Goal: Information Seeking & Learning: Find specific page/section

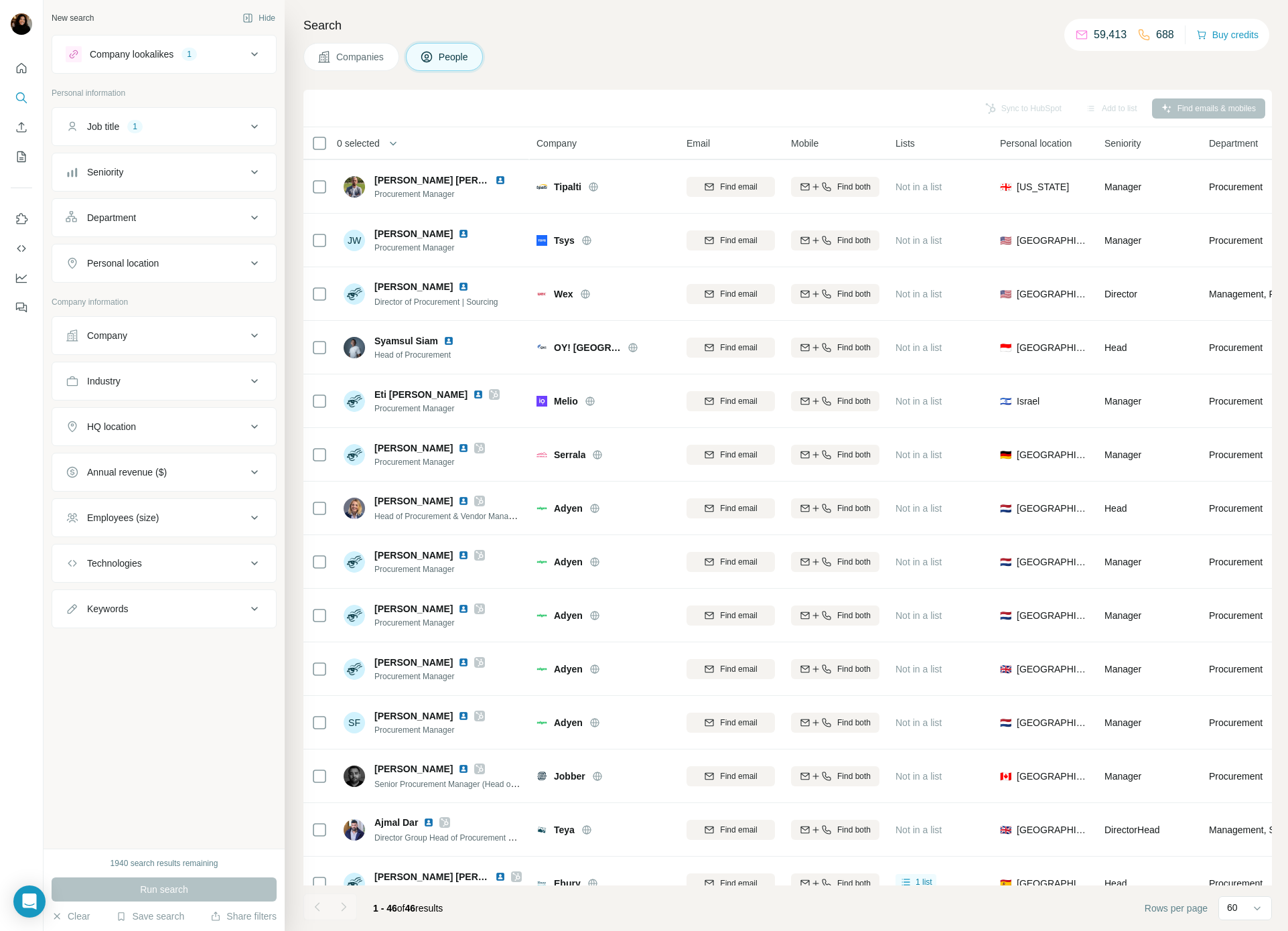
scroll to position [164, 0]
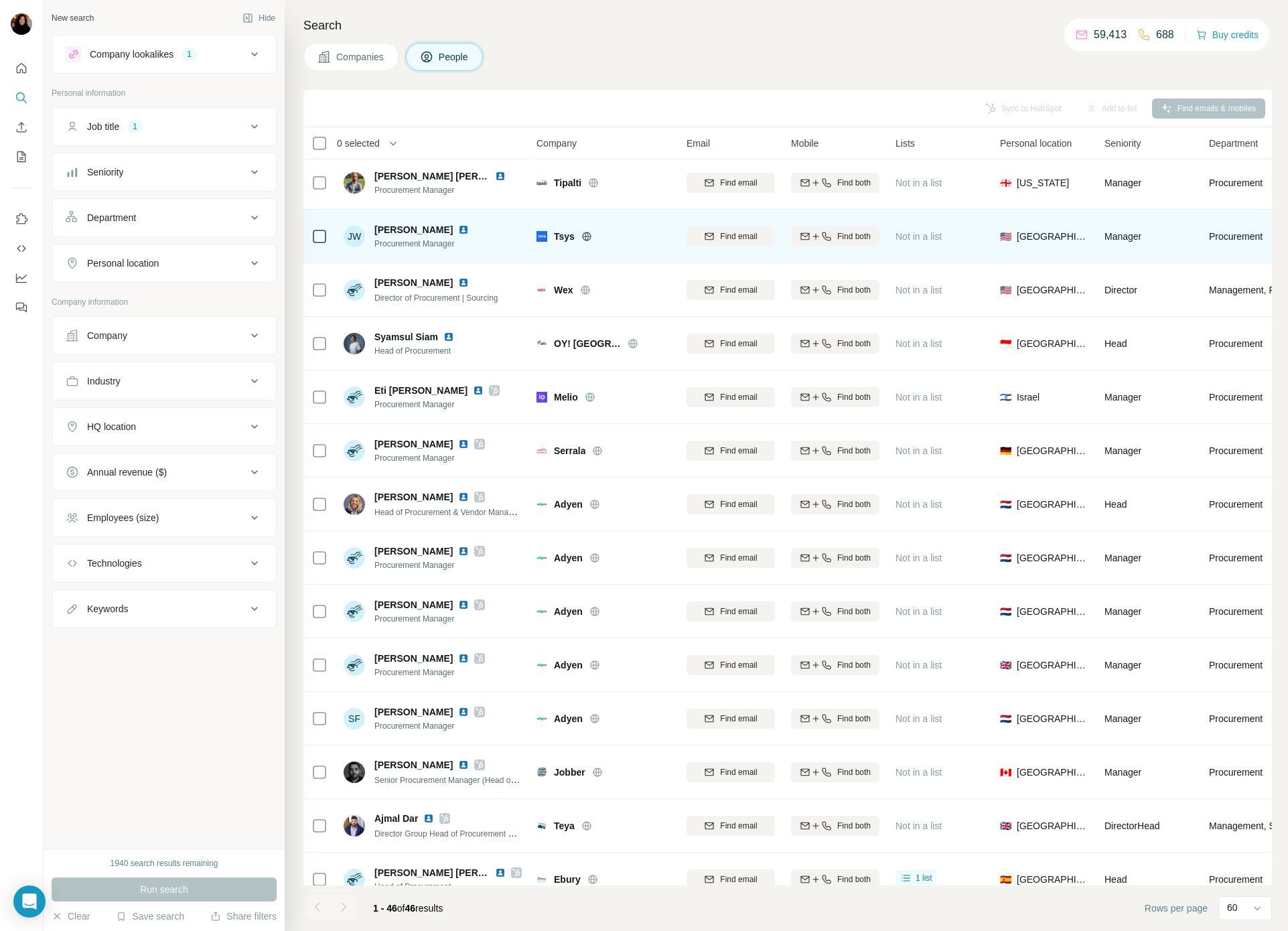
click at [458, 228] on img at bounding box center [463, 230] width 11 height 11
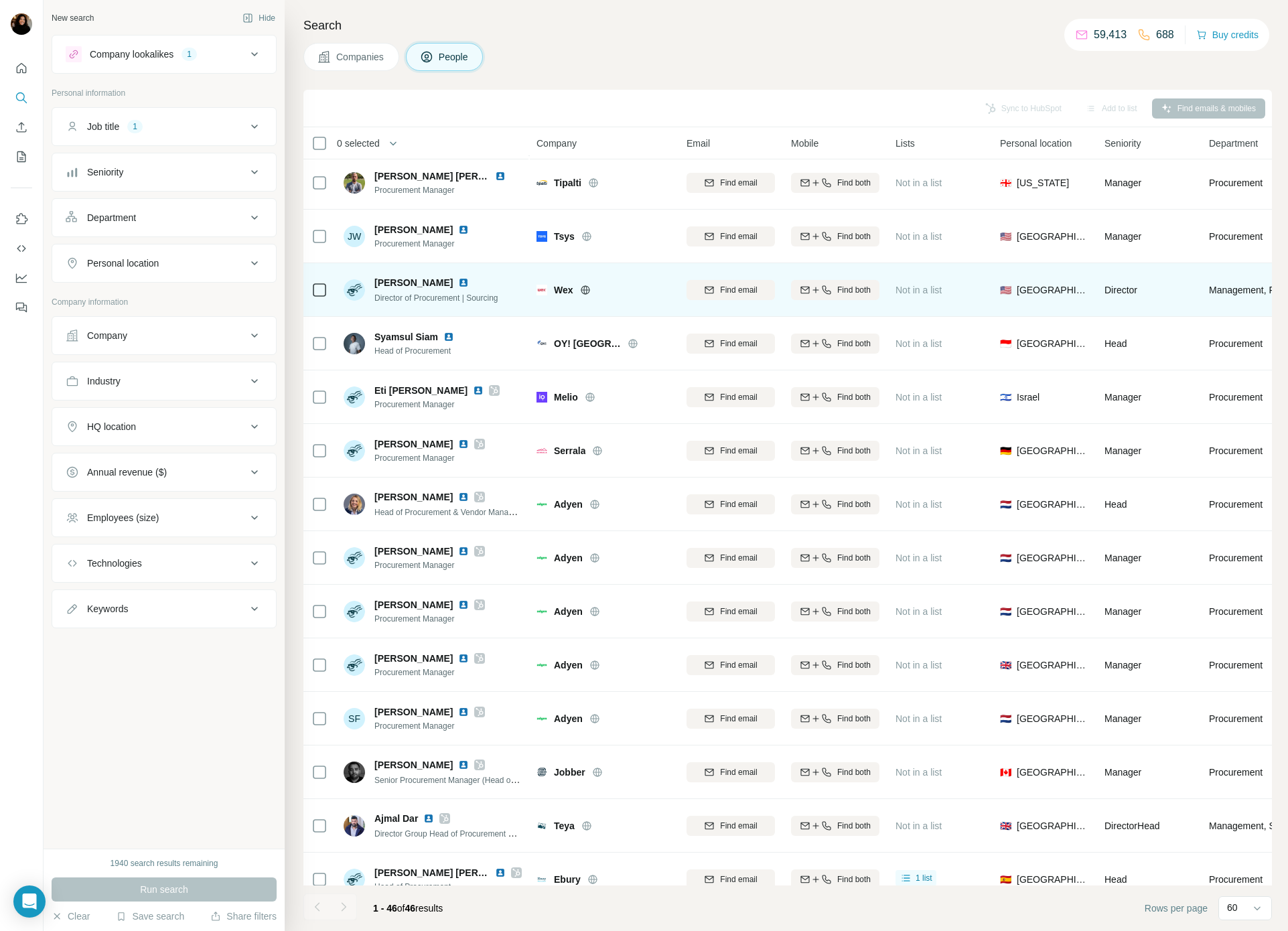
click at [458, 278] on img at bounding box center [463, 282] width 11 height 11
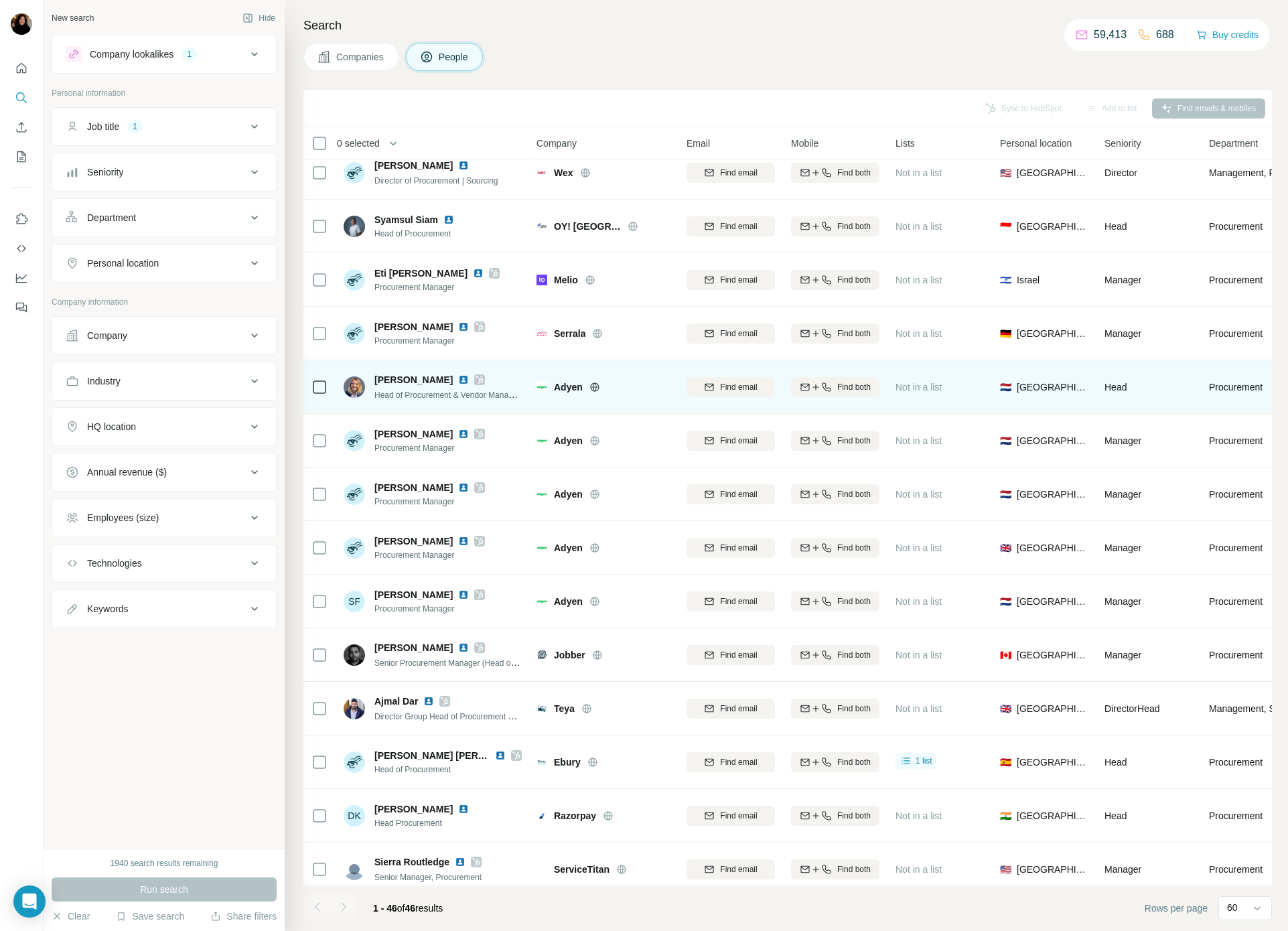
scroll to position [315, 0]
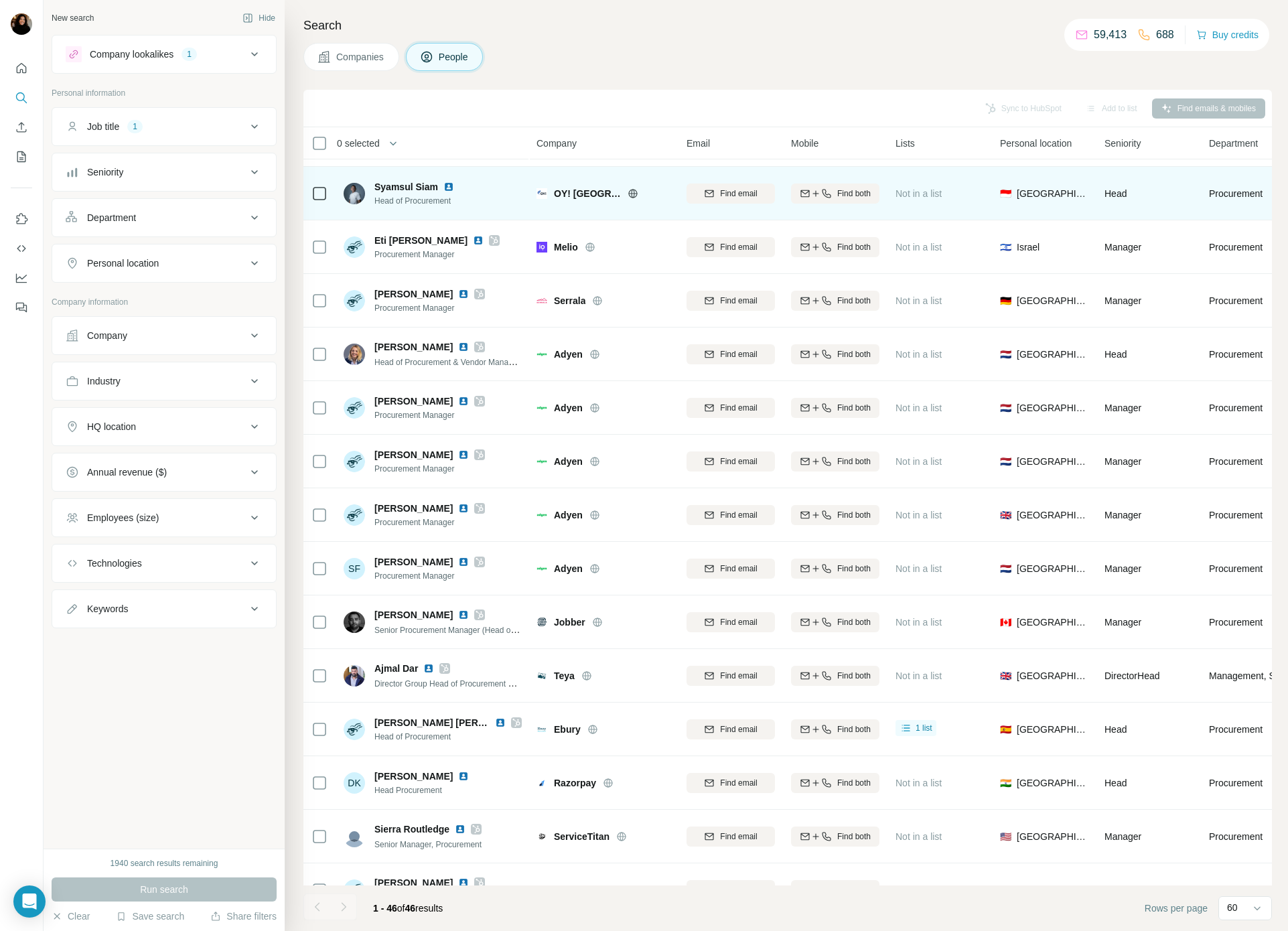
click at [451, 186] on img at bounding box center [449, 187] width 11 height 11
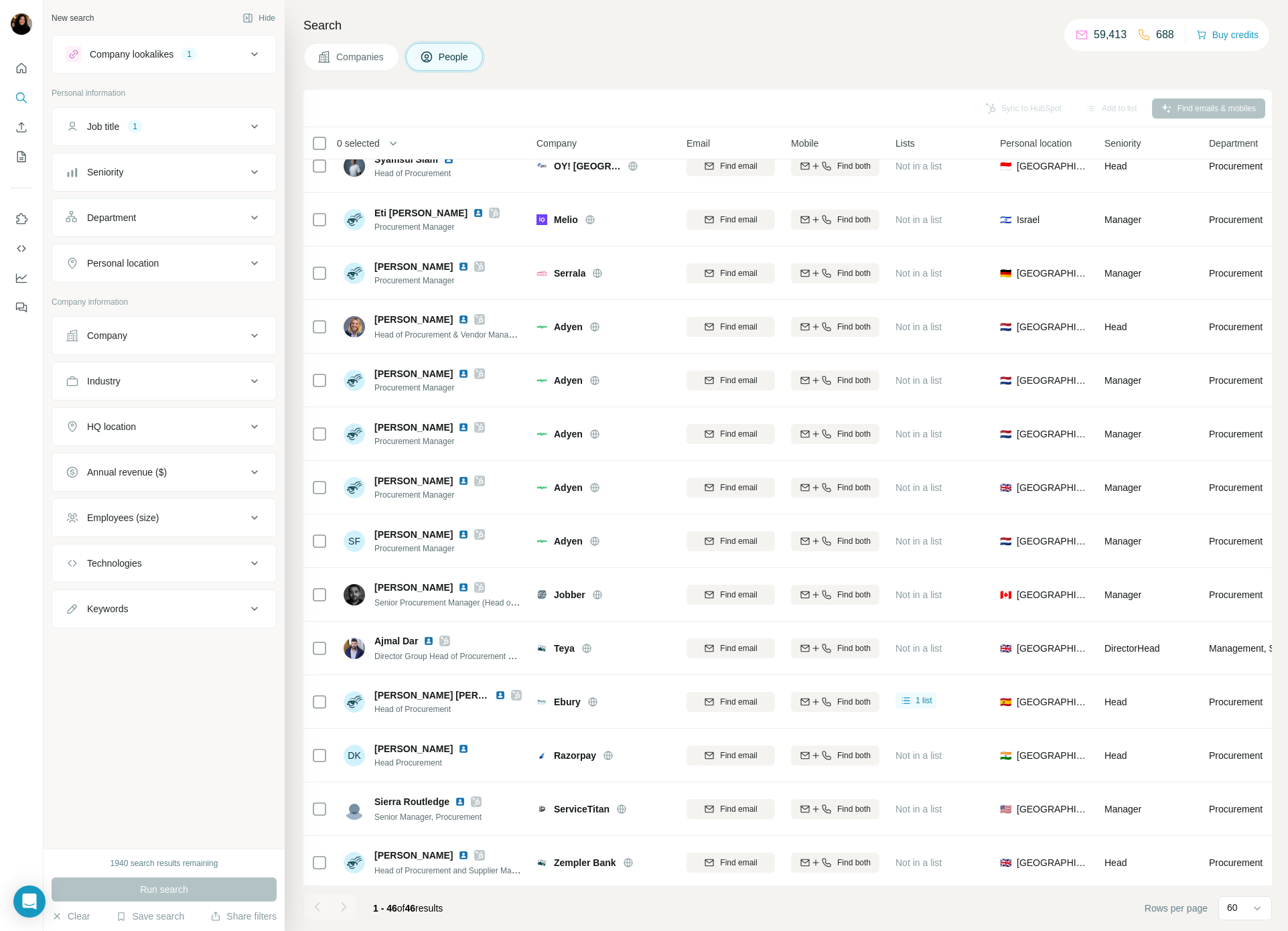
scroll to position [327, 0]
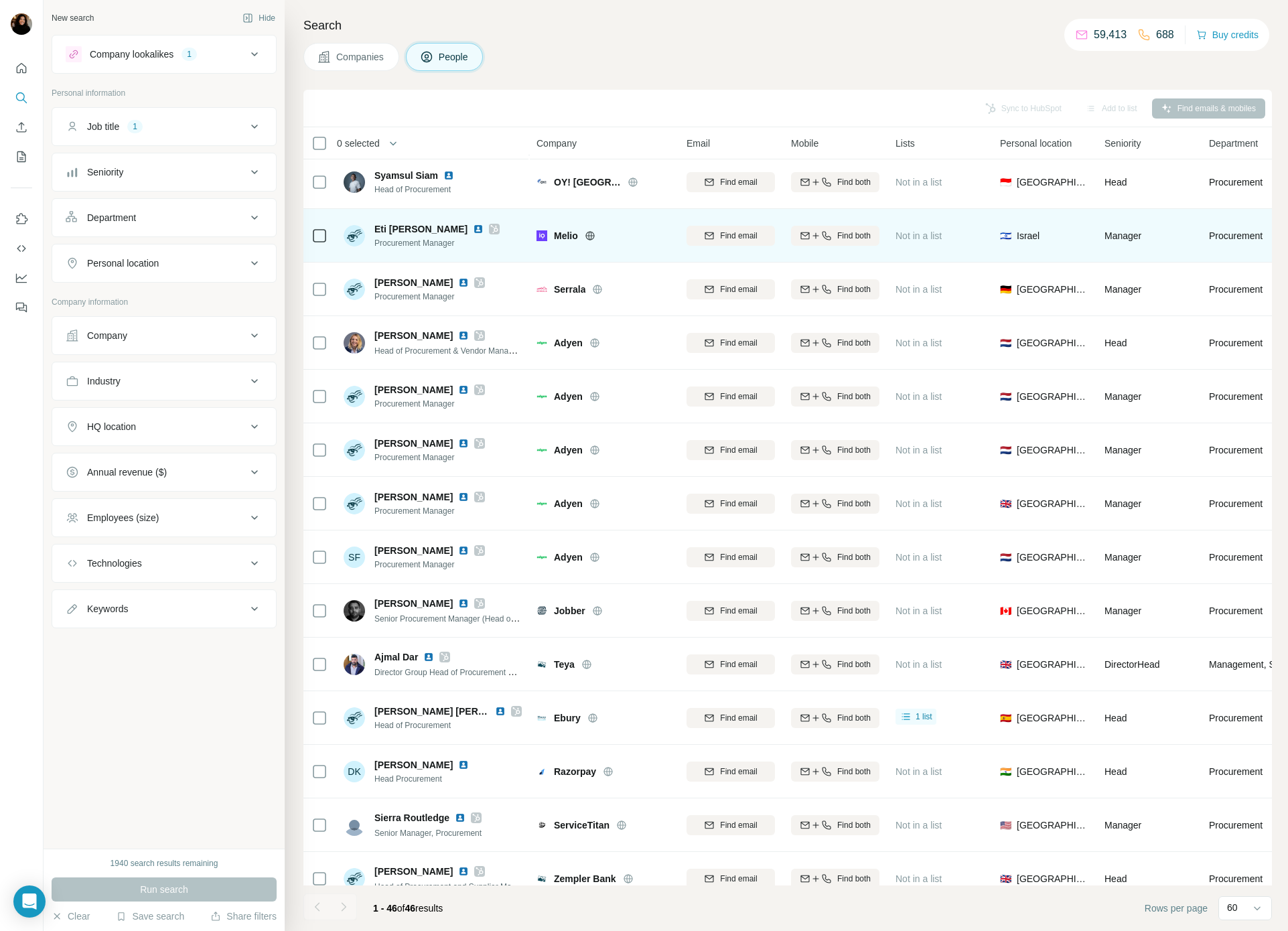
click at [473, 225] on img at bounding box center [478, 229] width 11 height 11
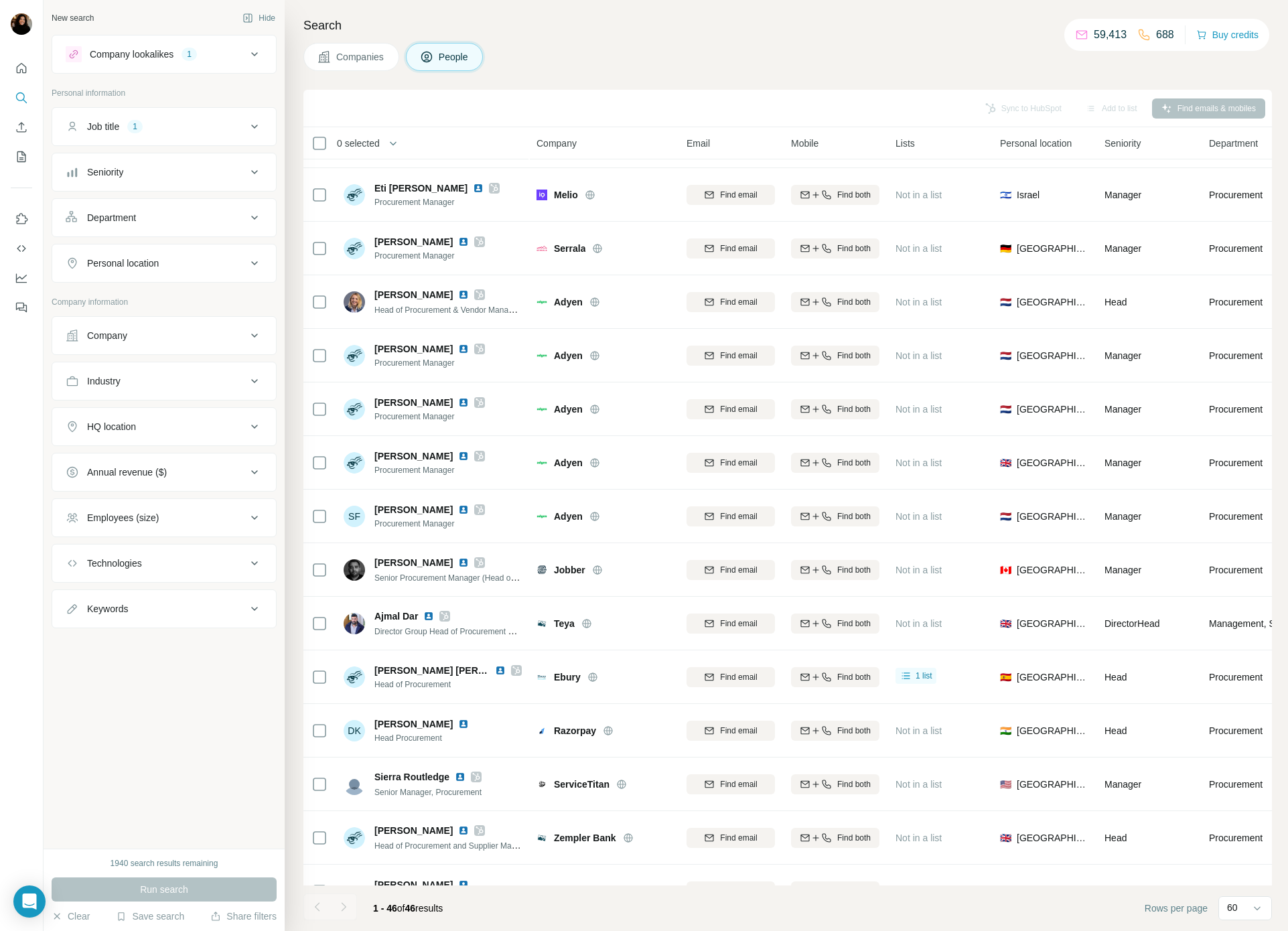
scroll to position [356, 0]
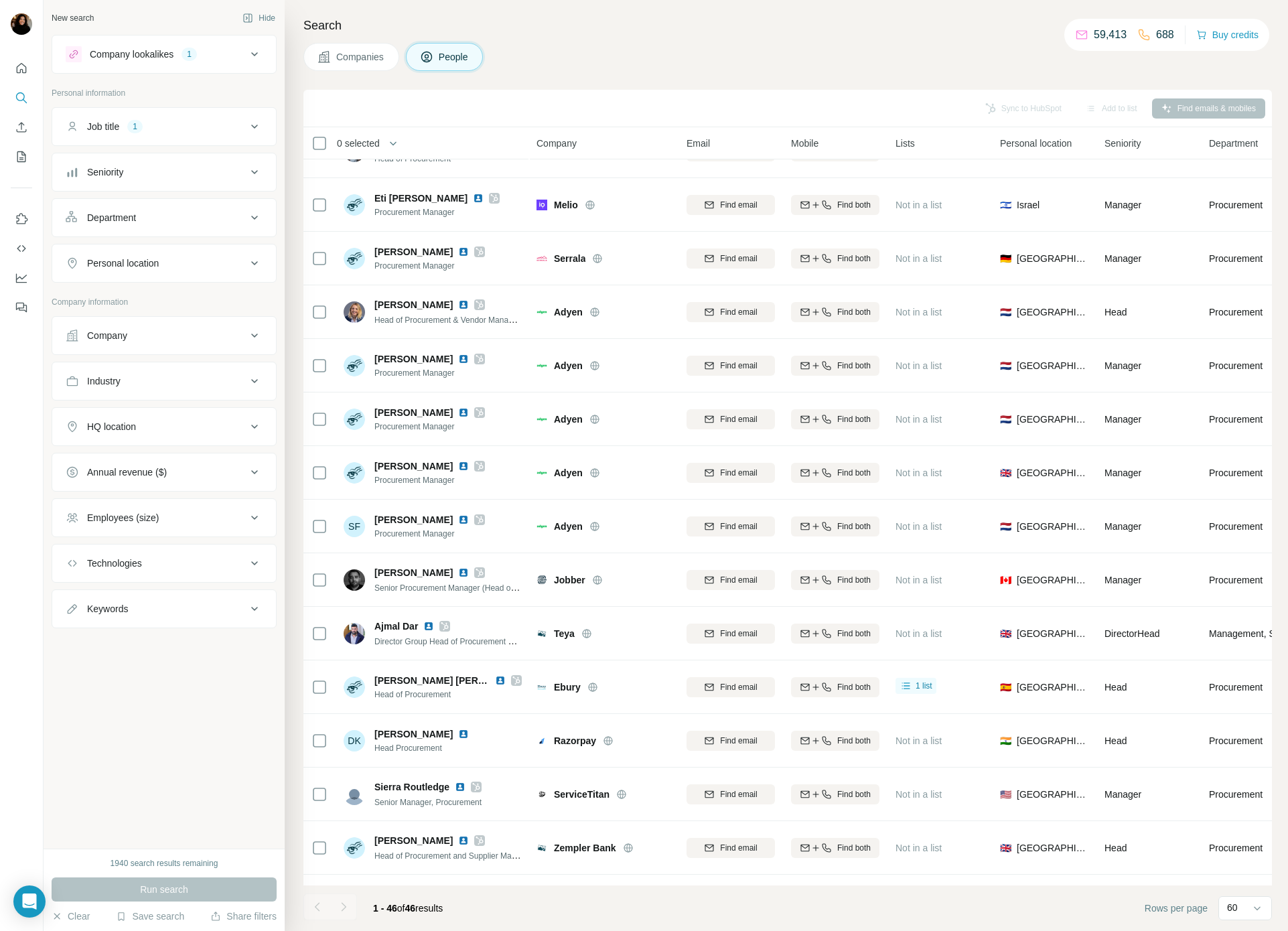
click at [179, 115] on button "Job title 1" at bounding box center [164, 126] width 224 height 32
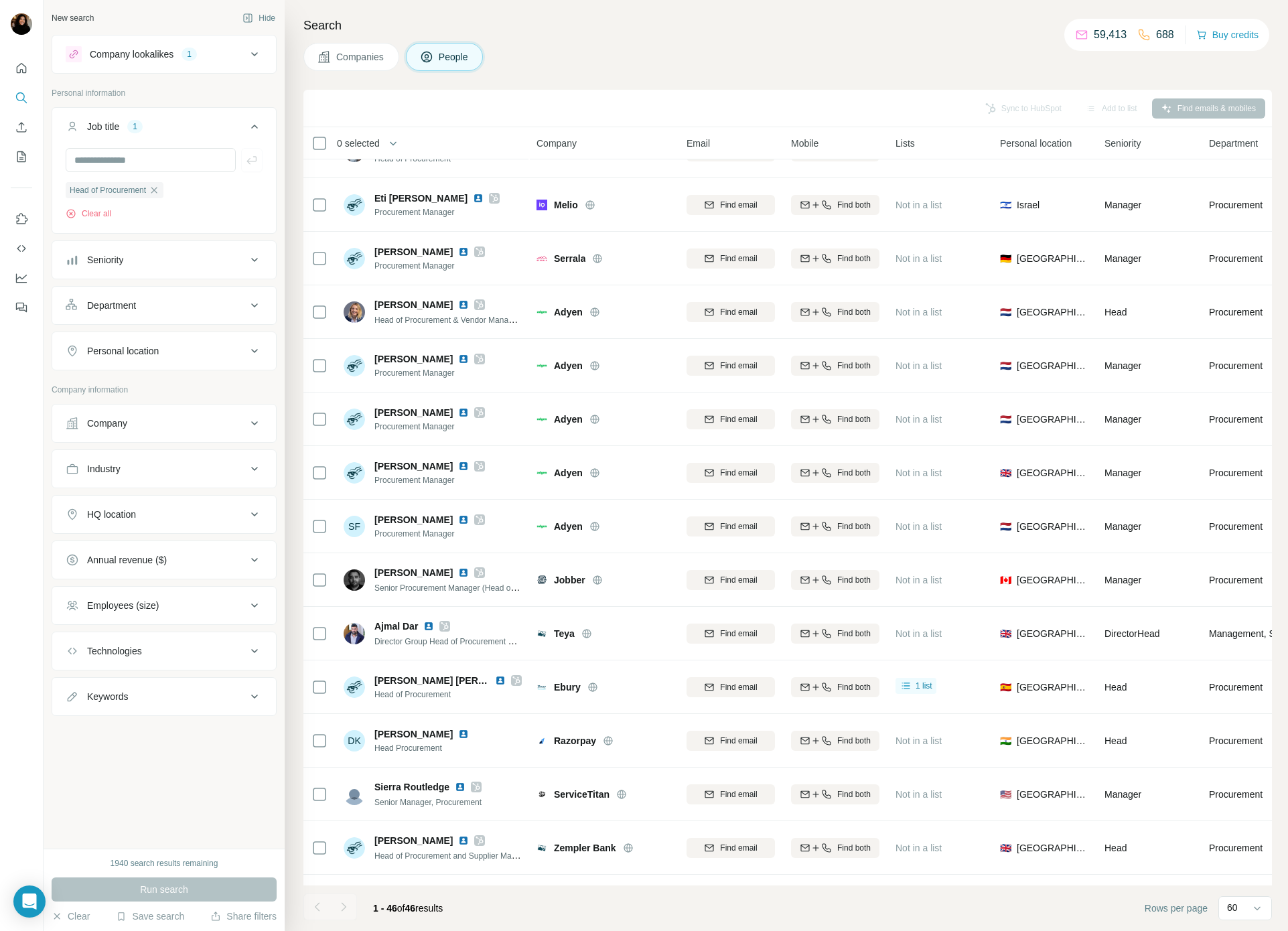
click at [180, 115] on button "Job title 1" at bounding box center [164, 129] width 224 height 37
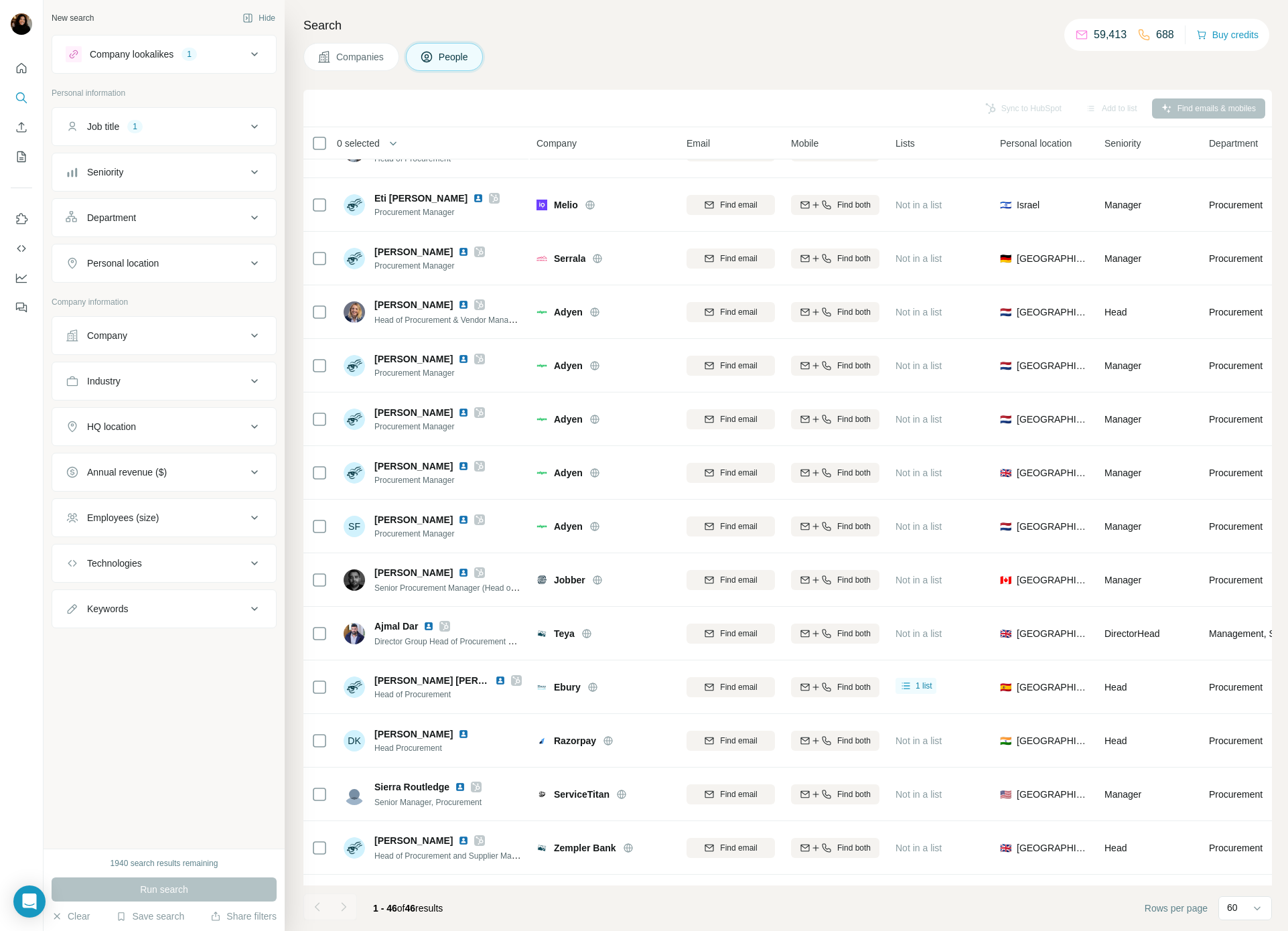
click at [213, 58] on div "Company lookalikes 1" at bounding box center [155, 54] width 181 height 16
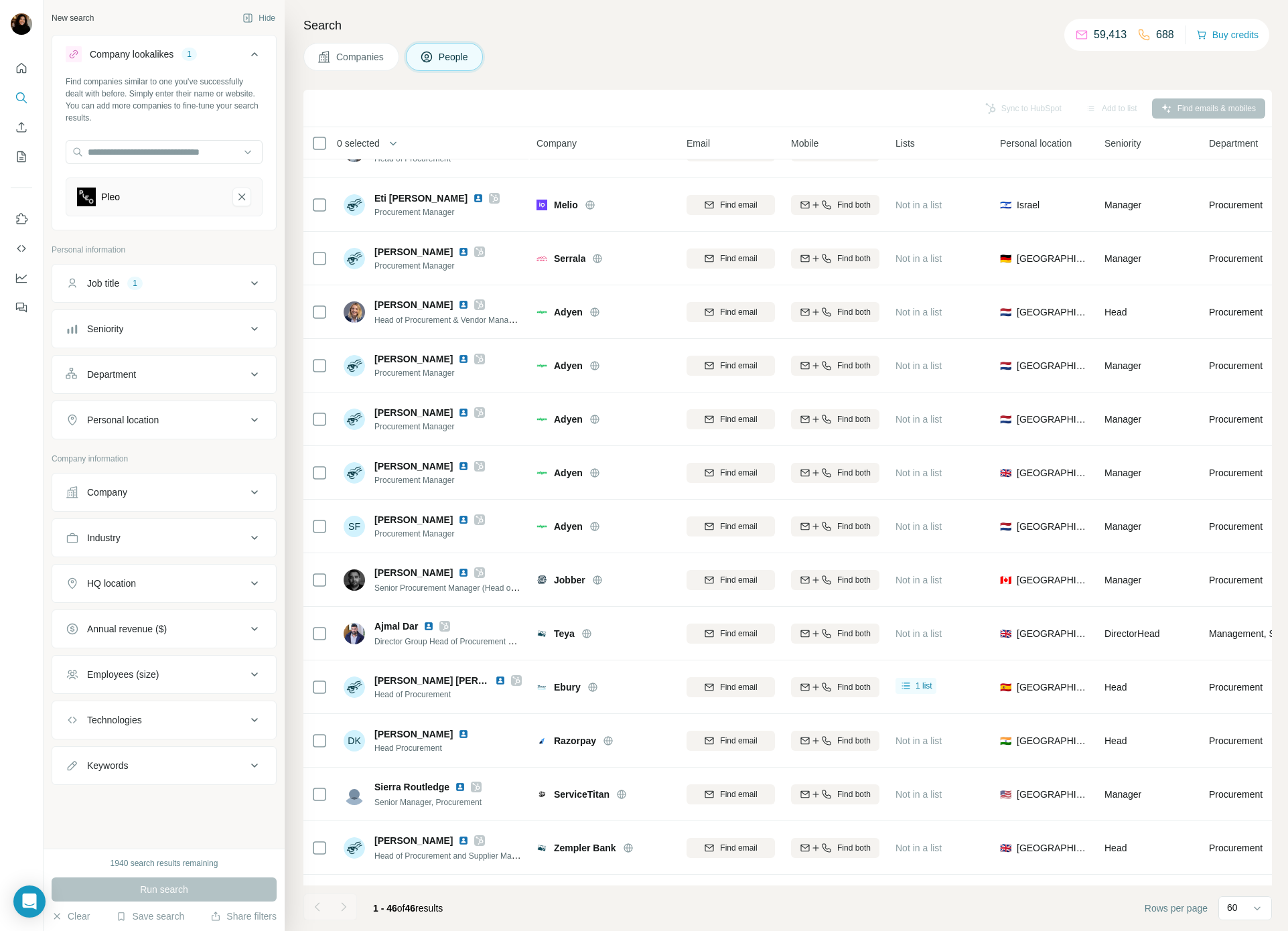
click at [213, 58] on div "Company lookalikes 1" at bounding box center [155, 54] width 181 height 16
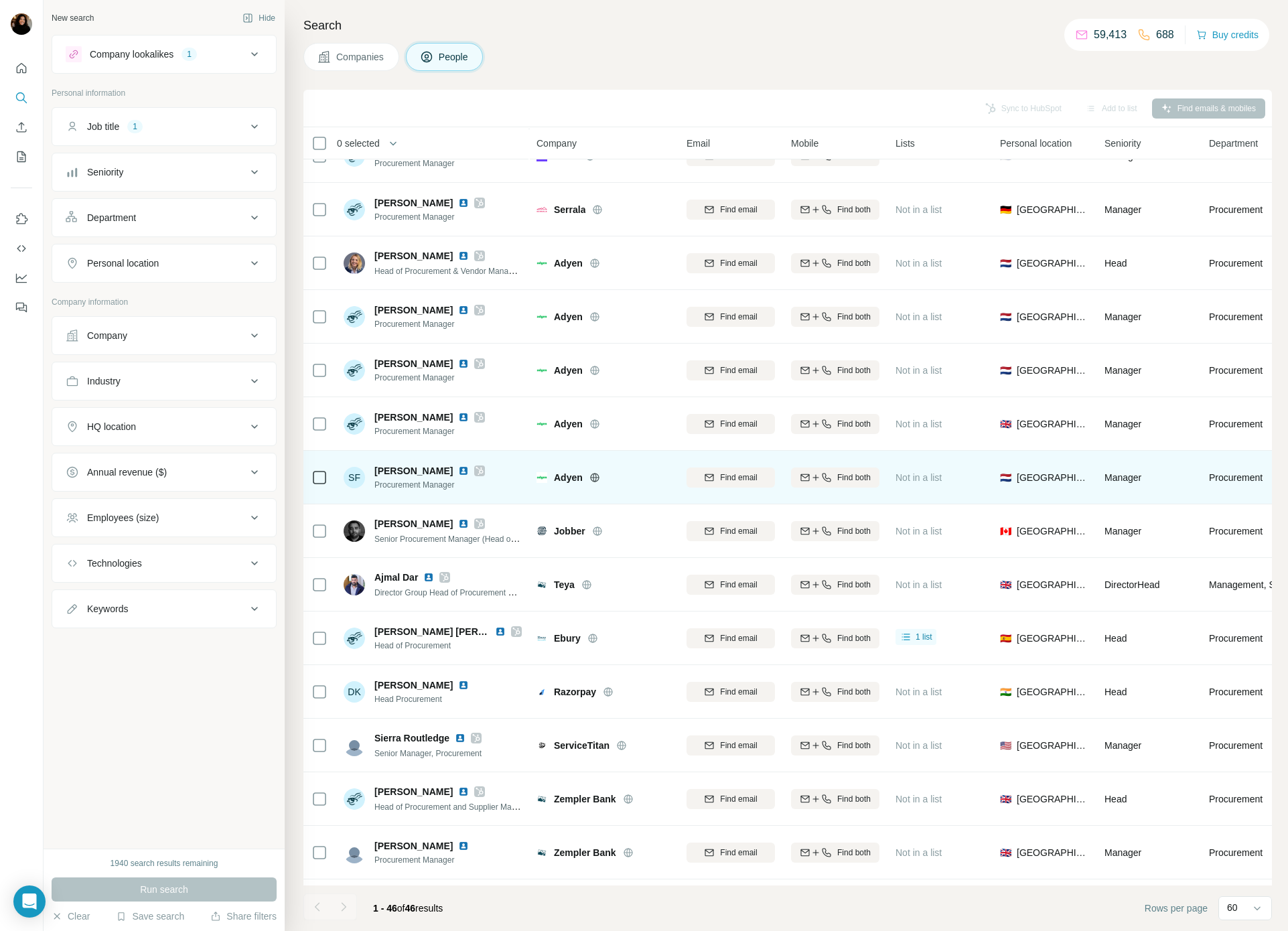
scroll to position [397, 0]
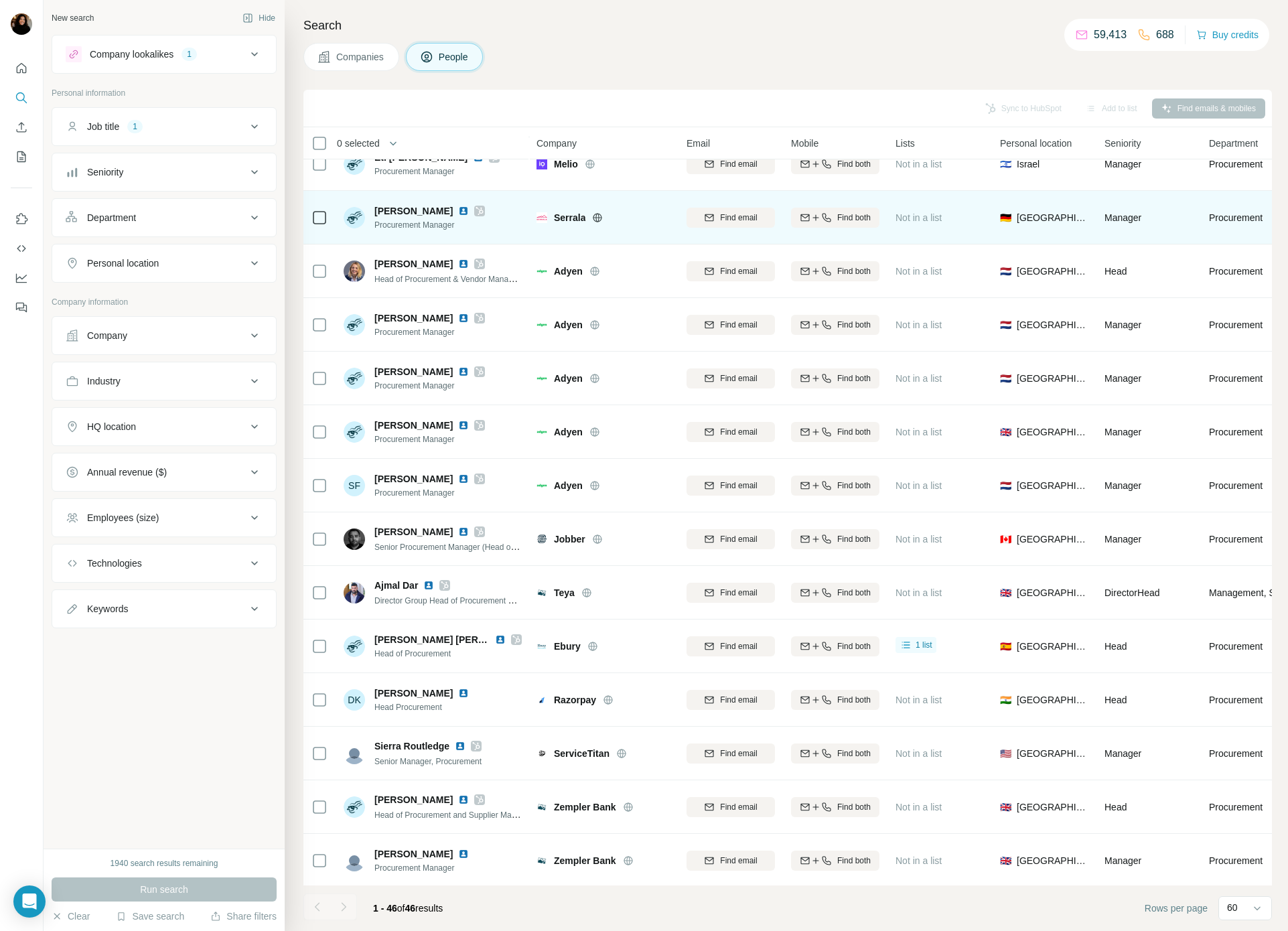
click at [458, 212] on img at bounding box center [463, 211] width 11 height 11
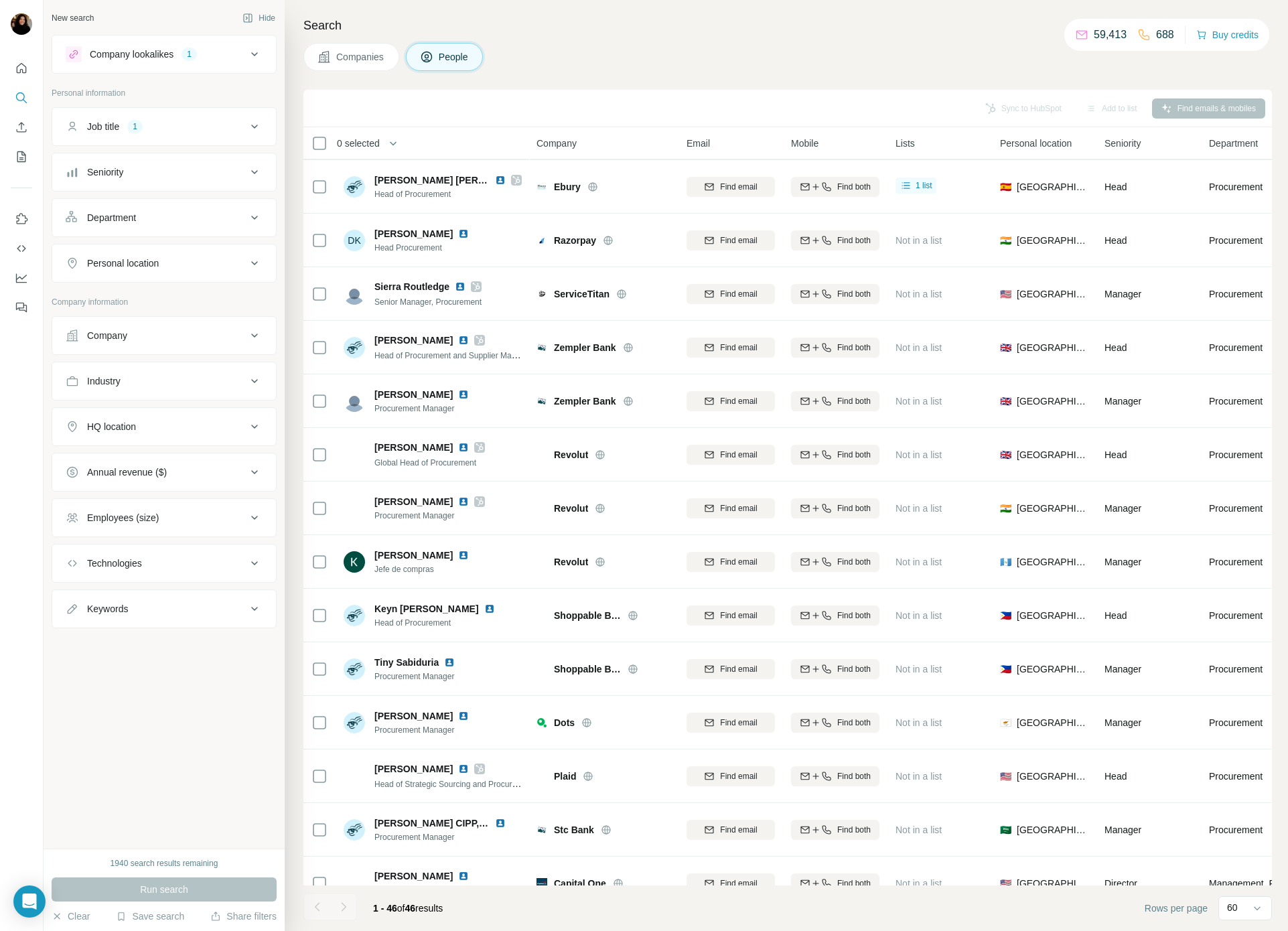
scroll to position [856, 0]
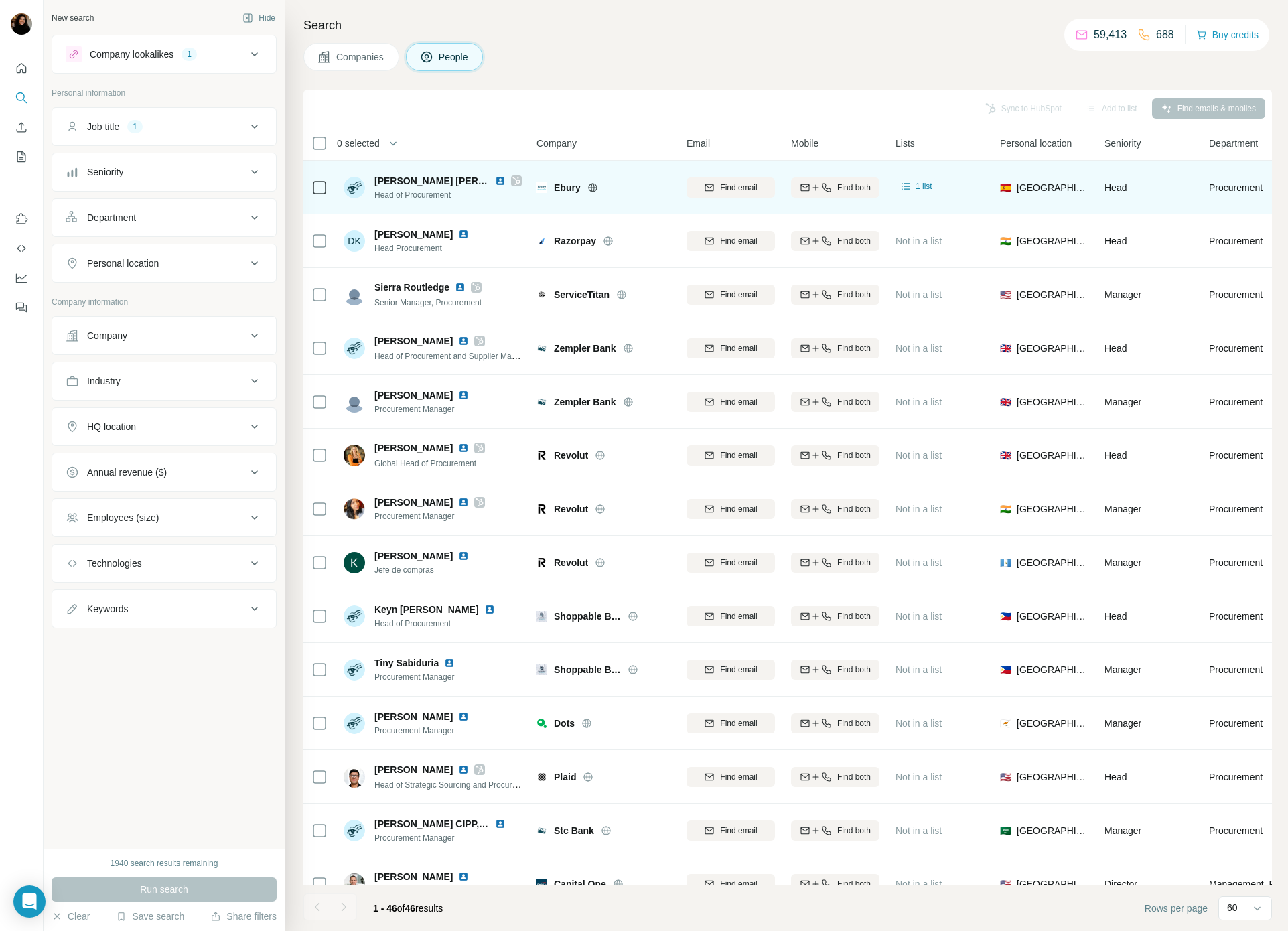
click at [495, 179] on img at bounding box center [500, 181] width 11 height 11
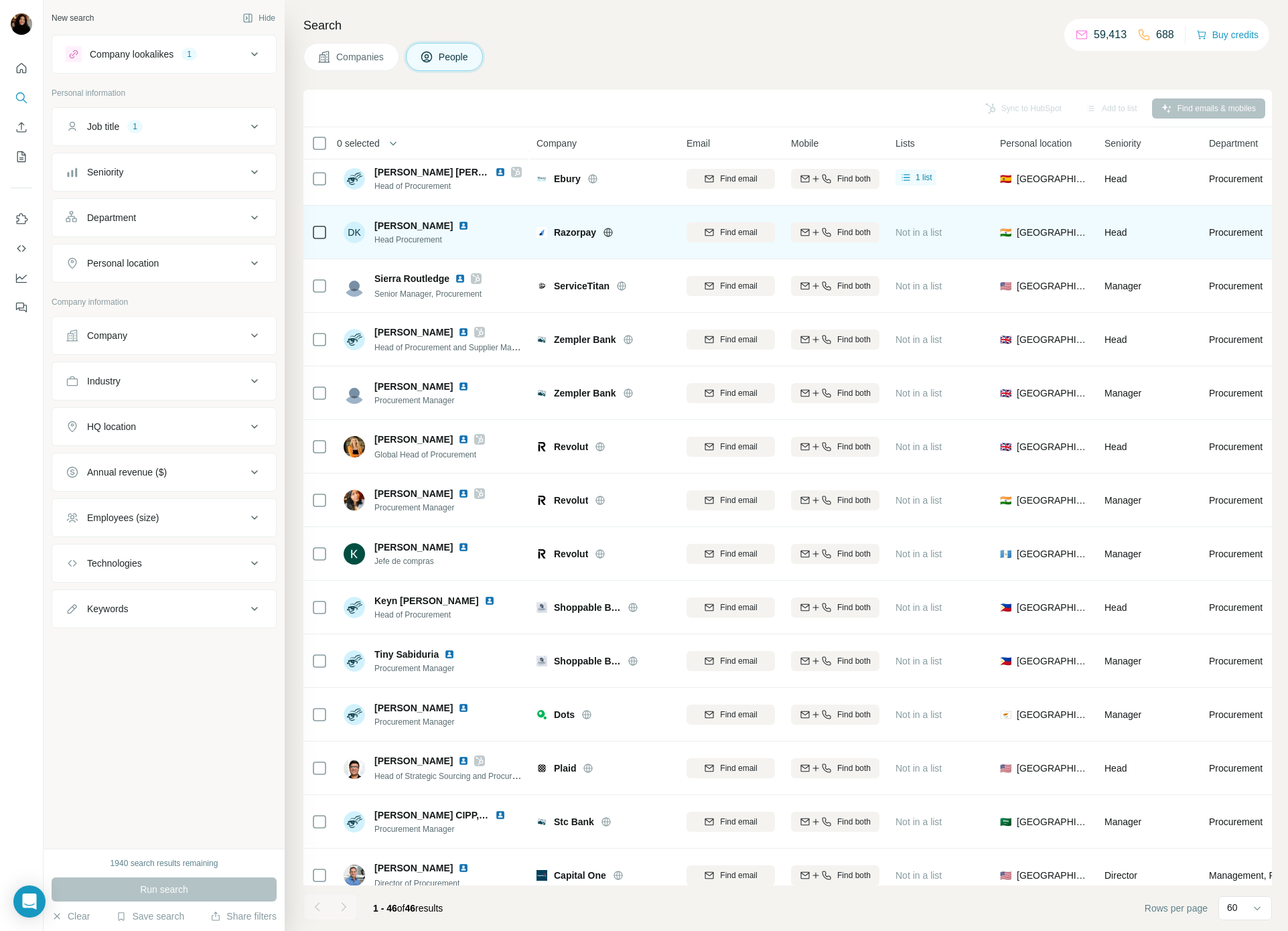
scroll to position [872, 0]
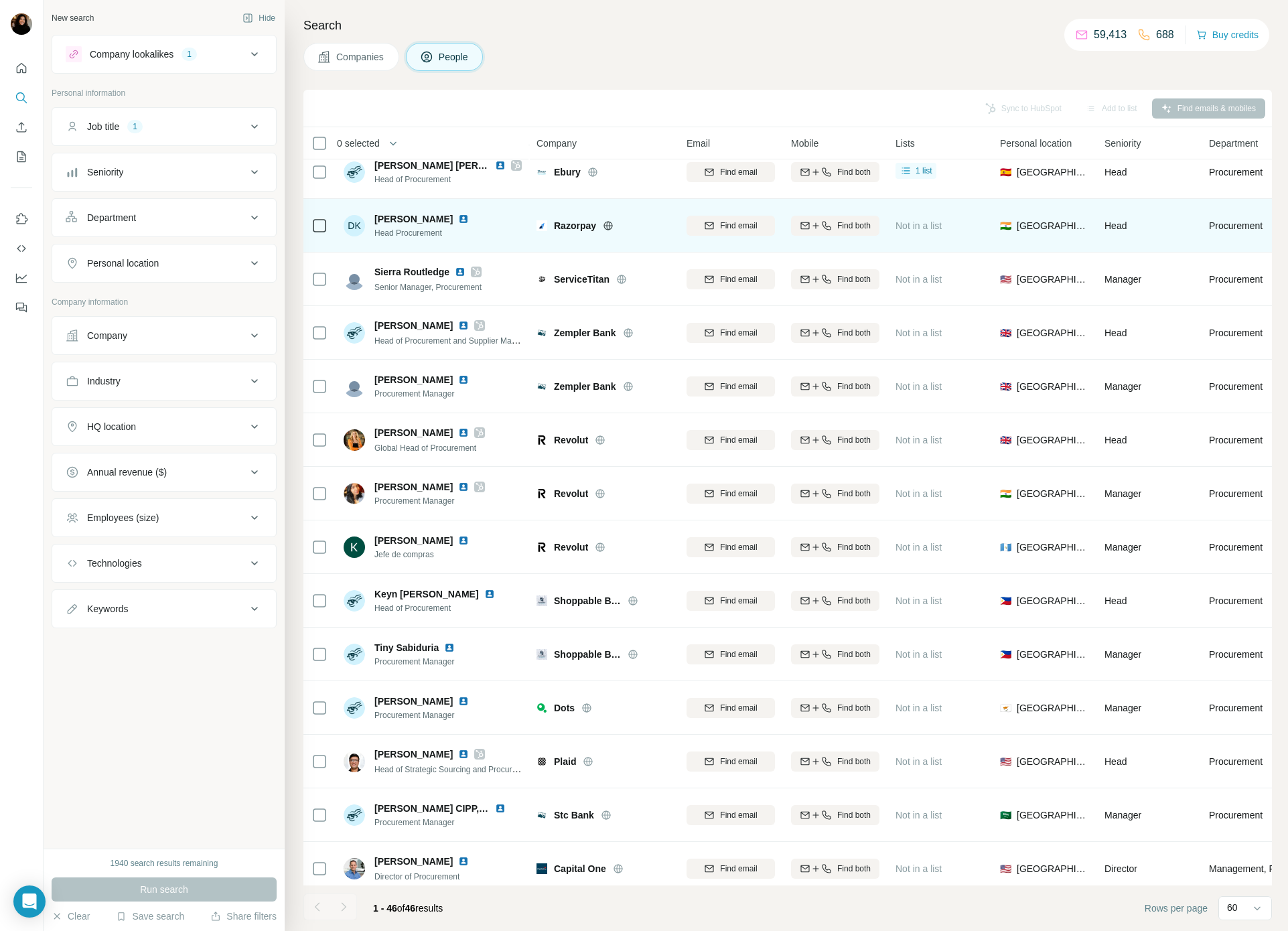
click at [568, 221] on span "Razorpay" at bounding box center [575, 226] width 42 height 14
copy span "Razorpay"
click at [458, 219] on img at bounding box center [463, 219] width 11 height 11
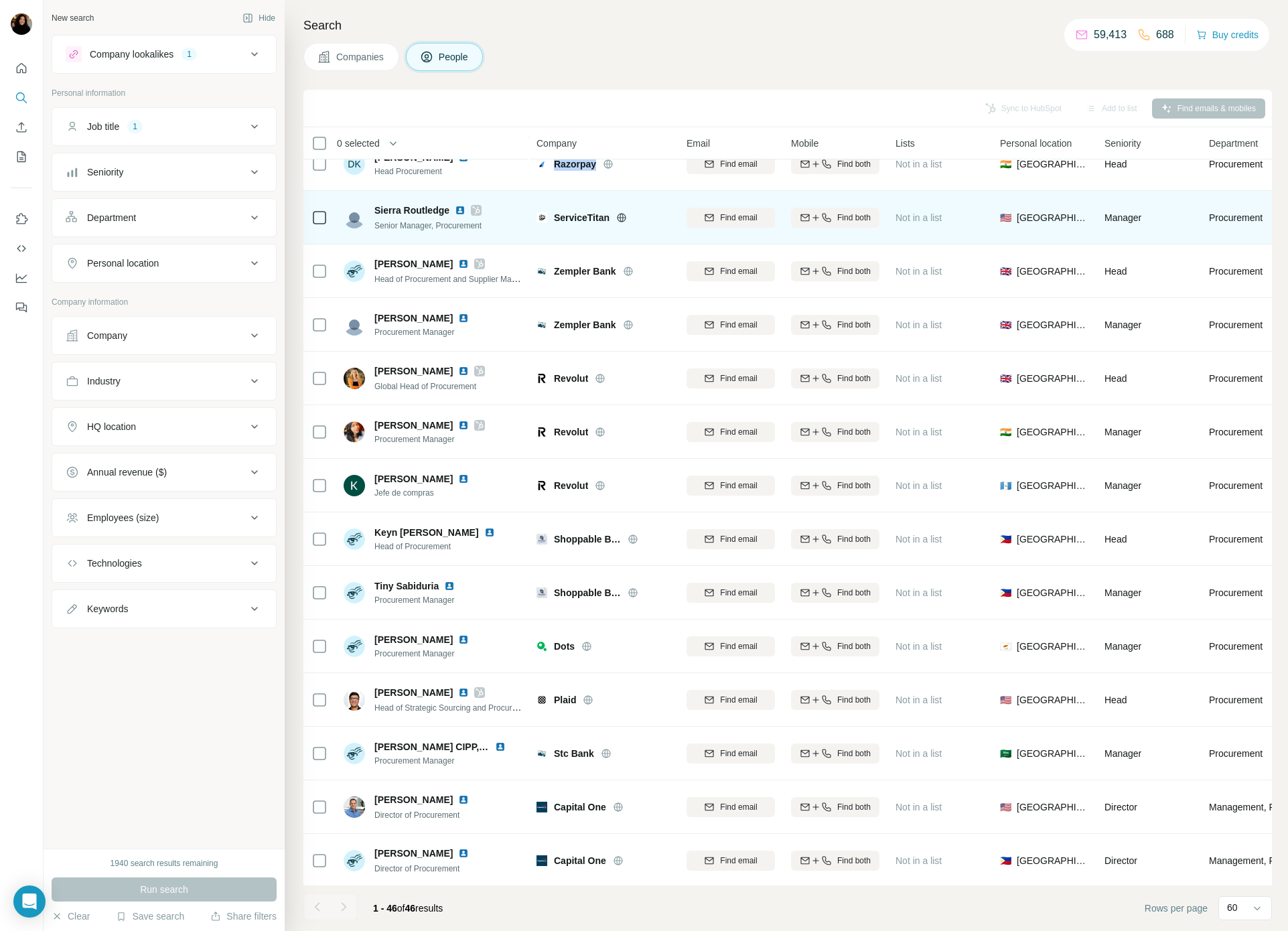
scroll to position [933, 0]
click at [569, 214] on span "ServiceTitan" at bounding box center [582, 219] width 56 height 14
copy span "ServiceTitan"
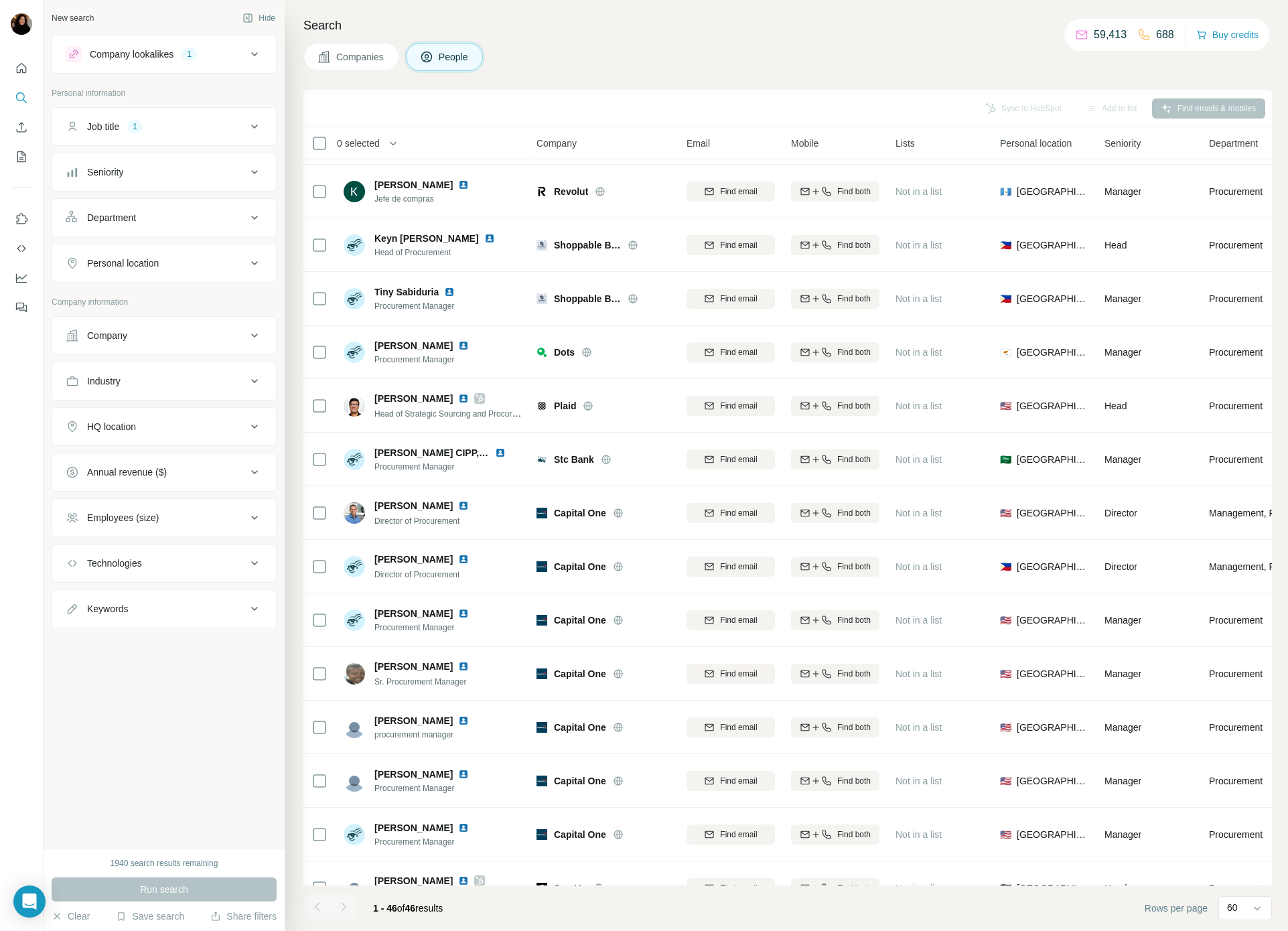
scroll to position [1262, 0]
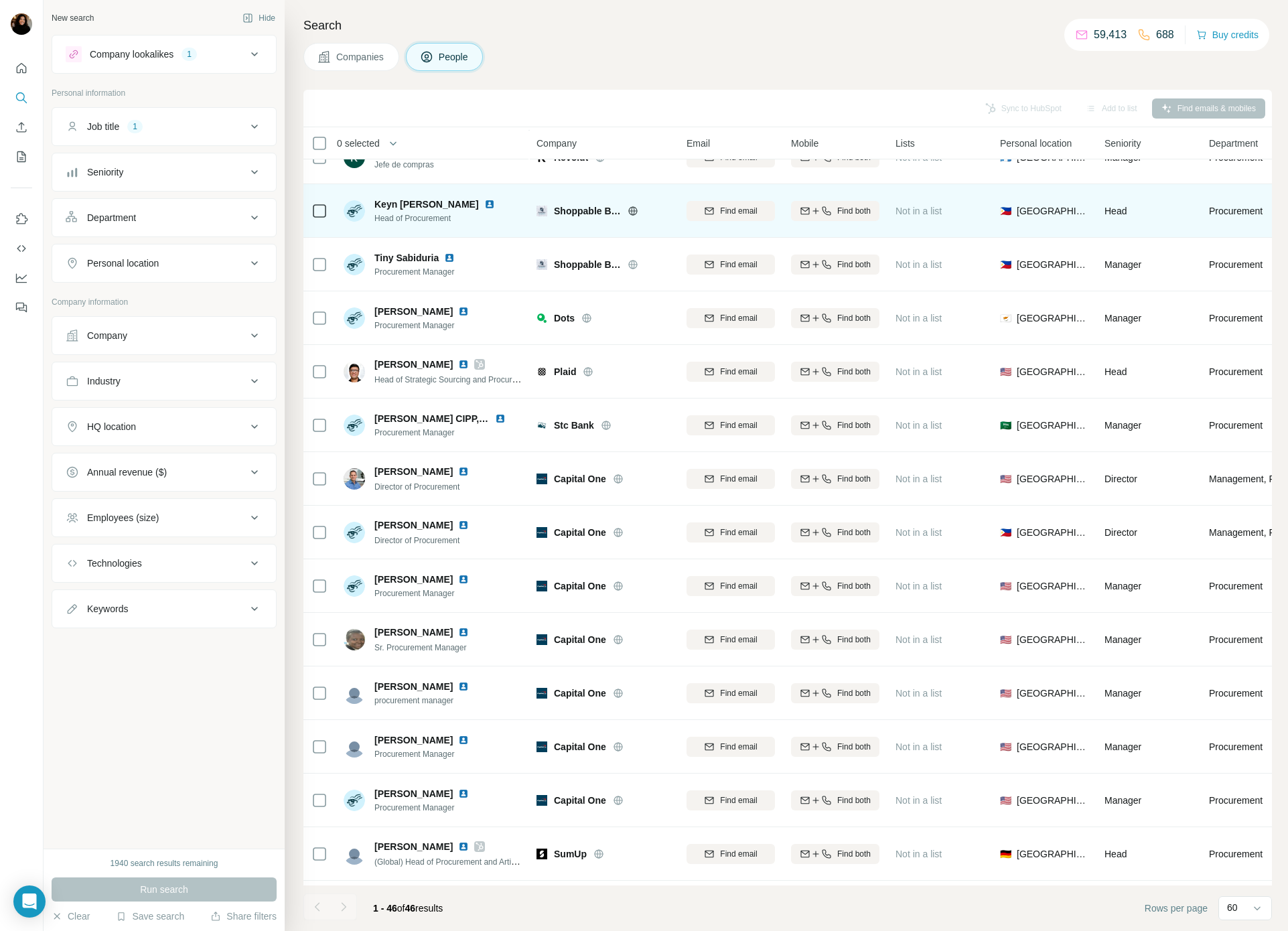
click at [577, 213] on span "Shoppable Business" at bounding box center [587, 211] width 67 height 14
click at [576, 213] on span "Shoppable Business" at bounding box center [587, 211] width 67 height 14
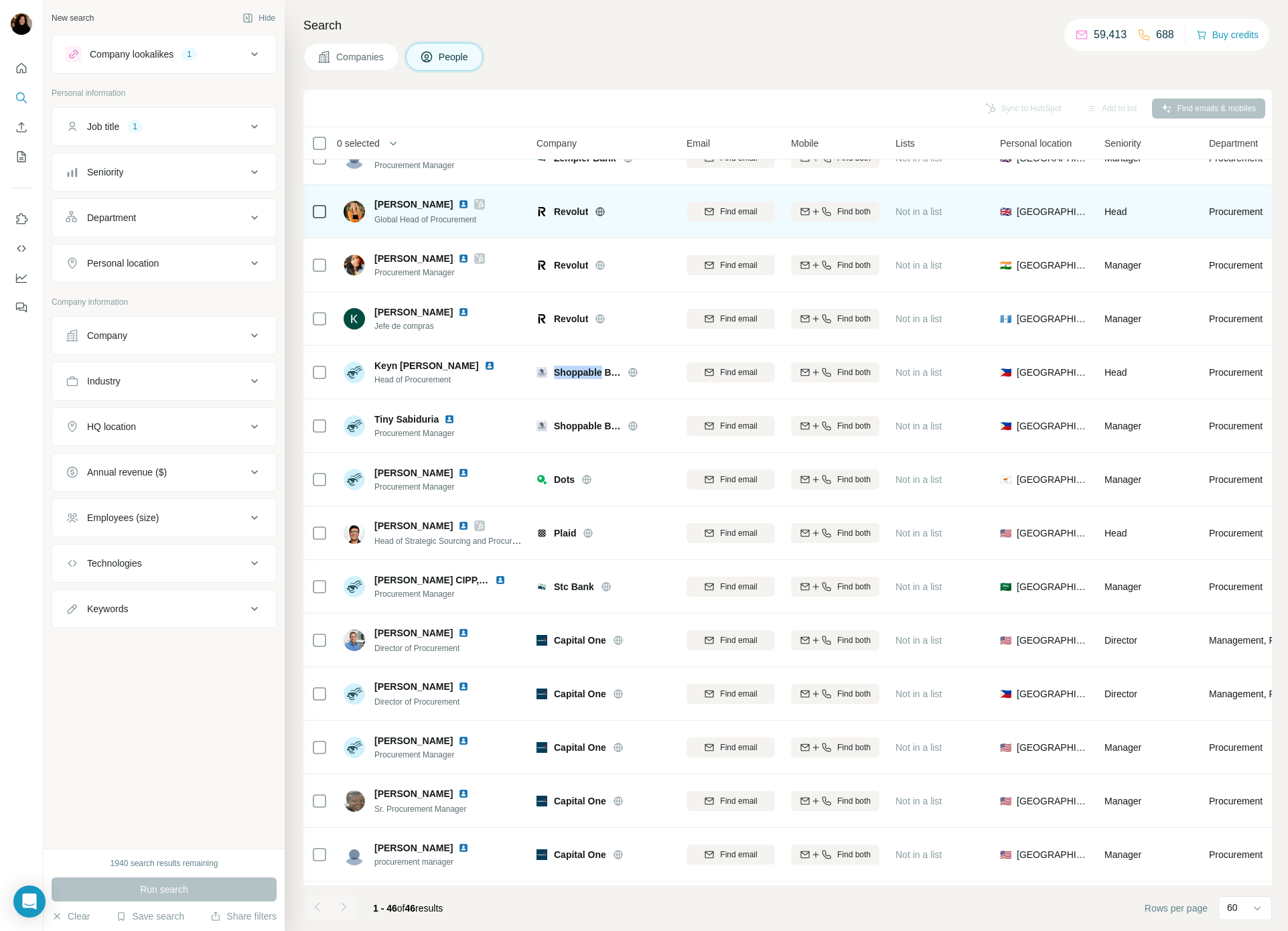
scroll to position [1095, 0]
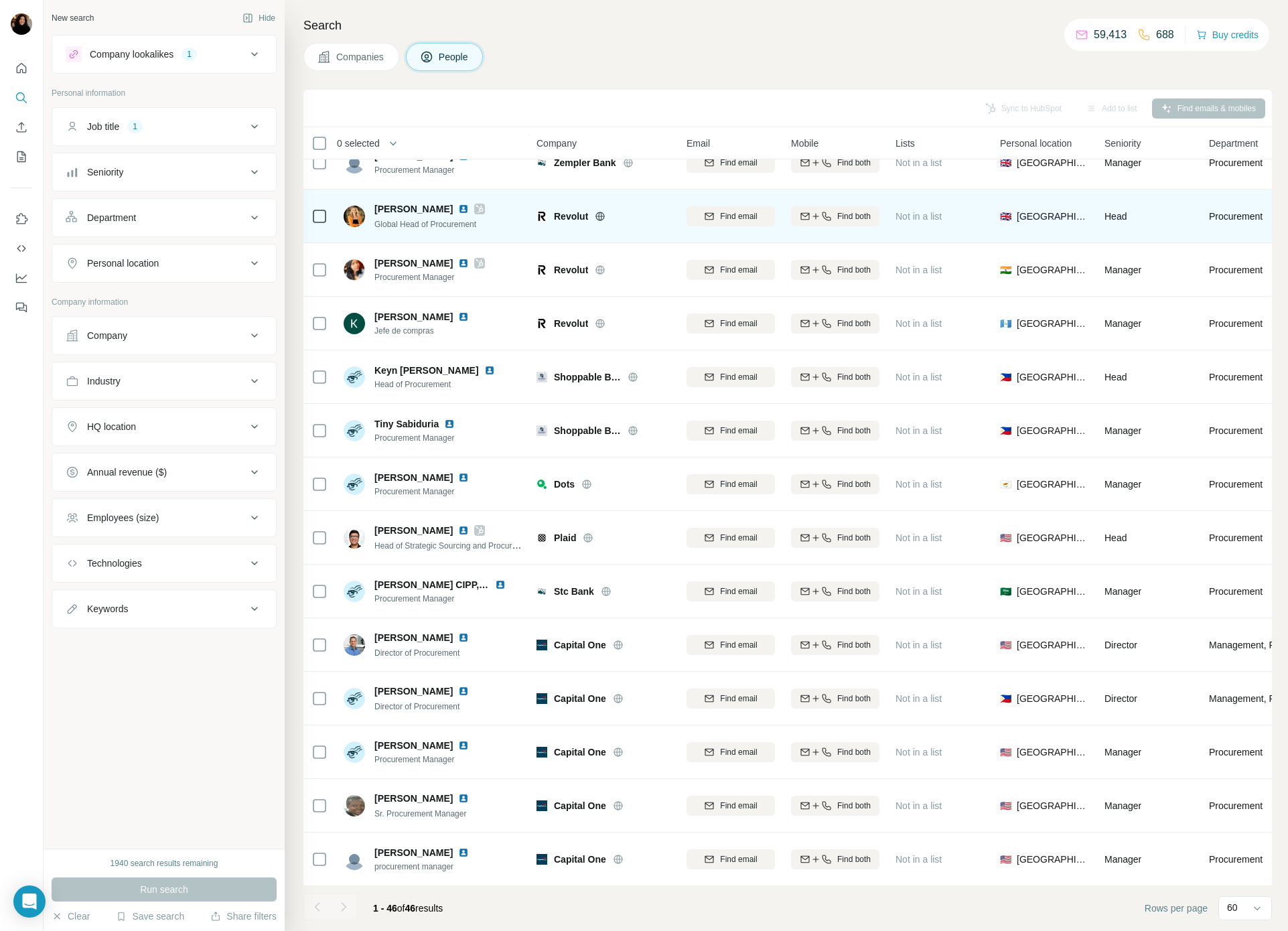
drag, startPoint x: 635, startPoint y: 143, endPoint x: 613, endPoint y: 210, distance: 70.5
click at [635, 143] on div "Company" at bounding box center [604, 143] width 134 height 15
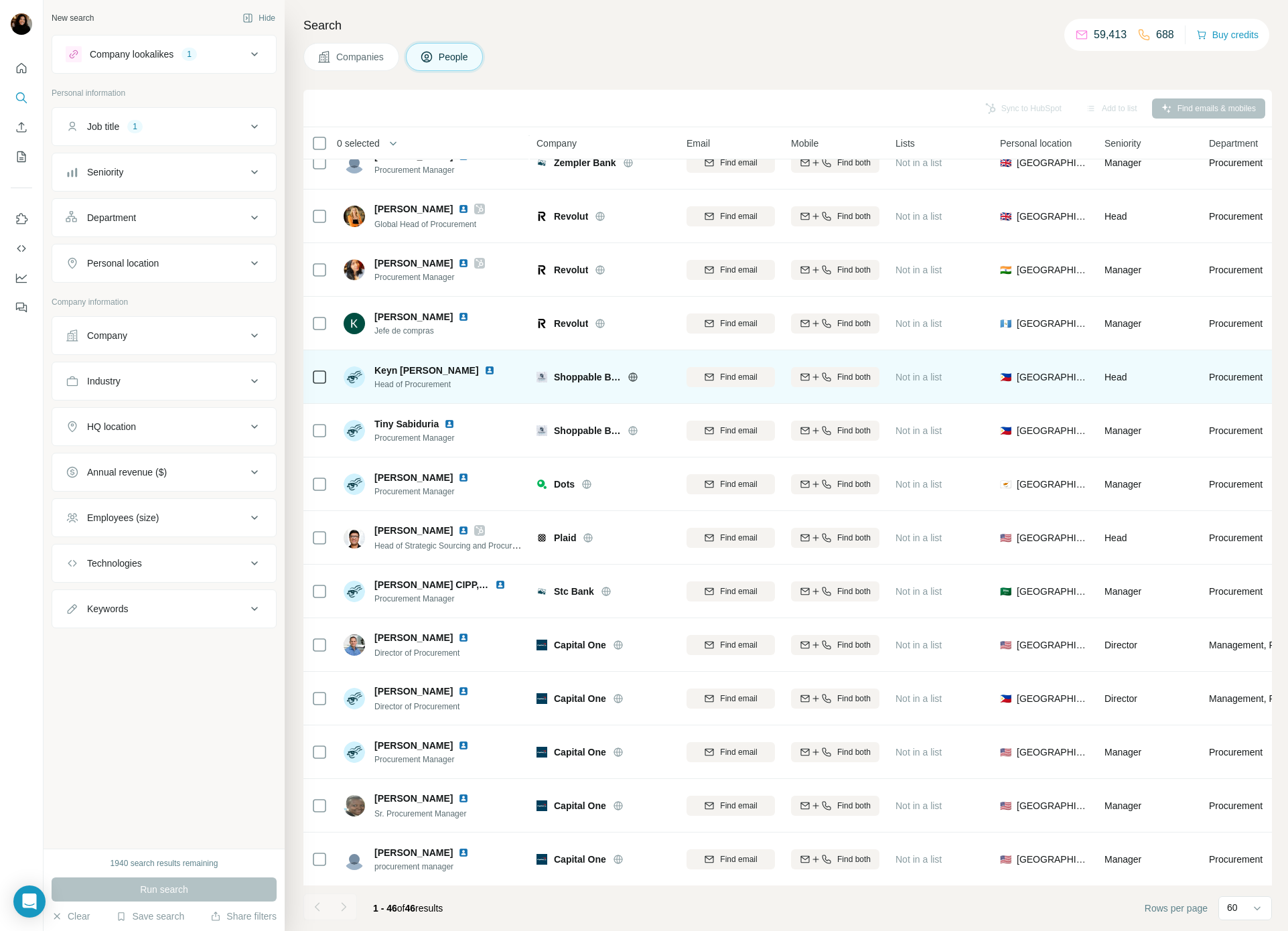
click at [566, 375] on span "Shoppable Business" at bounding box center [587, 377] width 67 height 14
copy div "Shoppable Business"
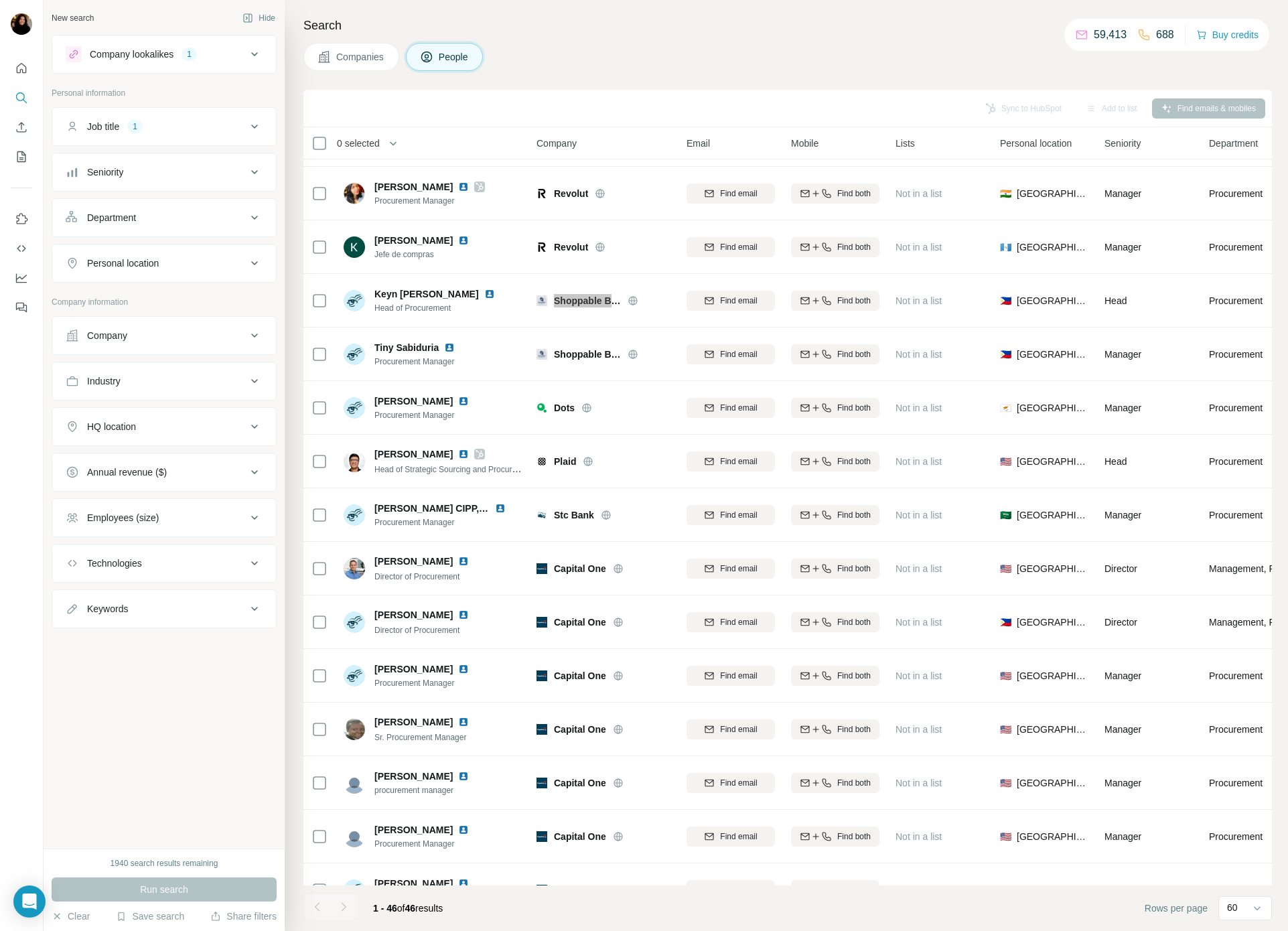
scroll to position [1171, 0]
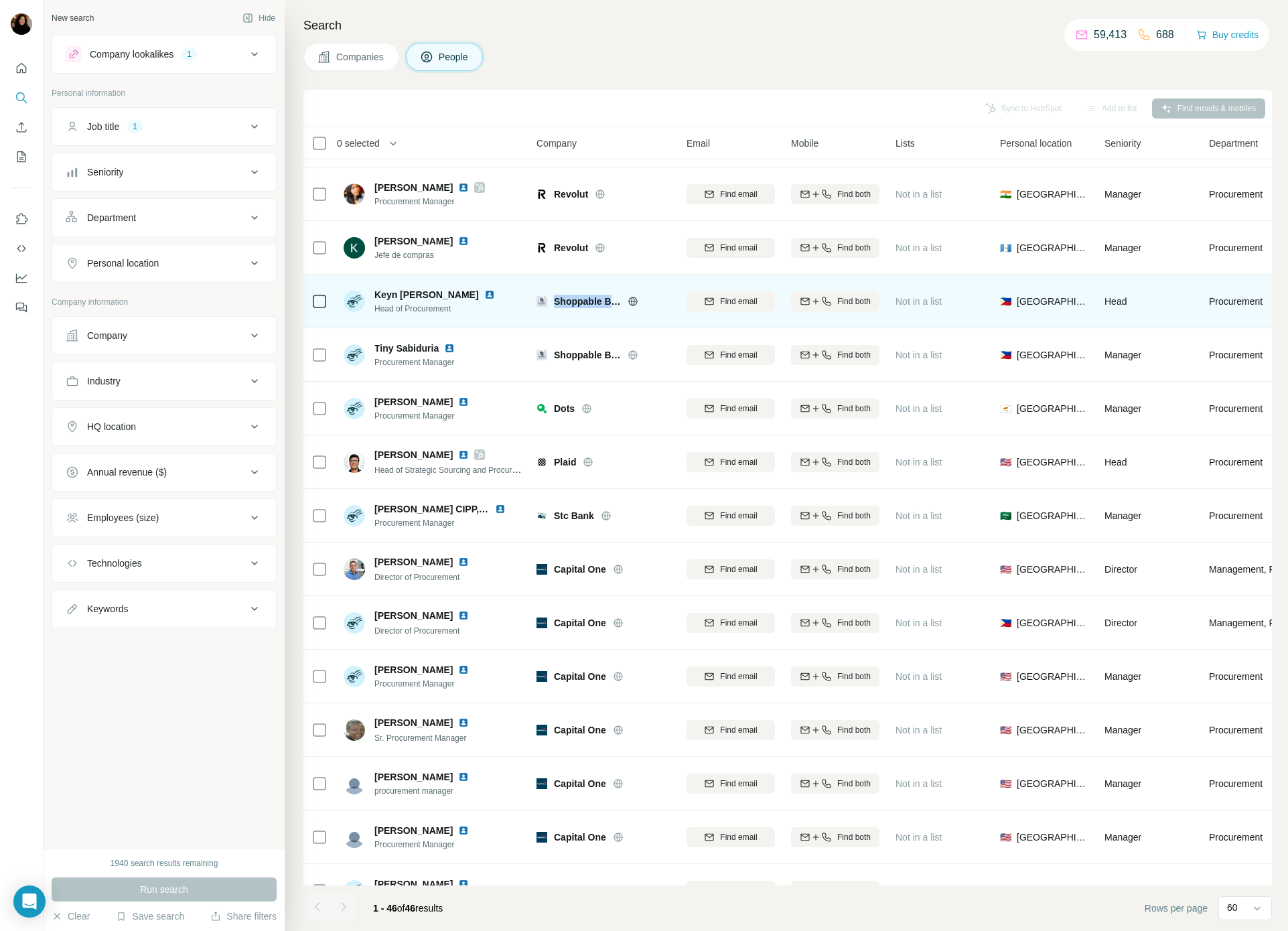
click at [484, 295] on img at bounding box center [489, 294] width 11 height 11
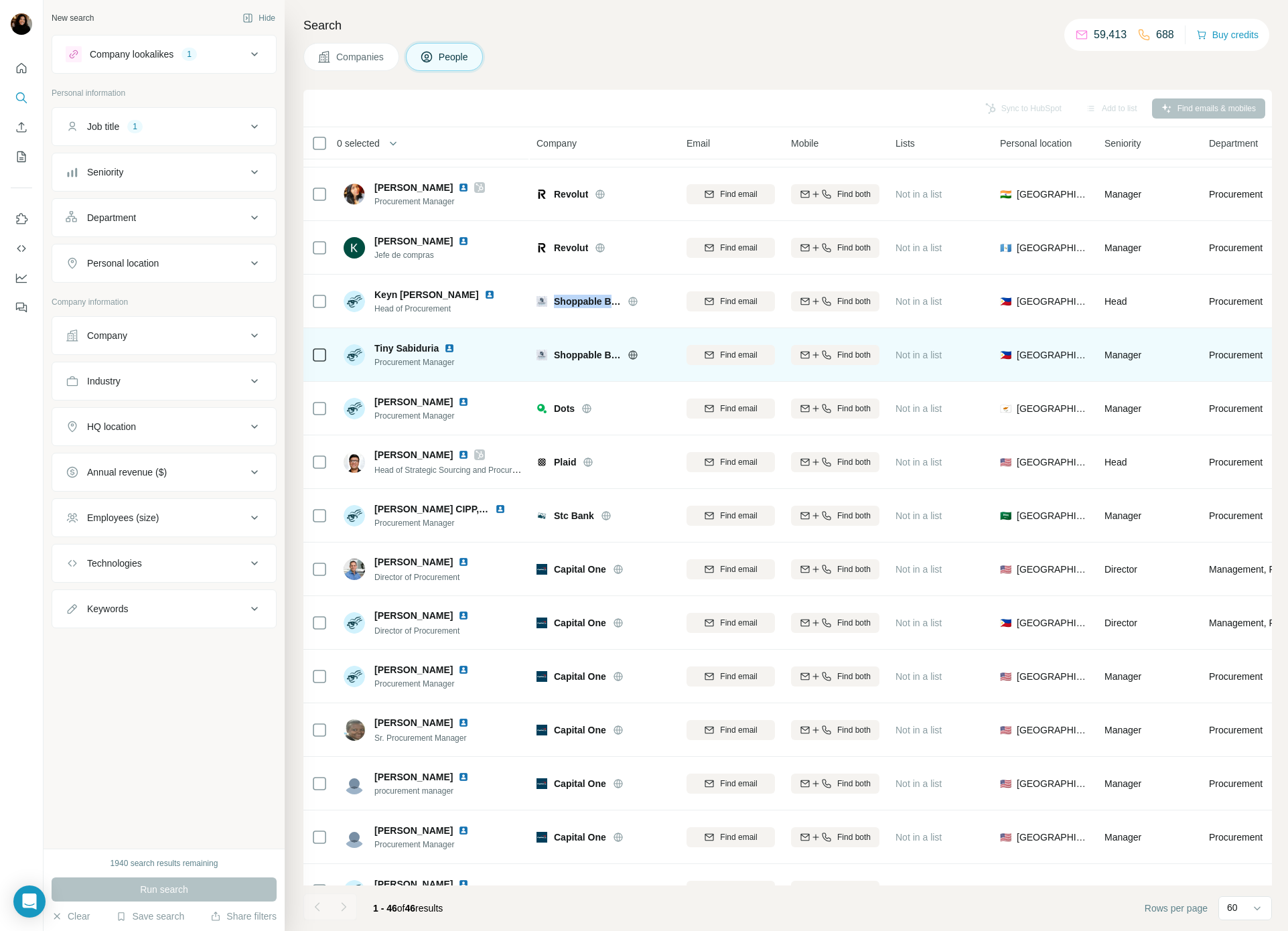
click at [454, 343] on img at bounding box center [449, 348] width 11 height 11
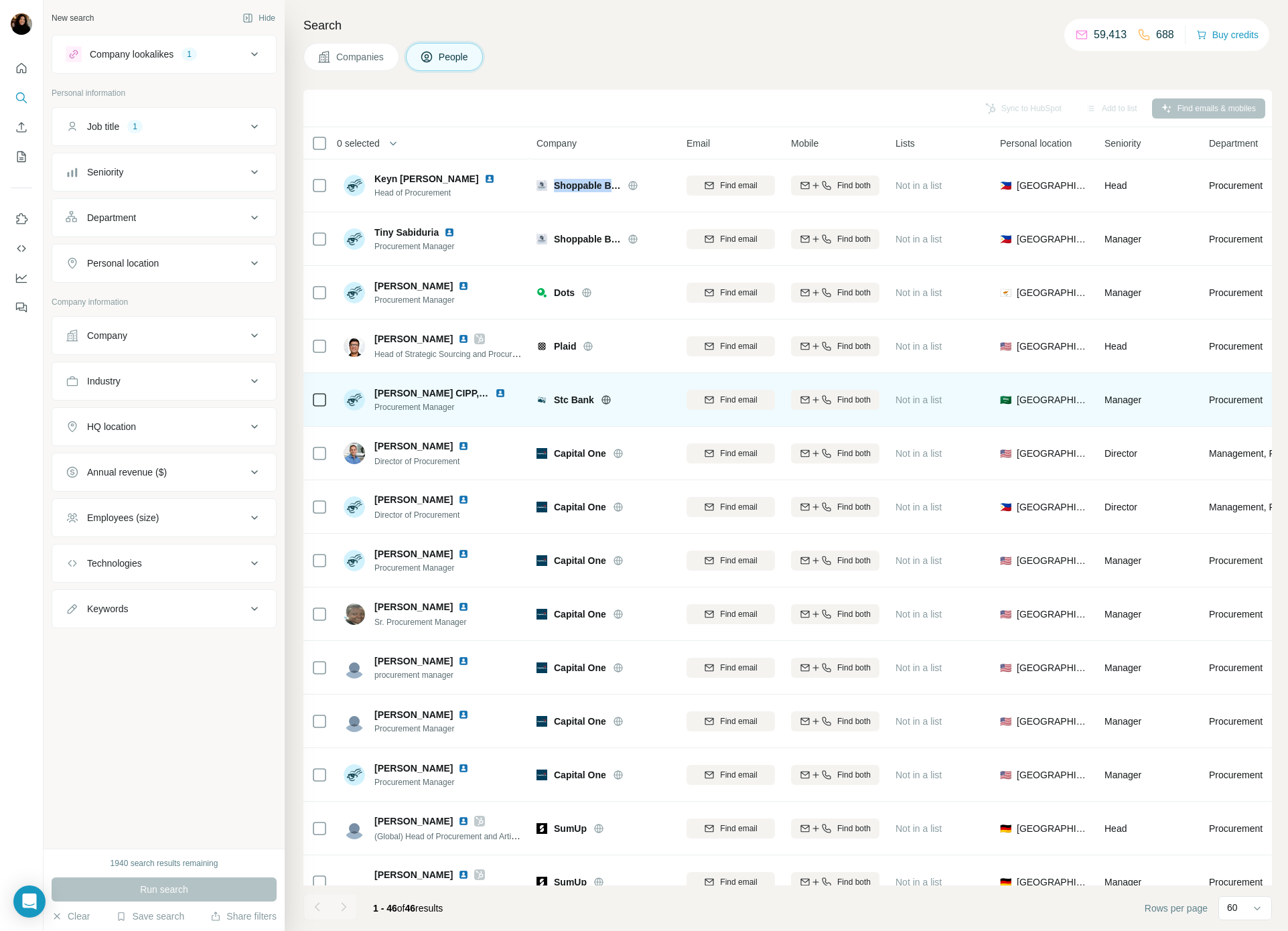
scroll to position [1335, 0]
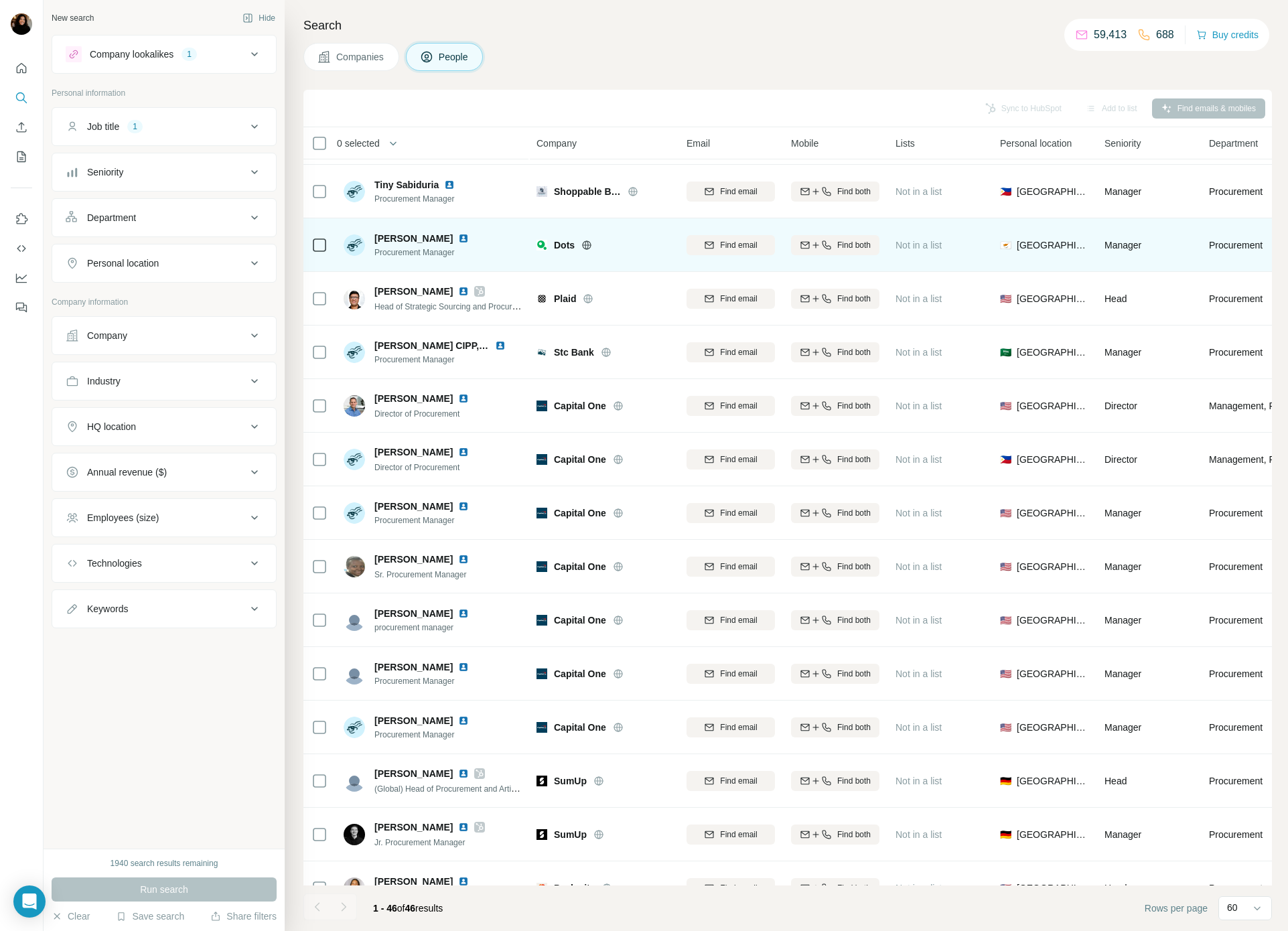
click at [559, 241] on span "Dots" at bounding box center [564, 245] width 20 height 14
copy span "Dots"
click at [466, 238] on img at bounding box center [463, 238] width 11 height 11
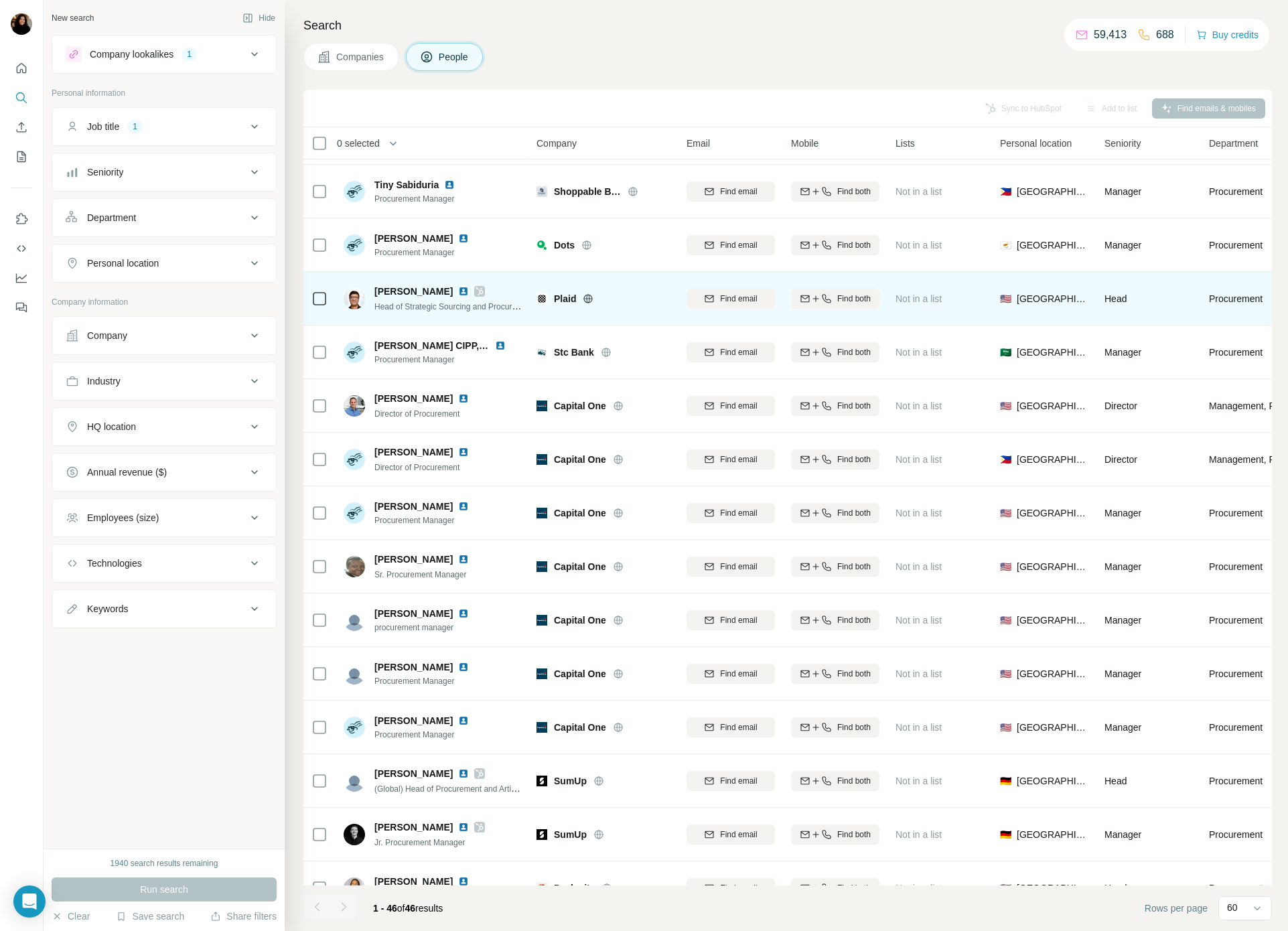
click at [570, 298] on span "Plaid" at bounding box center [565, 298] width 22 height 14
copy span "Plaid"
click at [458, 288] on img at bounding box center [463, 291] width 11 height 11
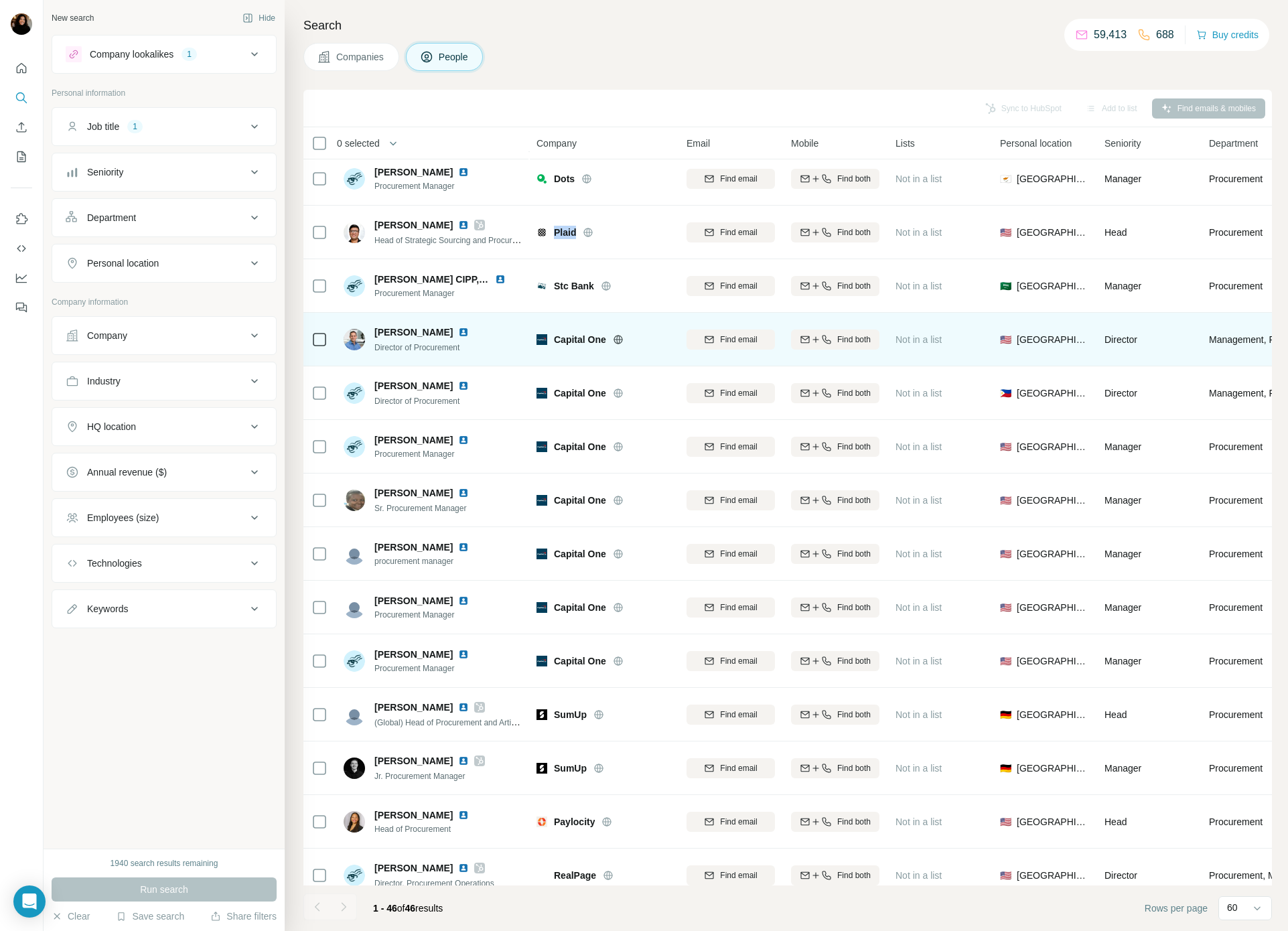
scroll to position [1430, 0]
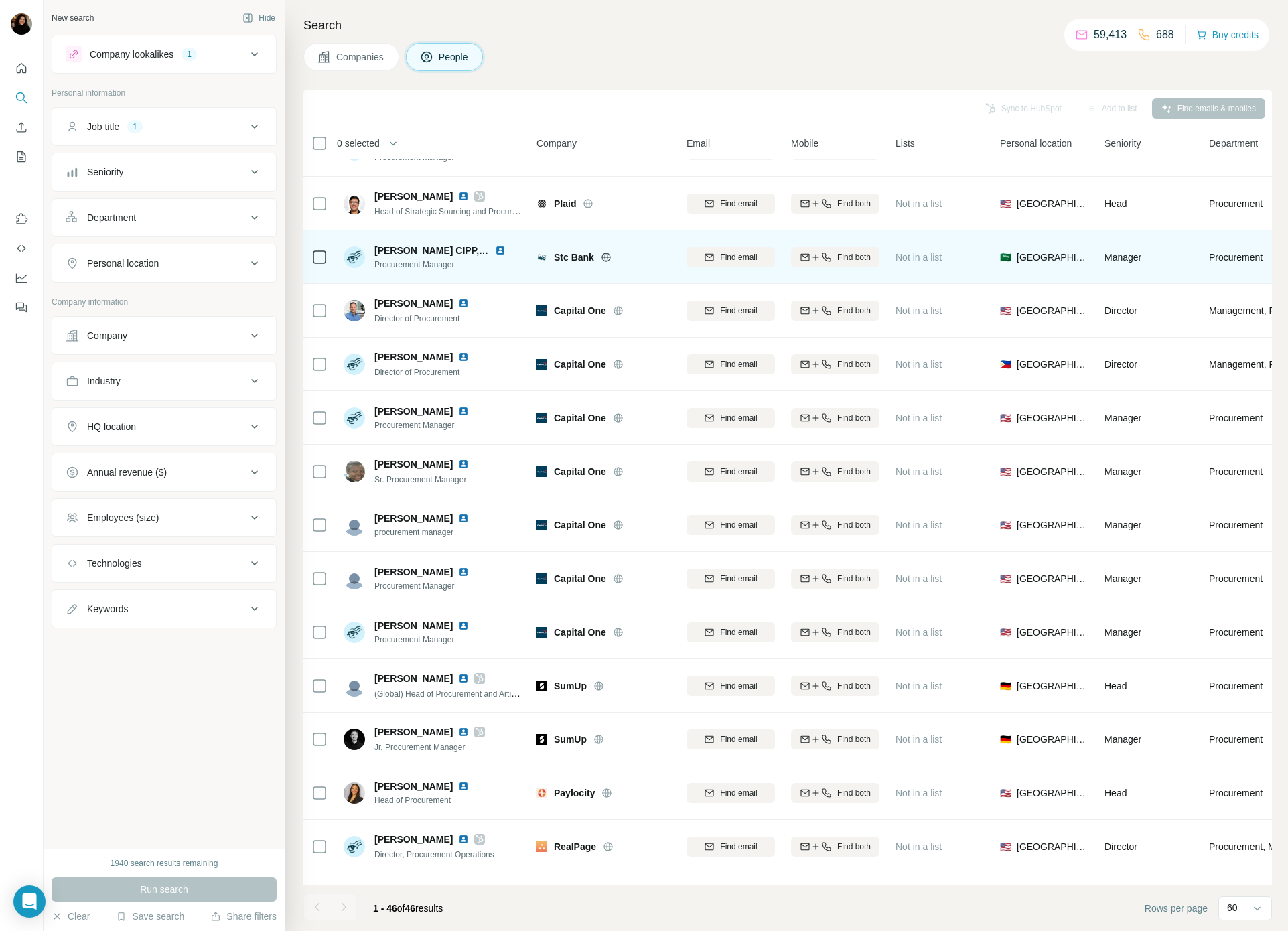
click at [571, 258] on span "Stc Bank" at bounding box center [573, 257] width 40 height 14
copy span "Bank"
click at [574, 256] on span "Stc Bank" at bounding box center [573, 257] width 40 height 14
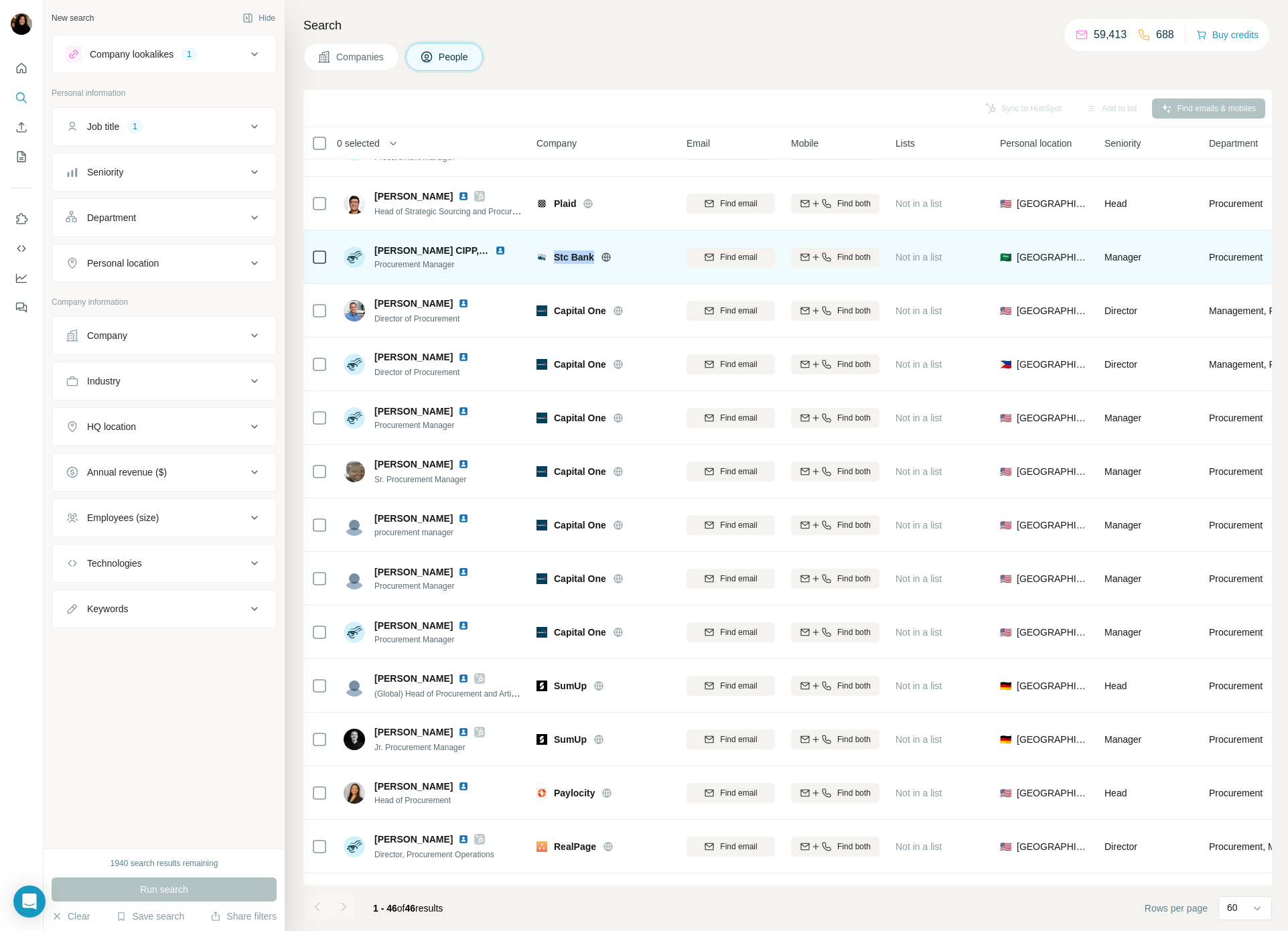
click at [574, 256] on span "Stc Bank" at bounding box center [573, 257] width 40 height 14
click at [499, 250] on img at bounding box center [500, 250] width 11 height 11
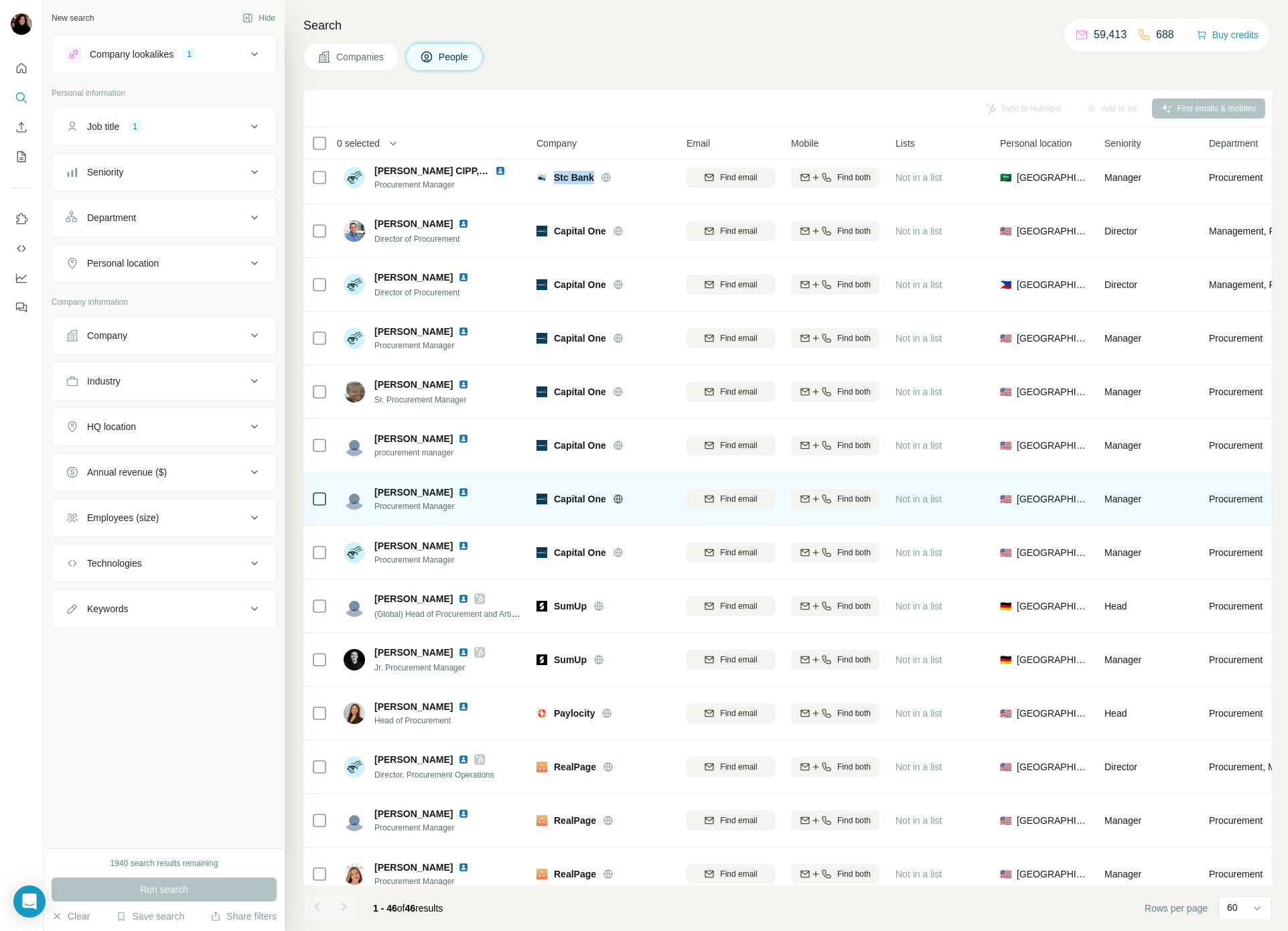
scroll to position [1739, 0]
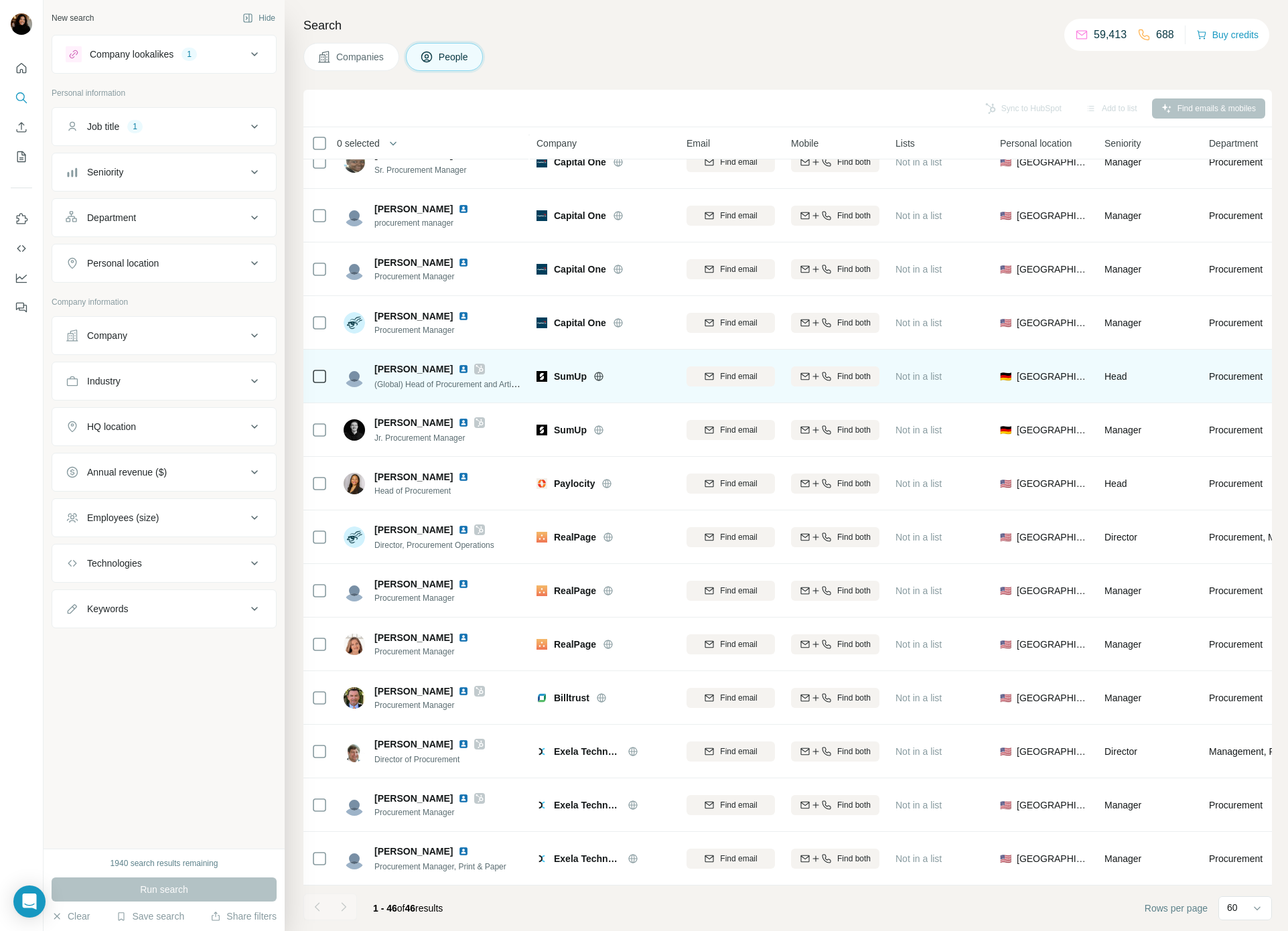
click at [564, 376] on span "SumUp" at bounding box center [570, 376] width 33 height 14
copy span "SumUp"
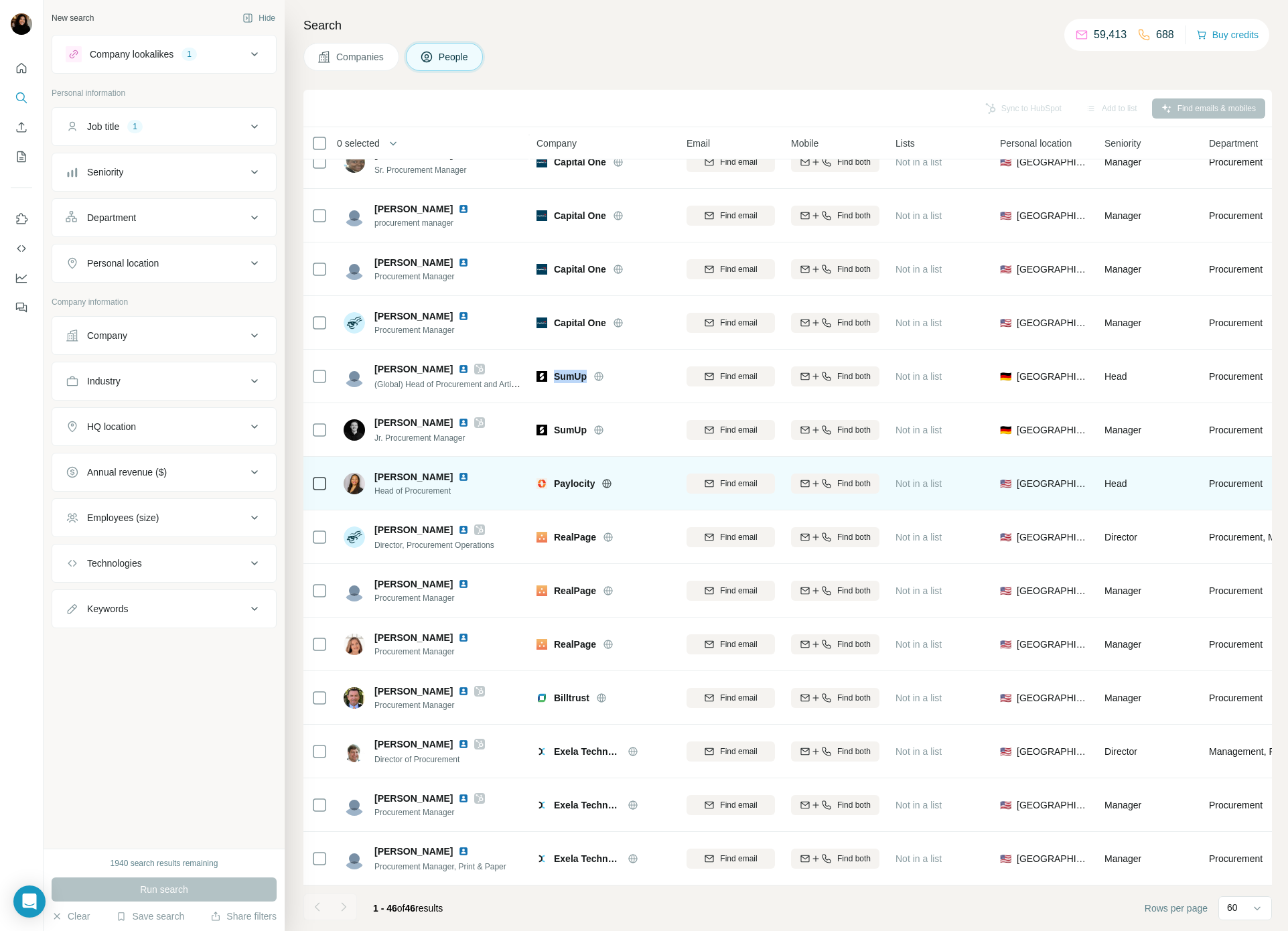
click at [580, 482] on span "Paylocity" at bounding box center [574, 483] width 41 height 14
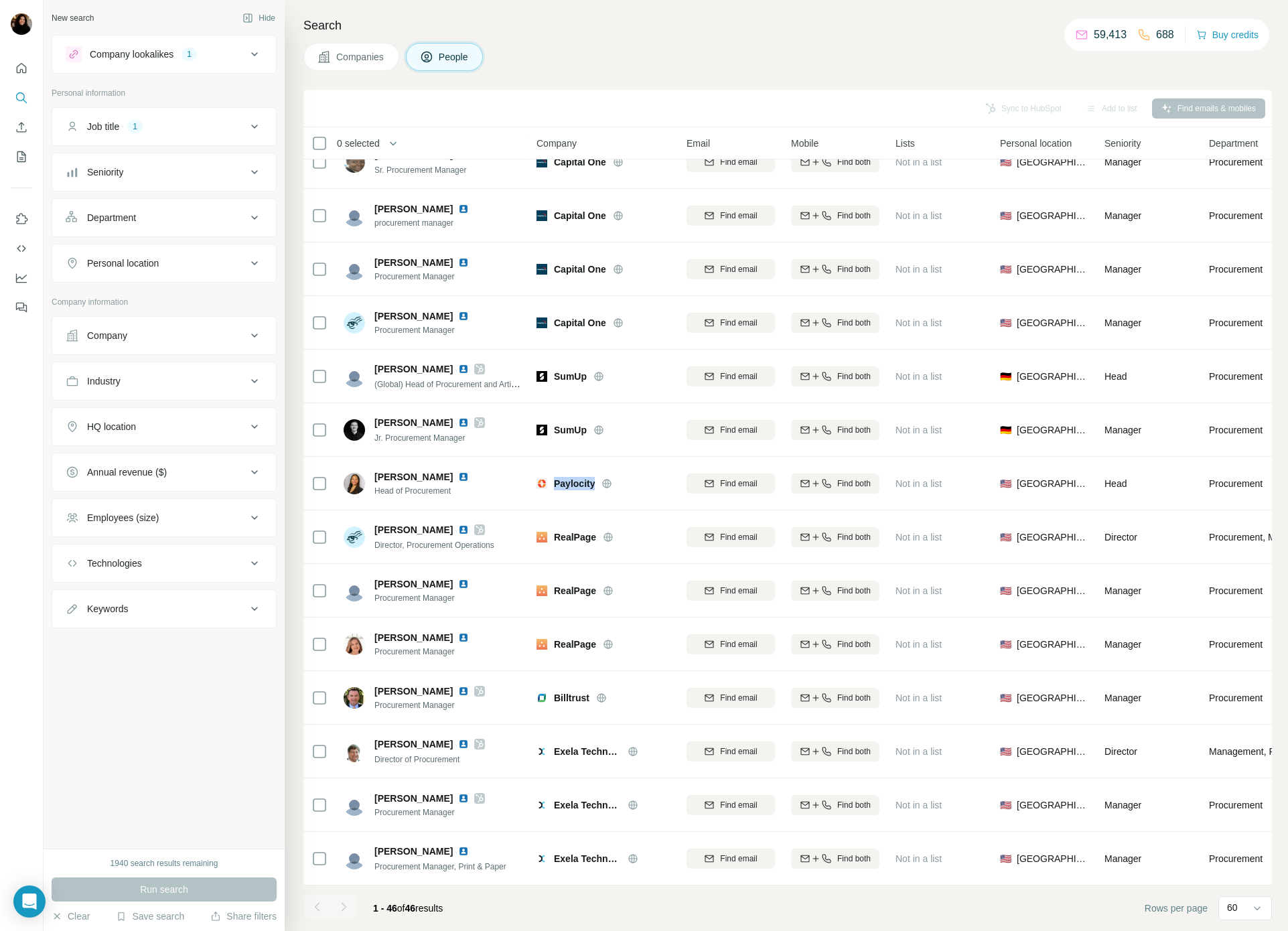
copy span "Paylocity"
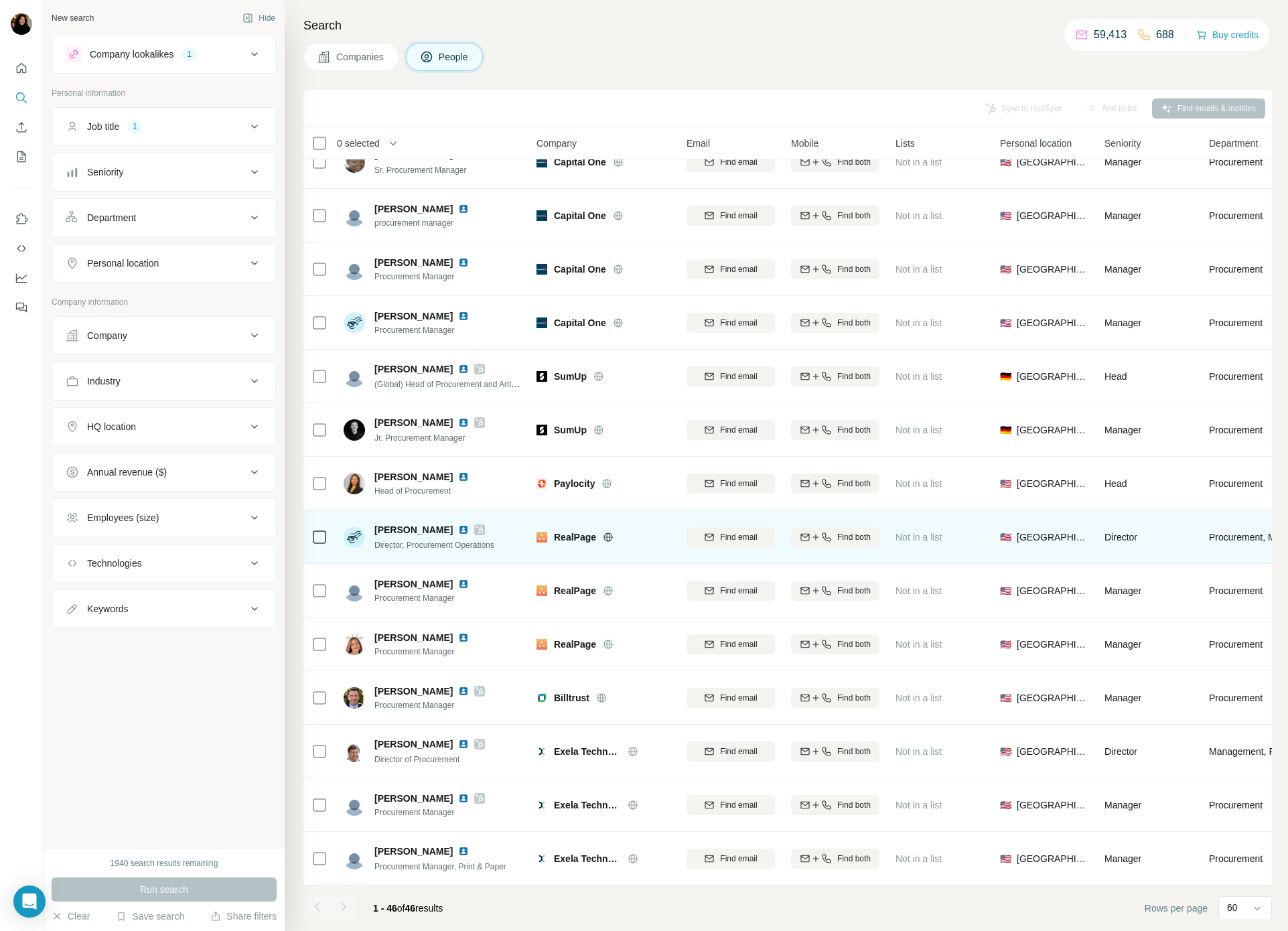
click at [570, 535] on span "RealPage" at bounding box center [575, 538] width 42 height 14
copy span "RealPage"
click at [458, 526] on img at bounding box center [463, 530] width 11 height 11
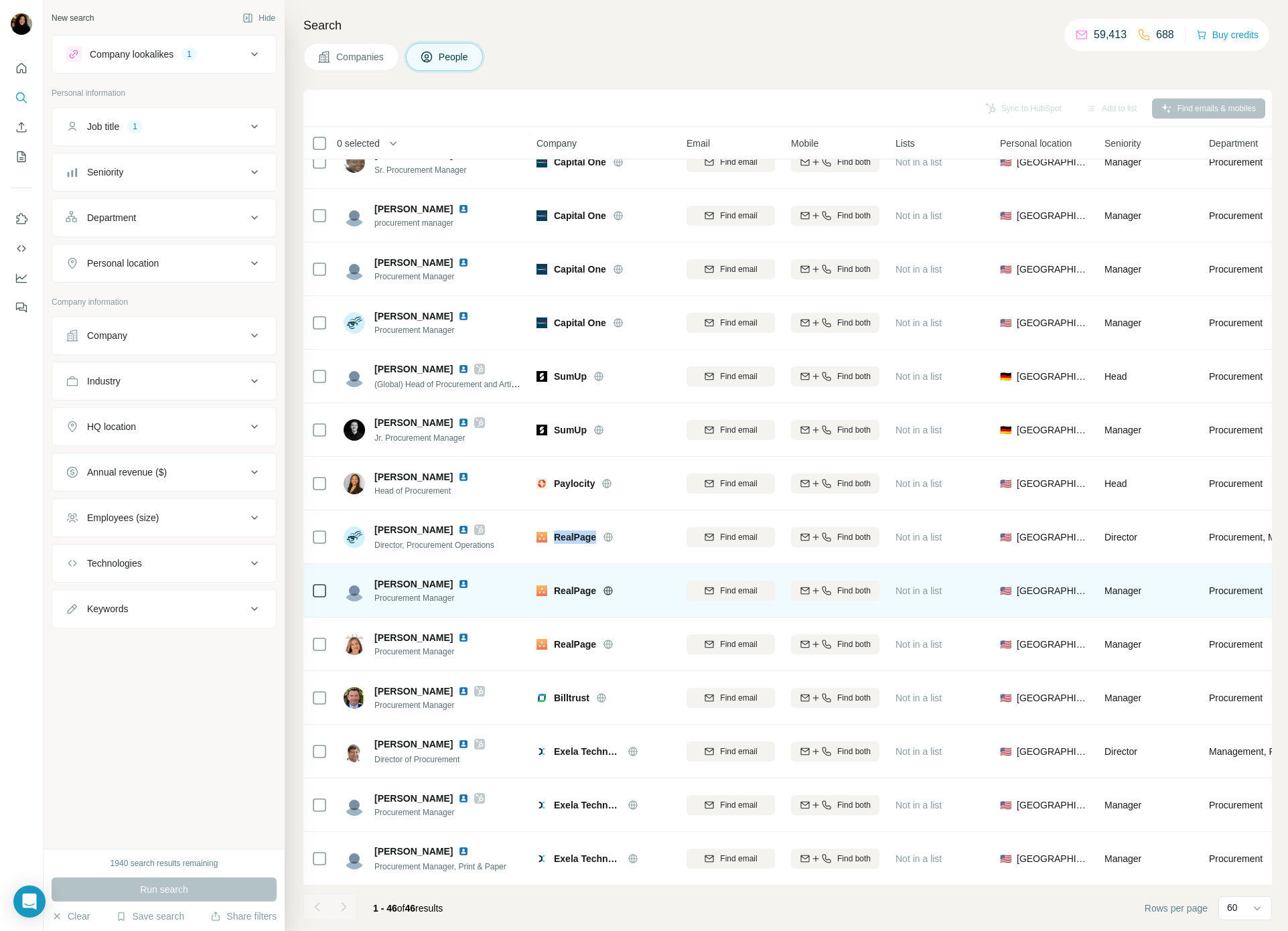
click at [458, 583] on img at bounding box center [463, 584] width 11 height 11
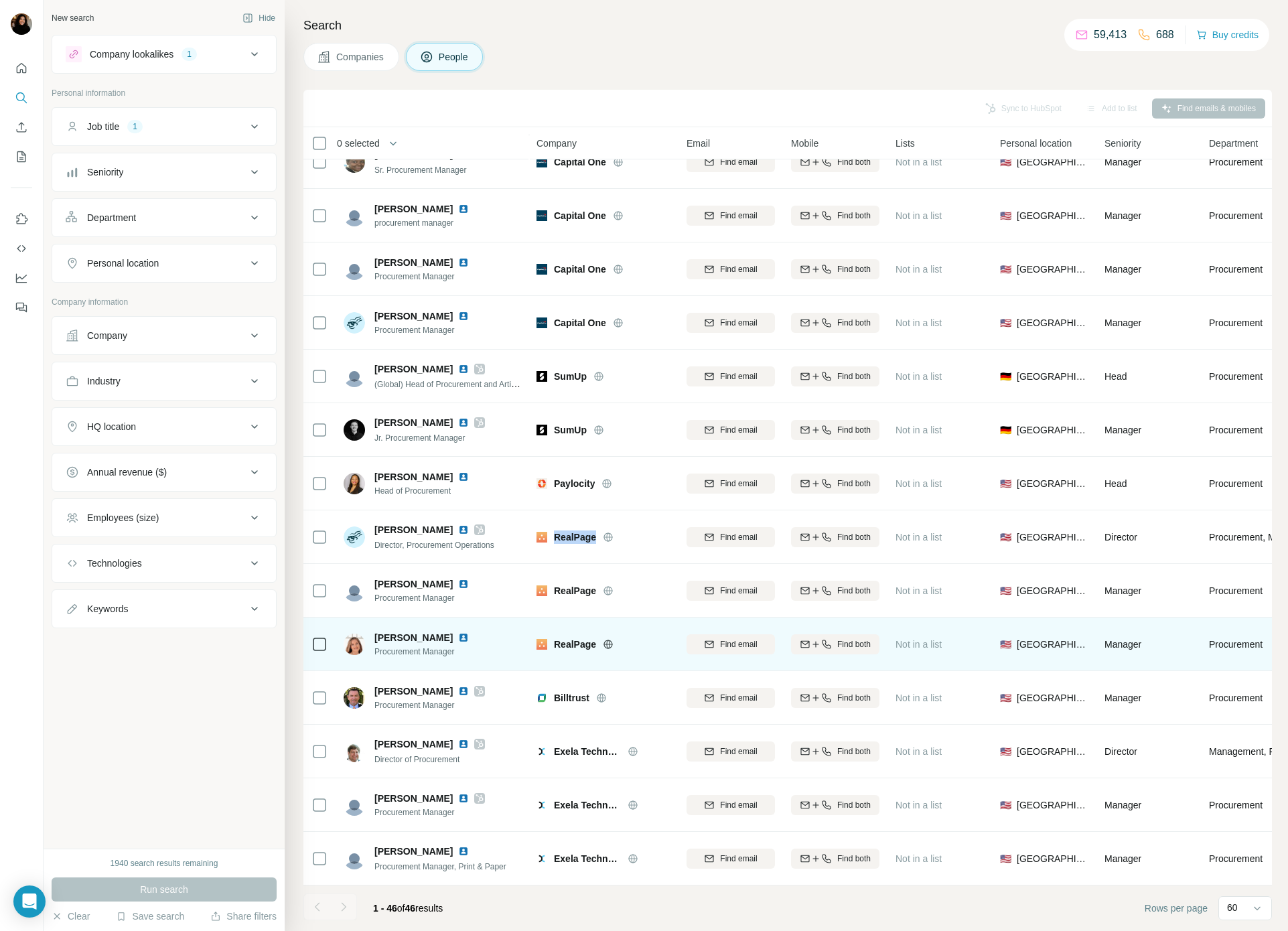
click at [458, 638] on img at bounding box center [463, 638] width 11 height 11
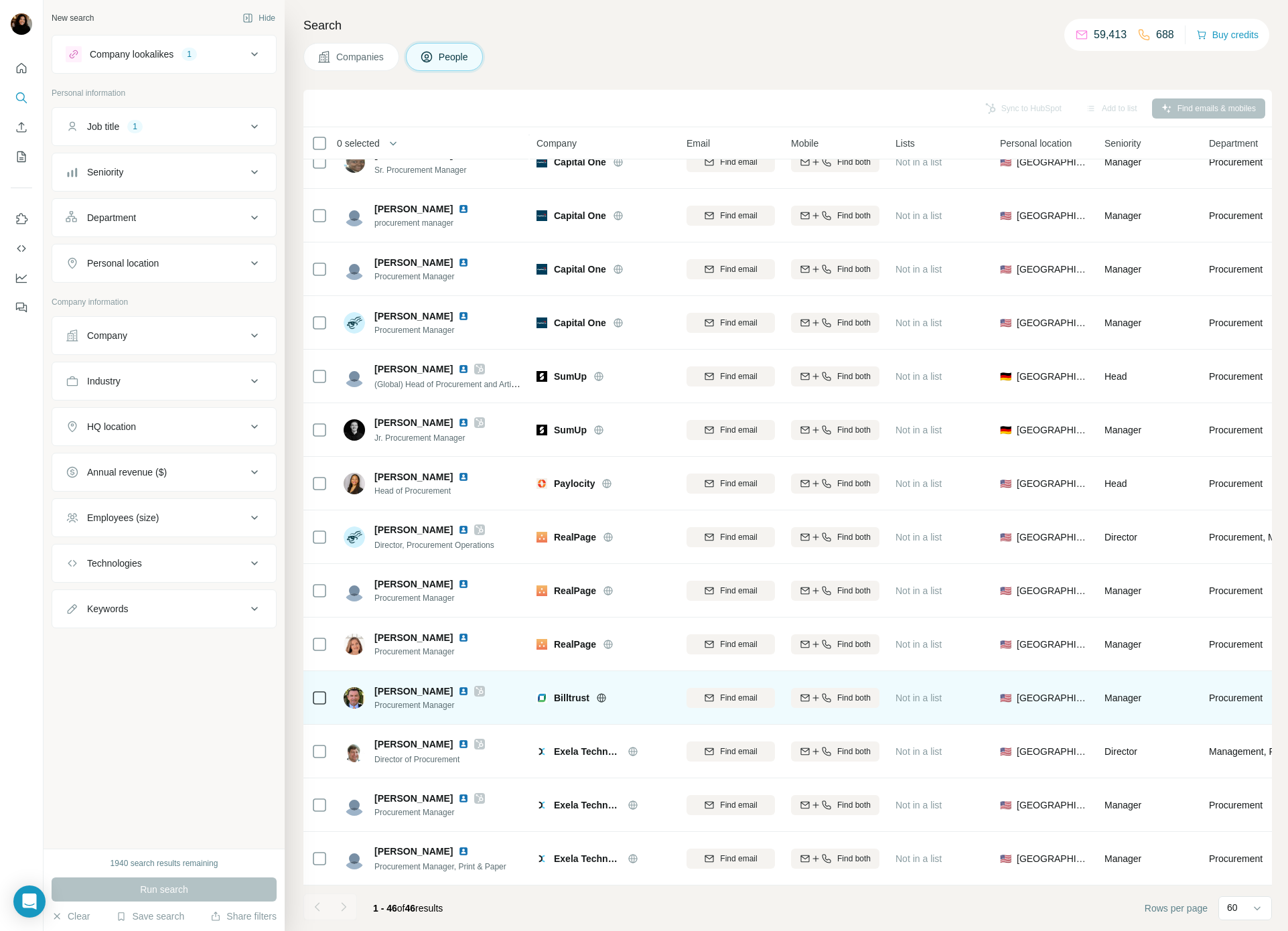
click at [583, 694] on span "Billtrust" at bounding box center [572, 698] width 36 height 14
copy span "Billtrust"
click at [458, 691] on img at bounding box center [463, 691] width 11 height 11
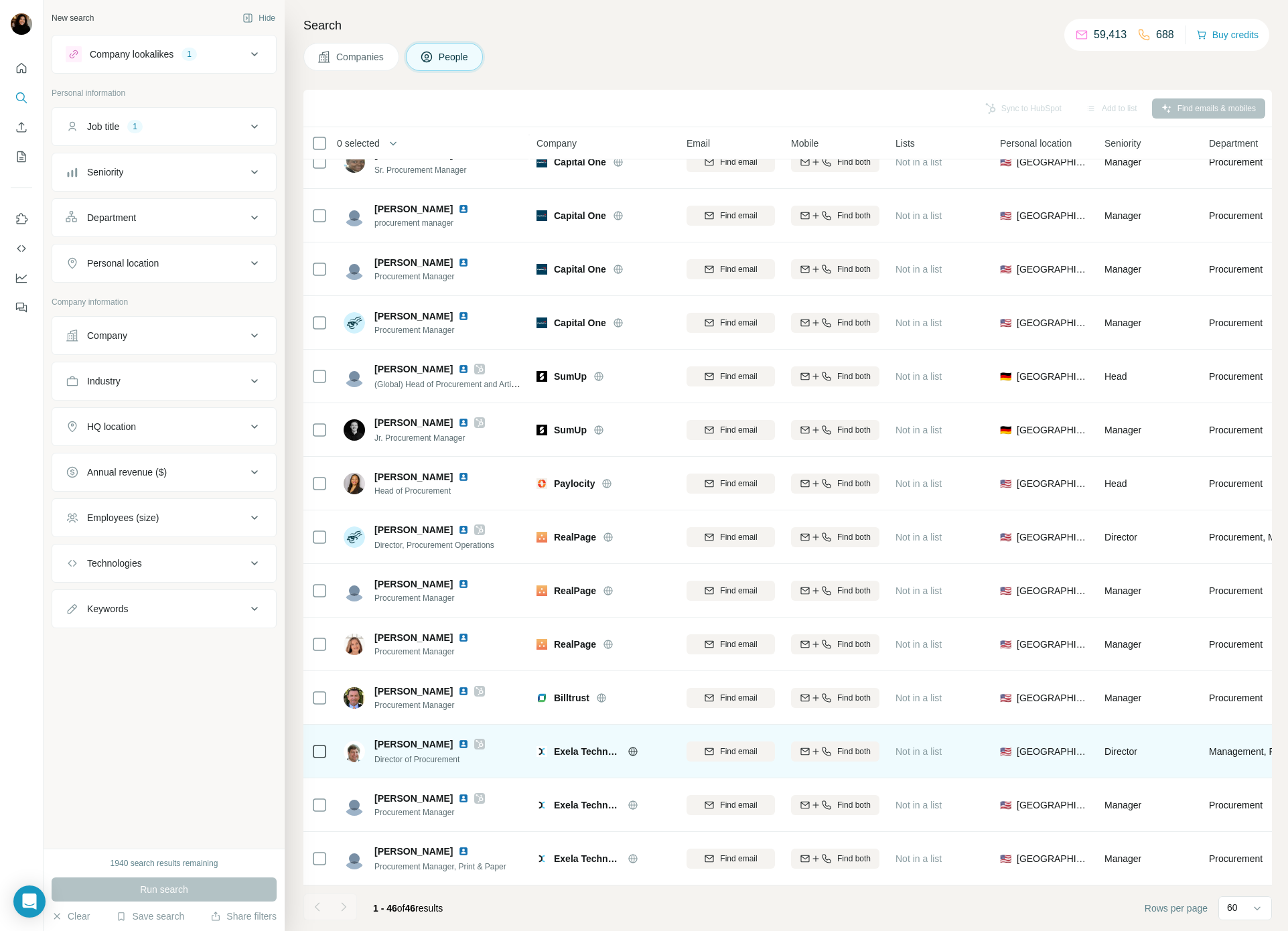
click at [570, 754] on span "Exela Technologies" at bounding box center [587, 751] width 67 height 14
click at [458, 741] on img at bounding box center [463, 744] width 11 height 11
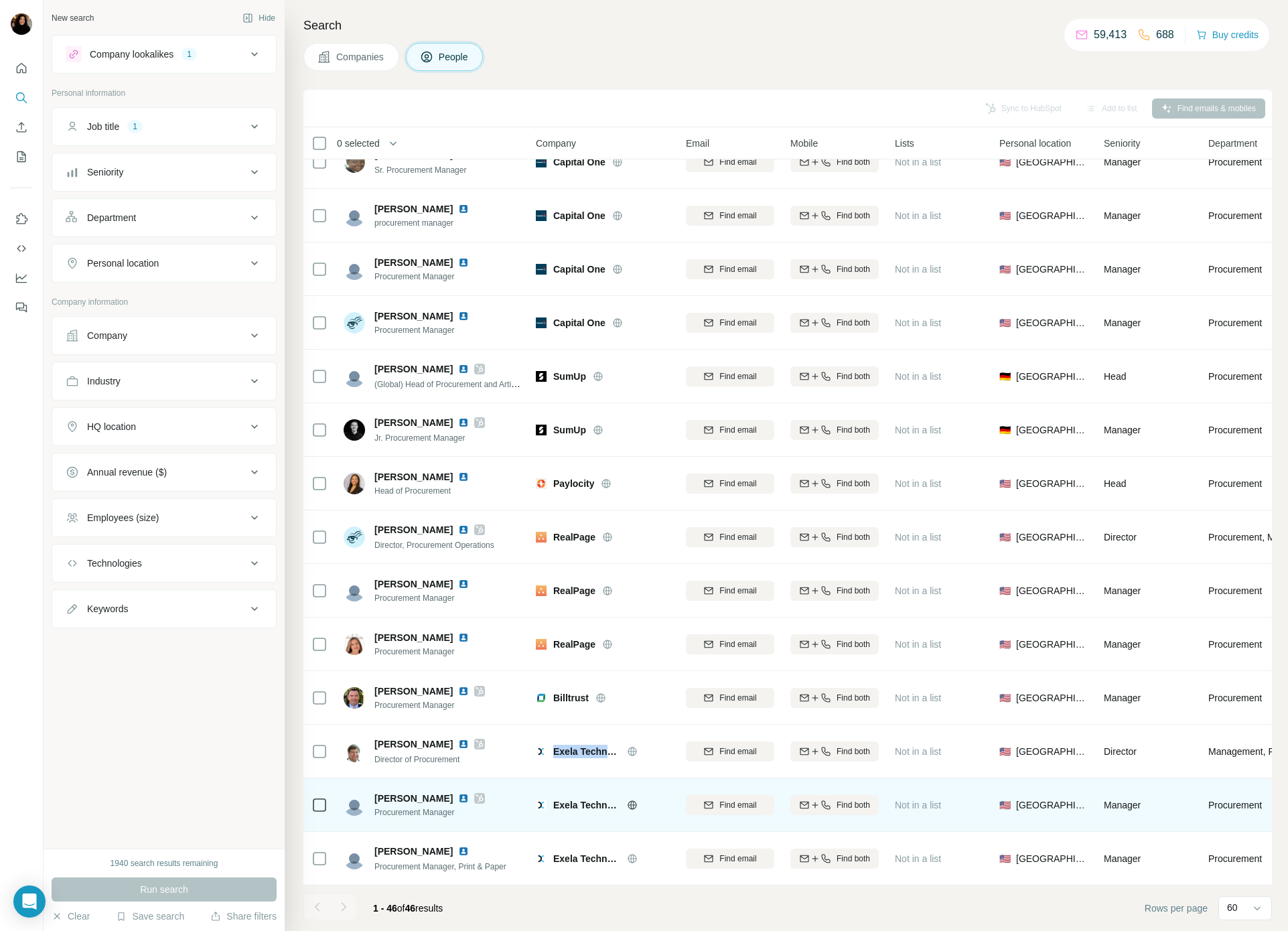
click at [458, 797] on img at bounding box center [463, 798] width 11 height 11
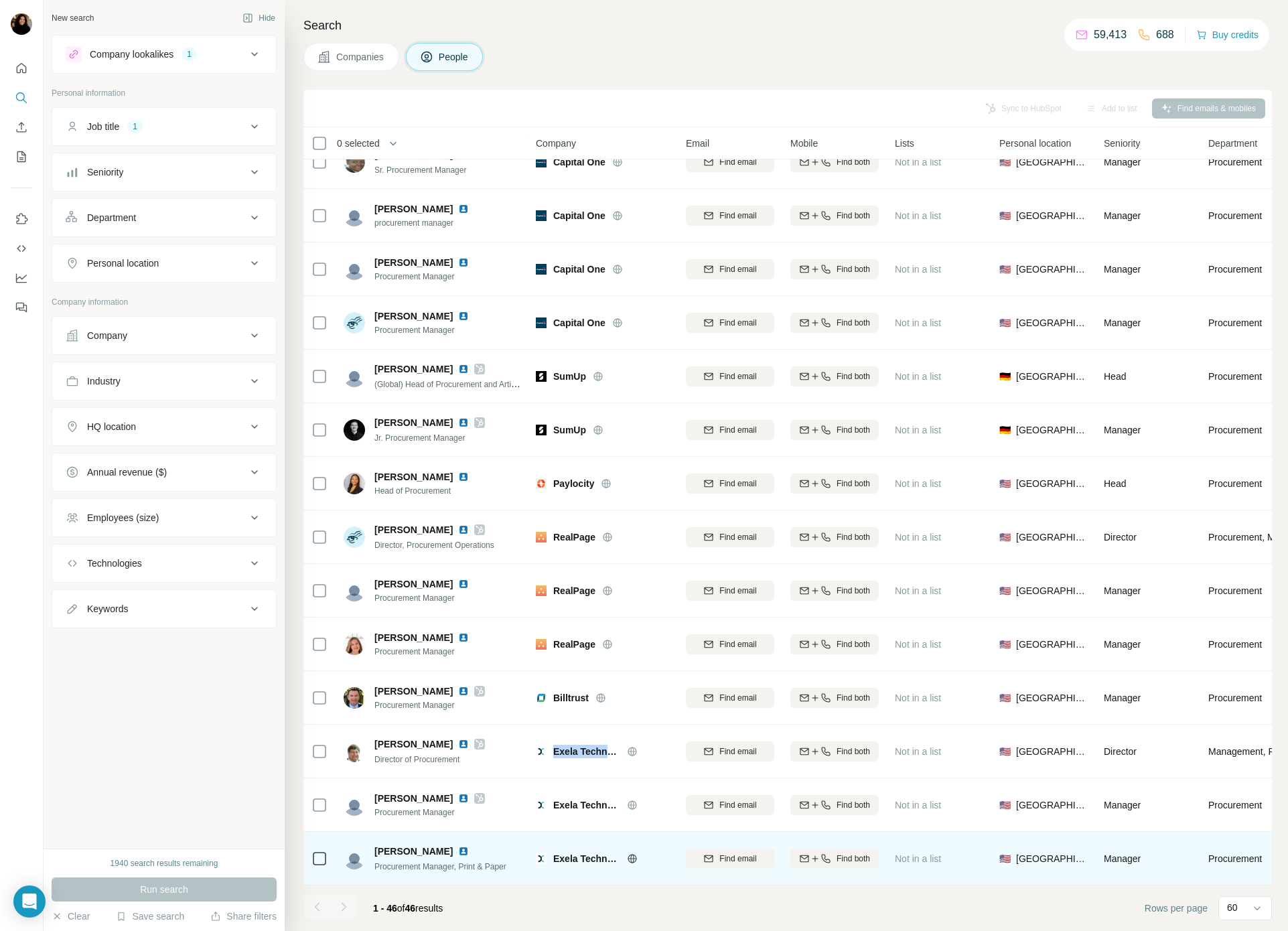
click at [462, 851] on img at bounding box center [463, 851] width 11 height 11
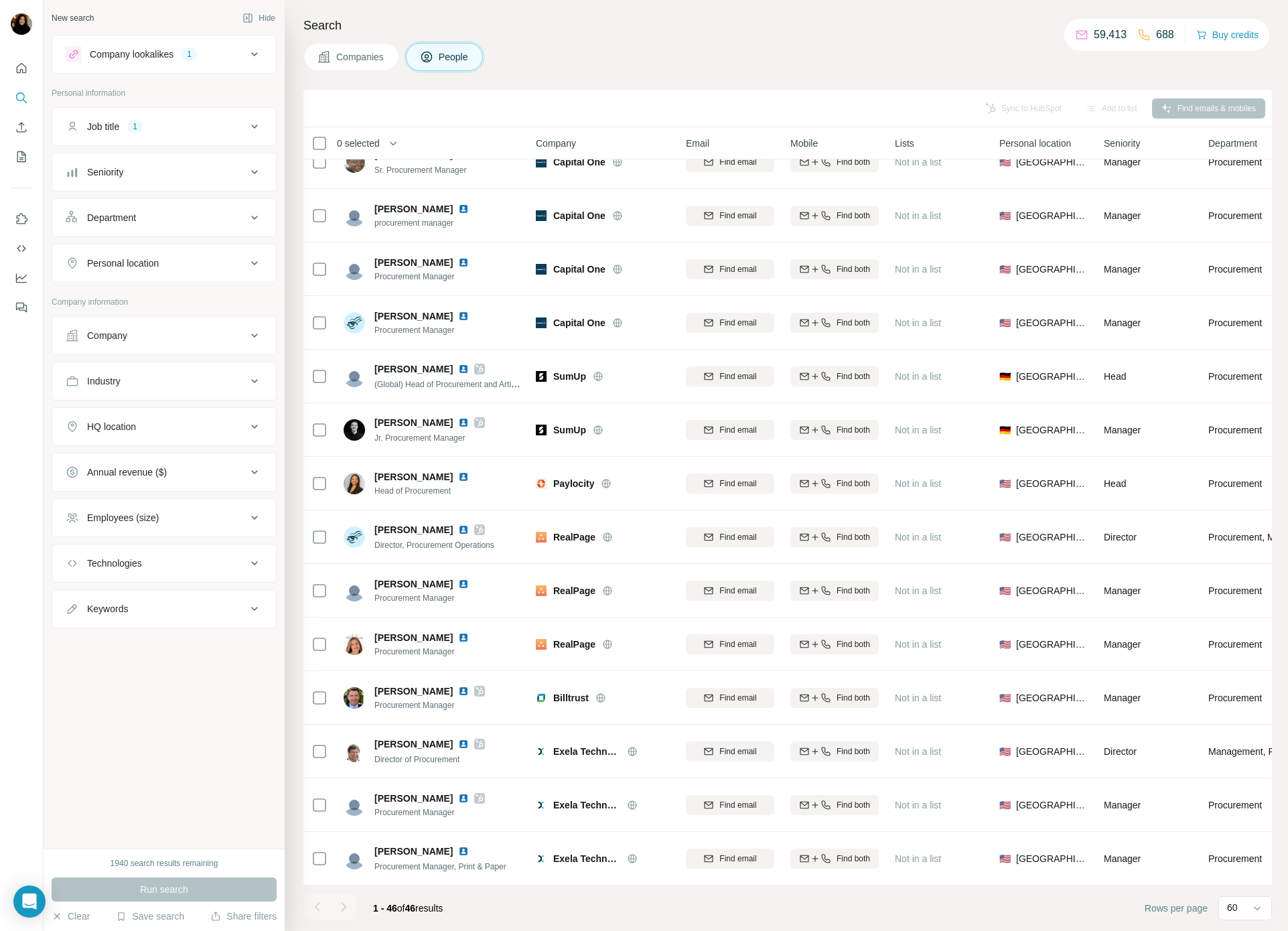
click at [338, 904] on div at bounding box center [343, 907] width 27 height 27
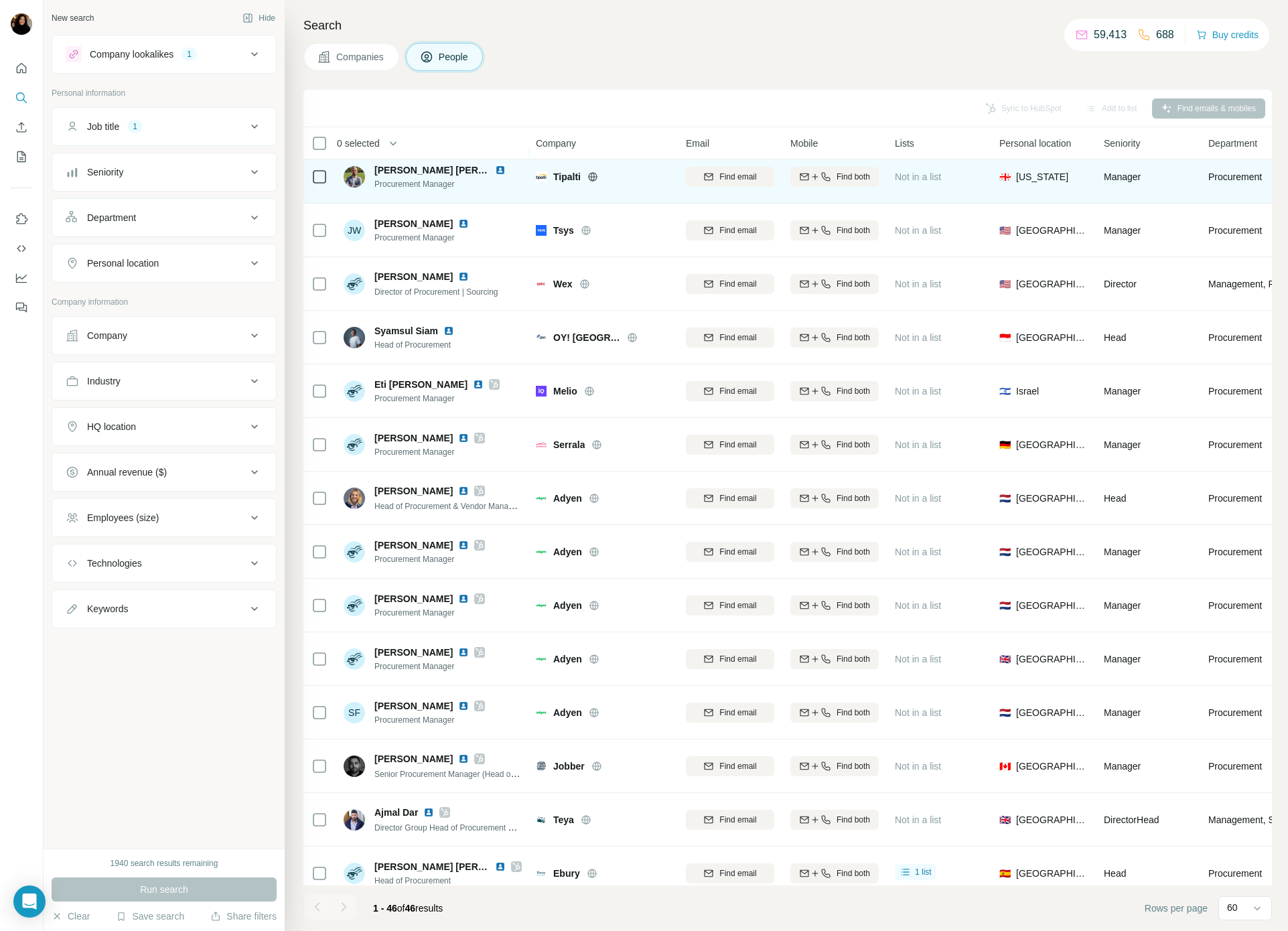
scroll to position [0, 1]
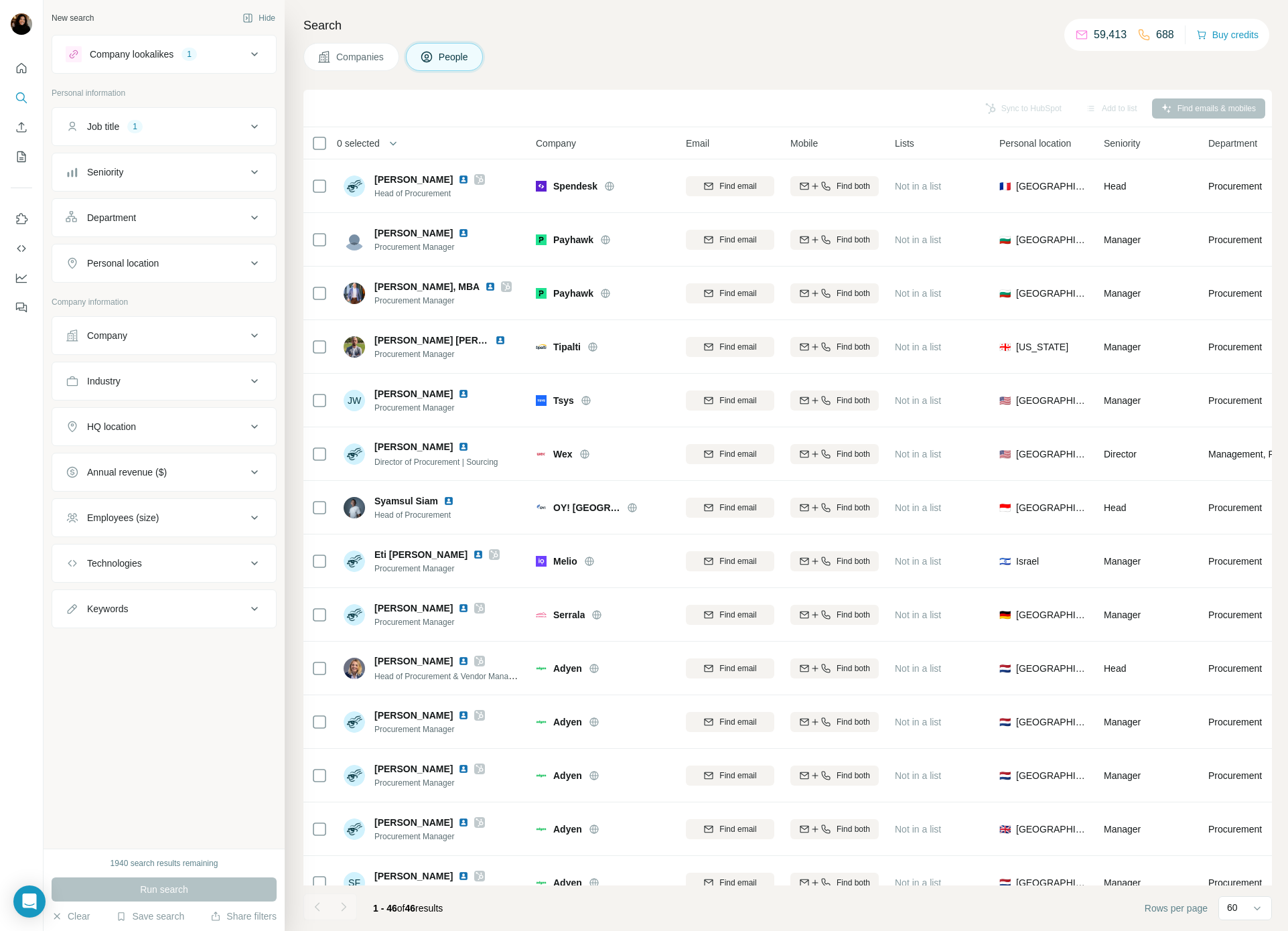
drag, startPoint x: 594, startPoint y: 42, endPoint x: 535, endPoint y: 48, distance: 59.3
click at [593, 43] on div "Companies People" at bounding box center [788, 57] width 968 height 28
click at [161, 120] on button "Job title 1" at bounding box center [164, 126] width 224 height 32
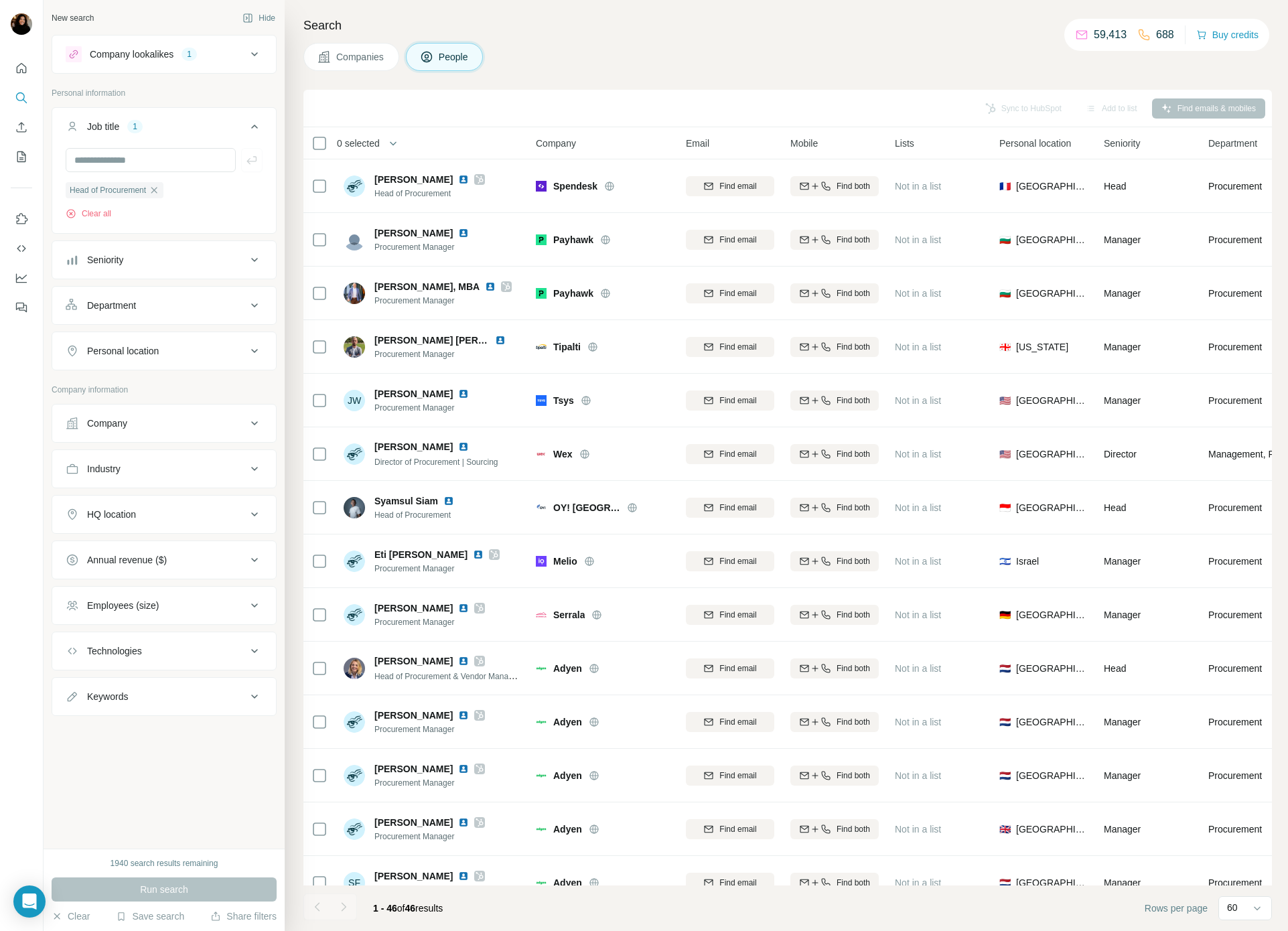
click at [154, 186] on icon "button" at bounding box center [153, 190] width 11 height 11
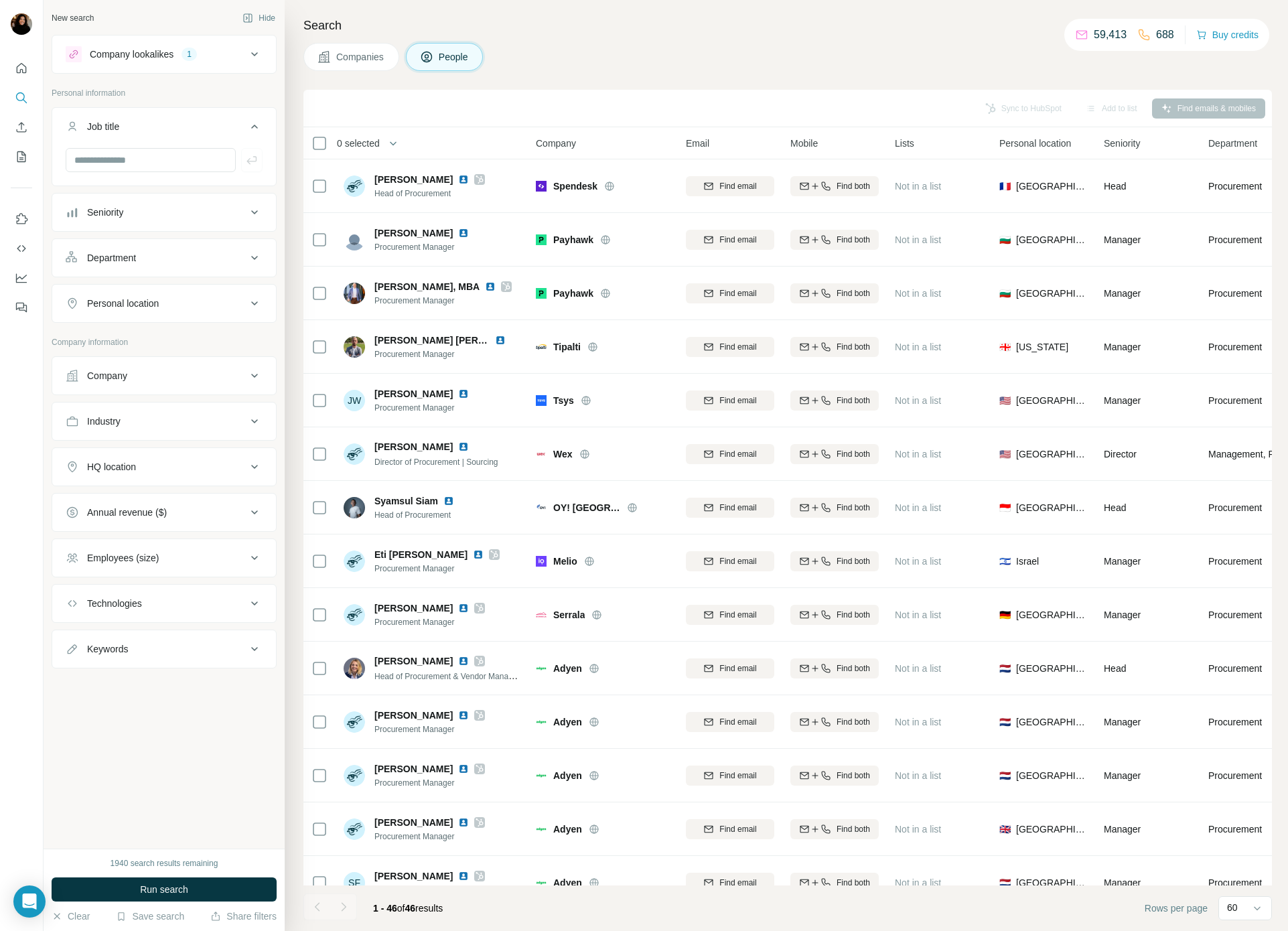
click at [145, 300] on div "Personal location" at bounding box center [123, 304] width 72 height 14
click at [148, 340] on input "text" at bounding box center [164, 337] width 197 height 24
type input "*****"
drag, startPoint x: 146, startPoint y: 375, endPoint x: 215, endPoint y: 377, distance: 69.0
click at [146, 375] on div "🇪🇸 [GEOGRAPHIC_DATA]" at bounding box center [164, 372] width 174 height 16
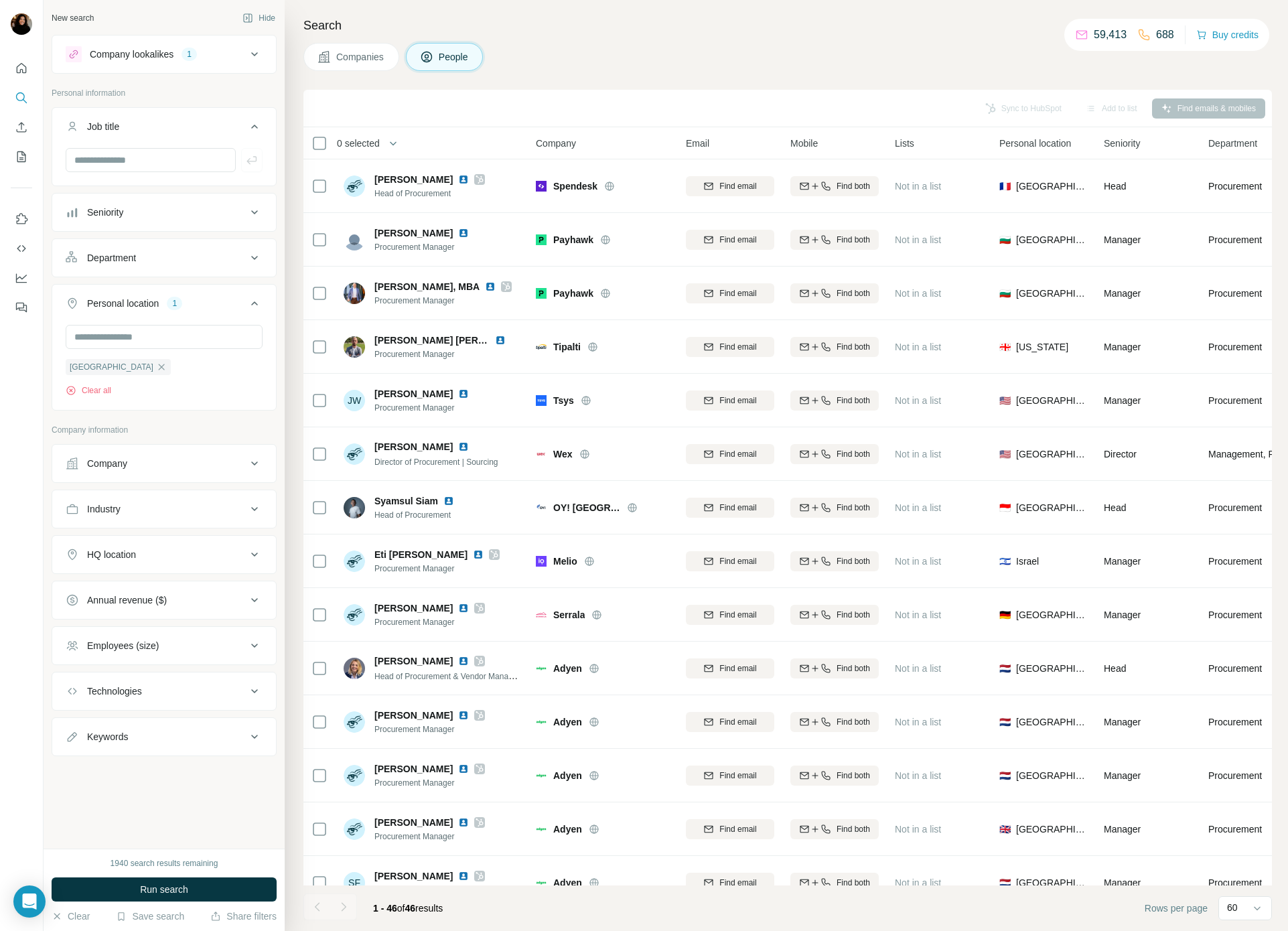
click at [143, 252] on div "Department" at bounding box center [155, 258] width 181 height 14
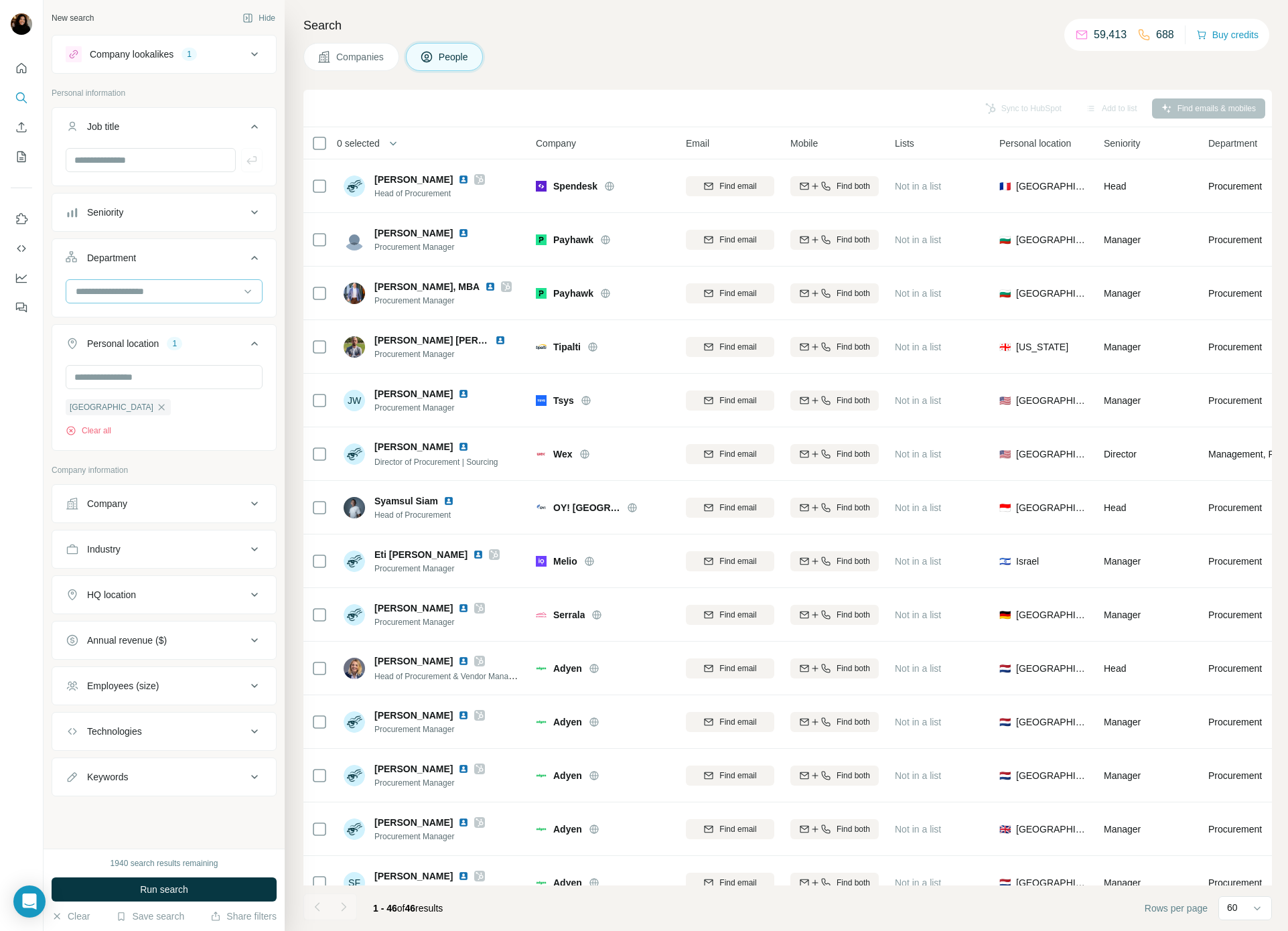
click at [132, 291] on input at bounding box center [157, 291] width 165 height 14
type input "*****"
click at [135, 320] on div "Procurement" at bounding box center [164, 321] width 174 height 14
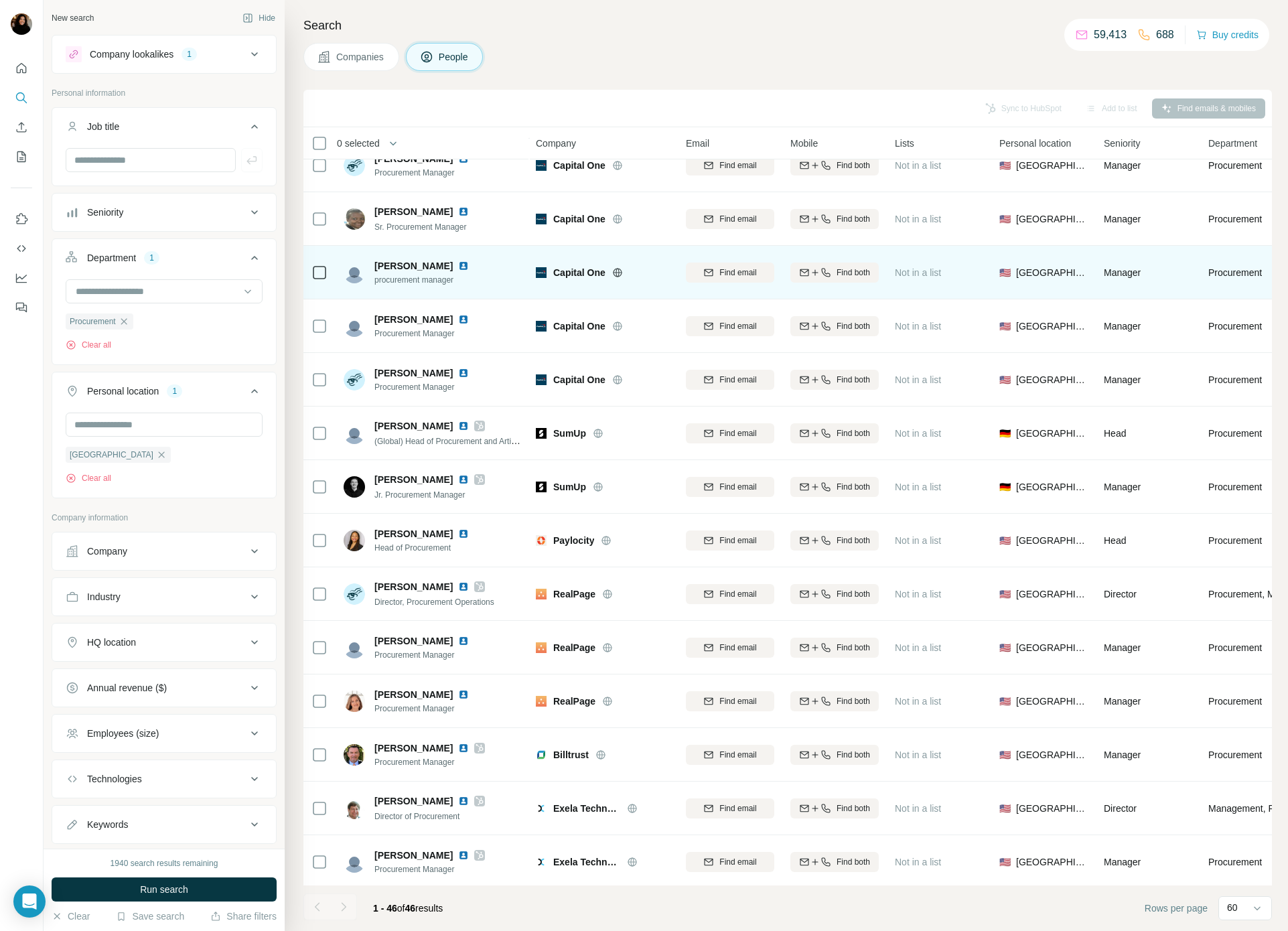
scroll to position [1739, 1]
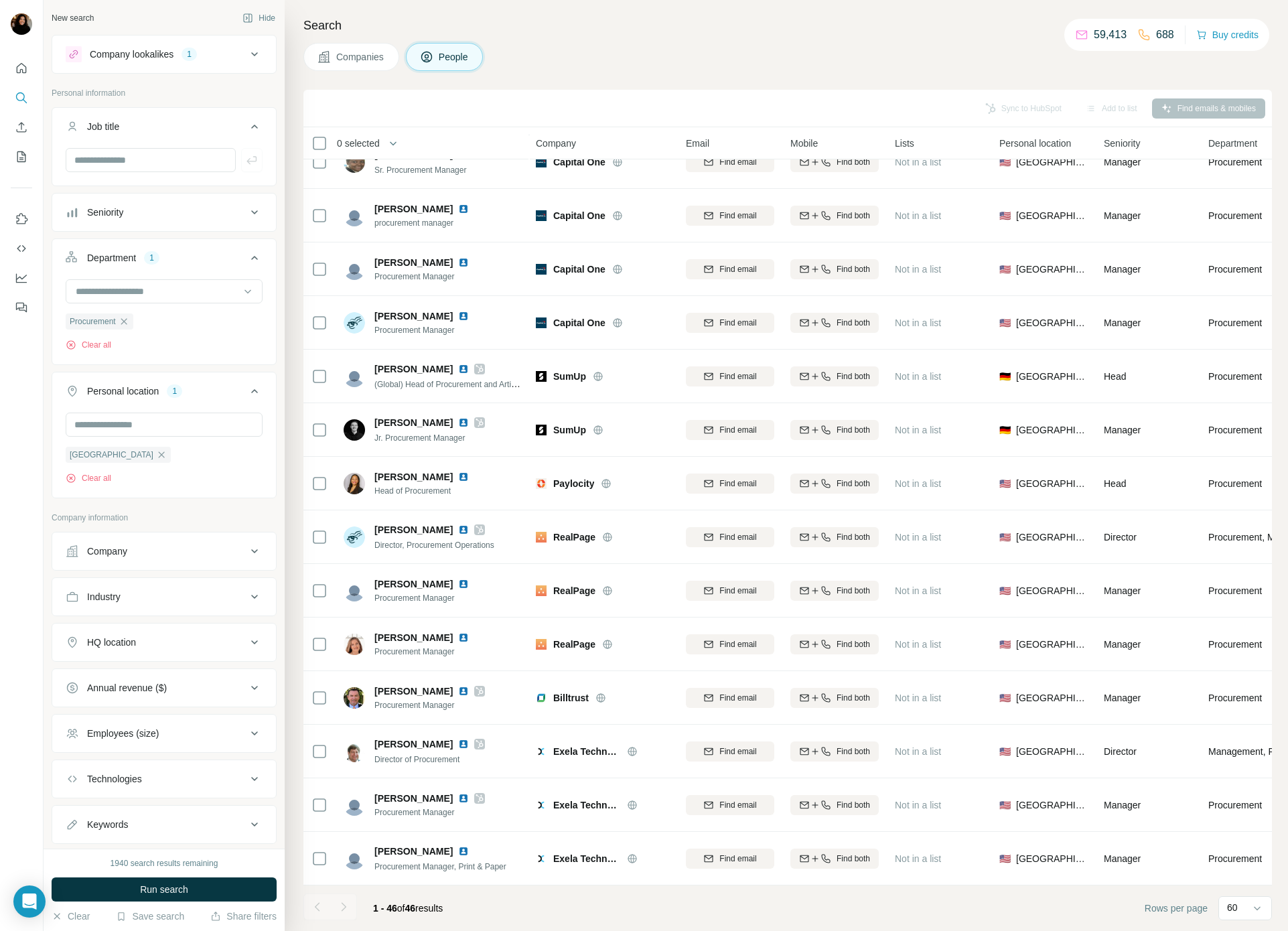
click at [207, 900] on button "Run search" at bounding box center [164, 889] width 225 height 24
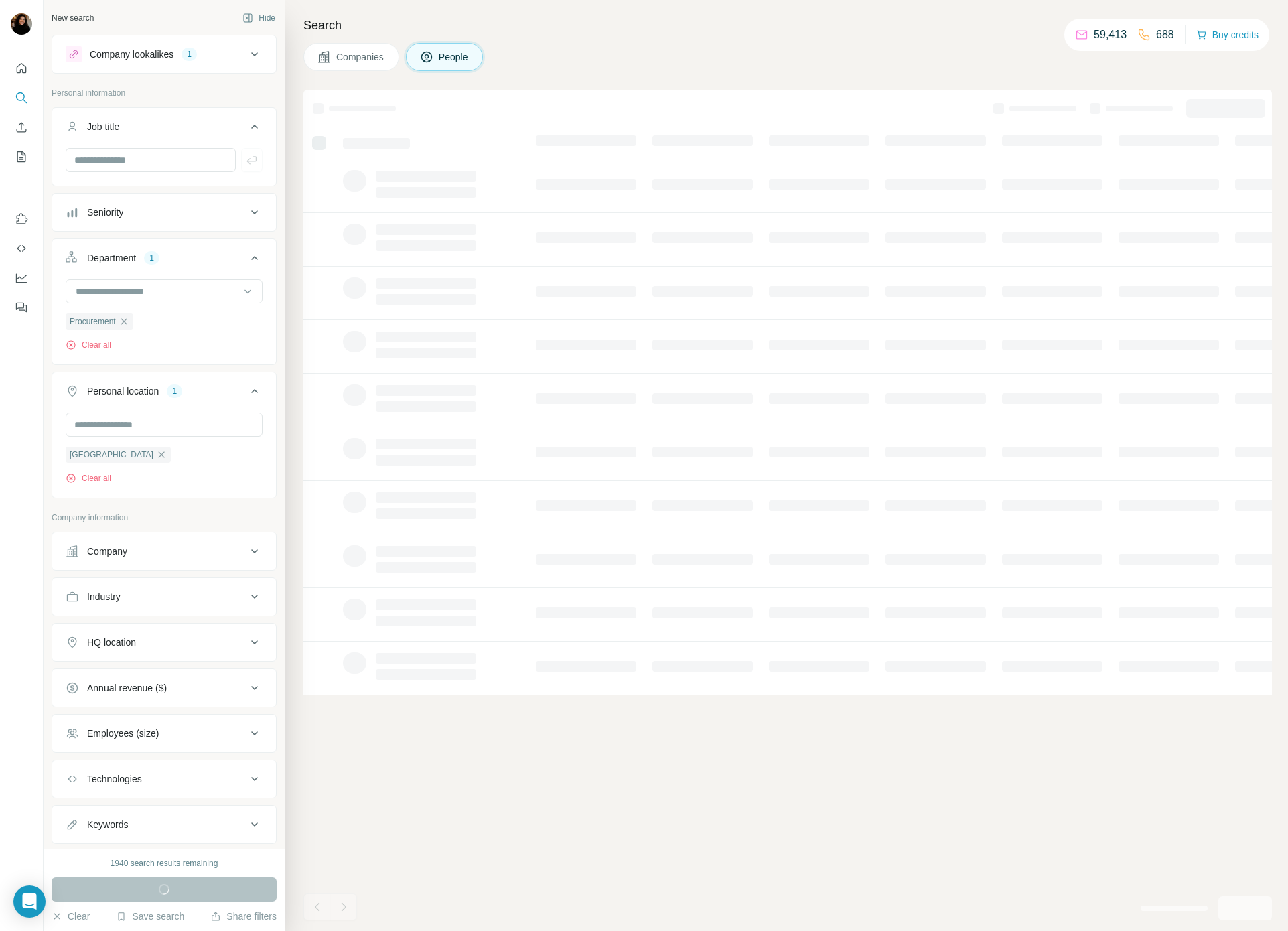
scroll to position [0, 1]
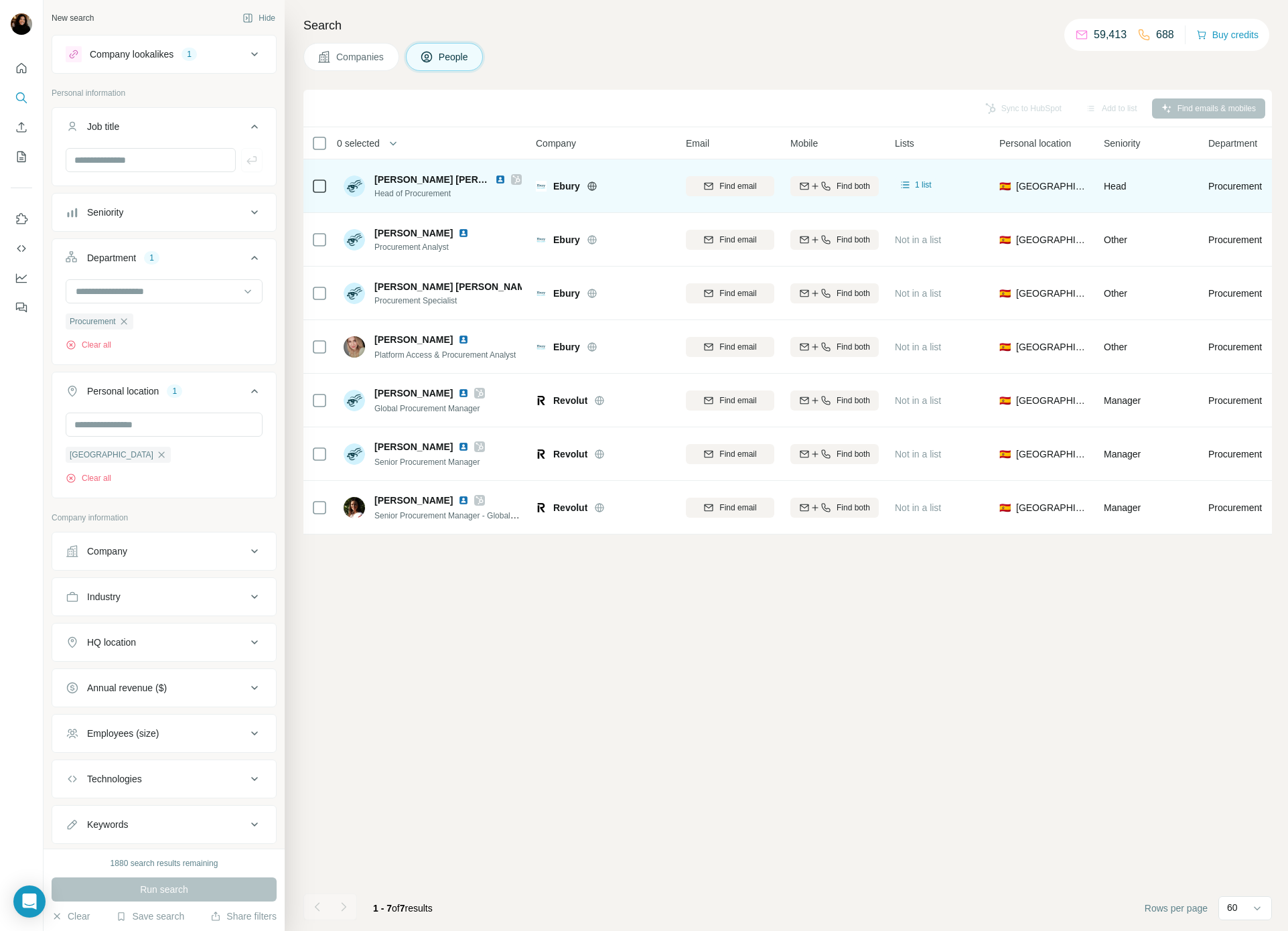
click at [495, 175] on img at bounding box center [500, 179] width 11 height 11
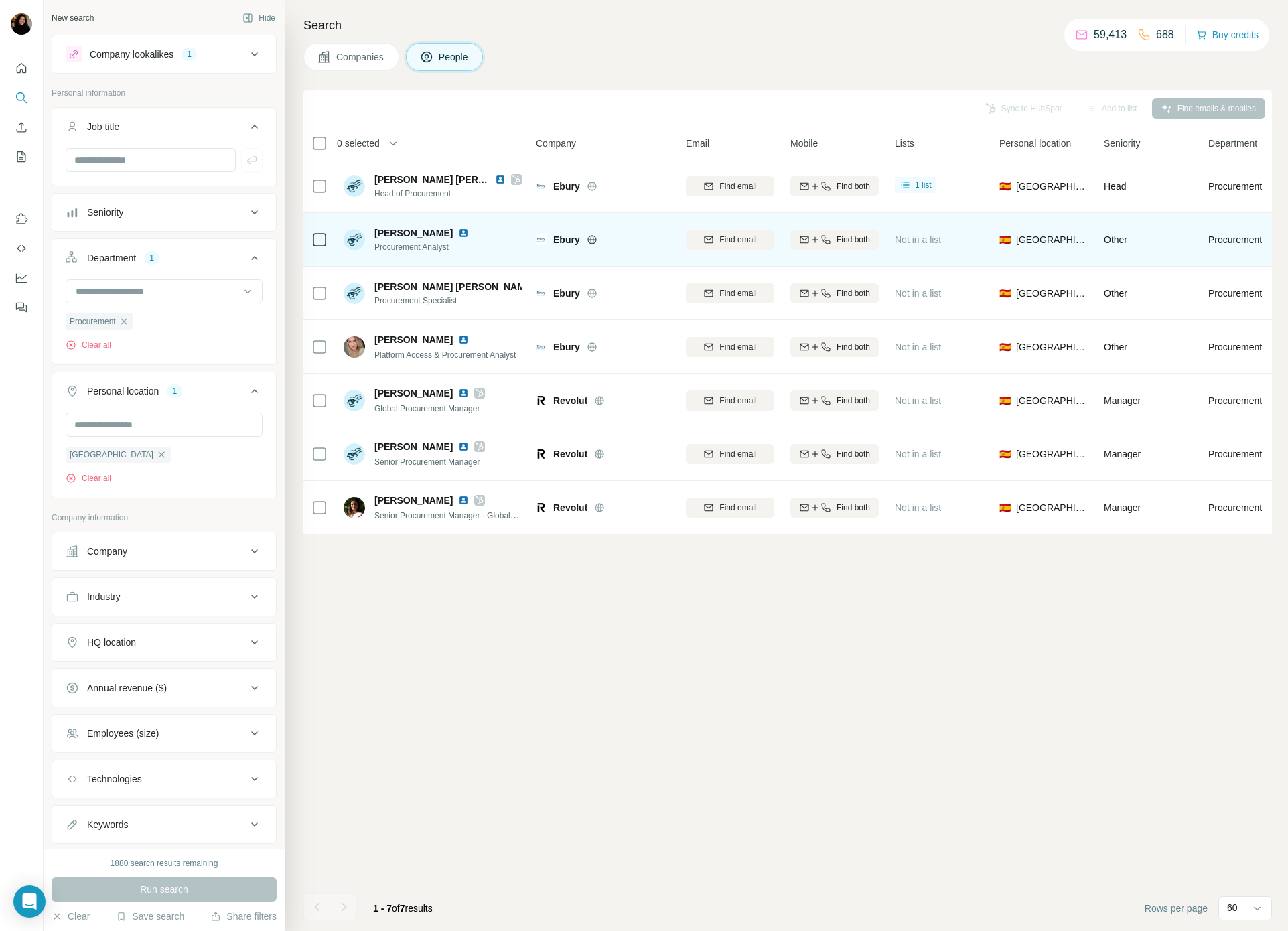
click at [469, 231] on img at bounding box center [463, 233] width 11 height 11
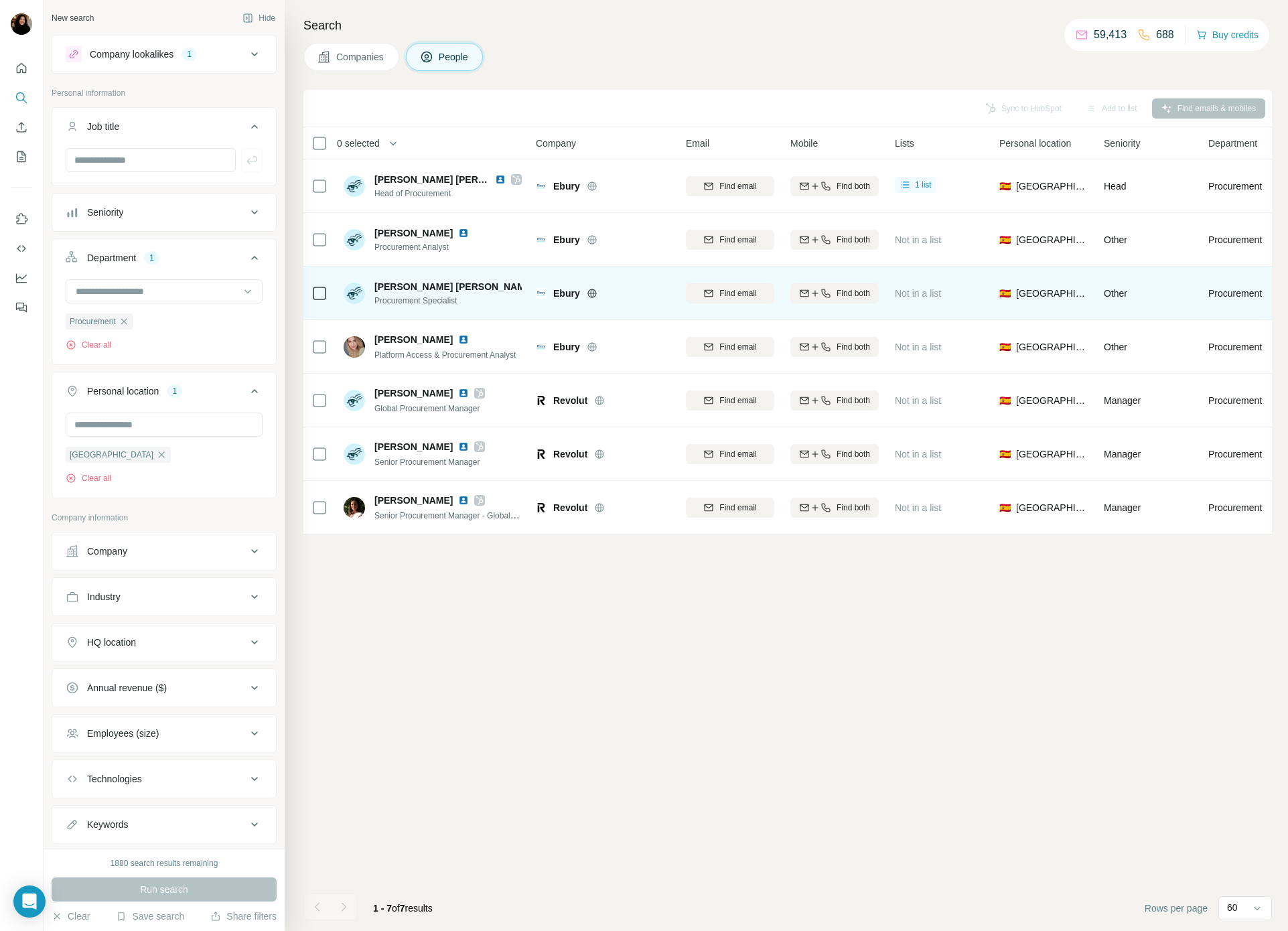
click at [540, 288] on img at bounding box center [545, 287] width 11 height 11
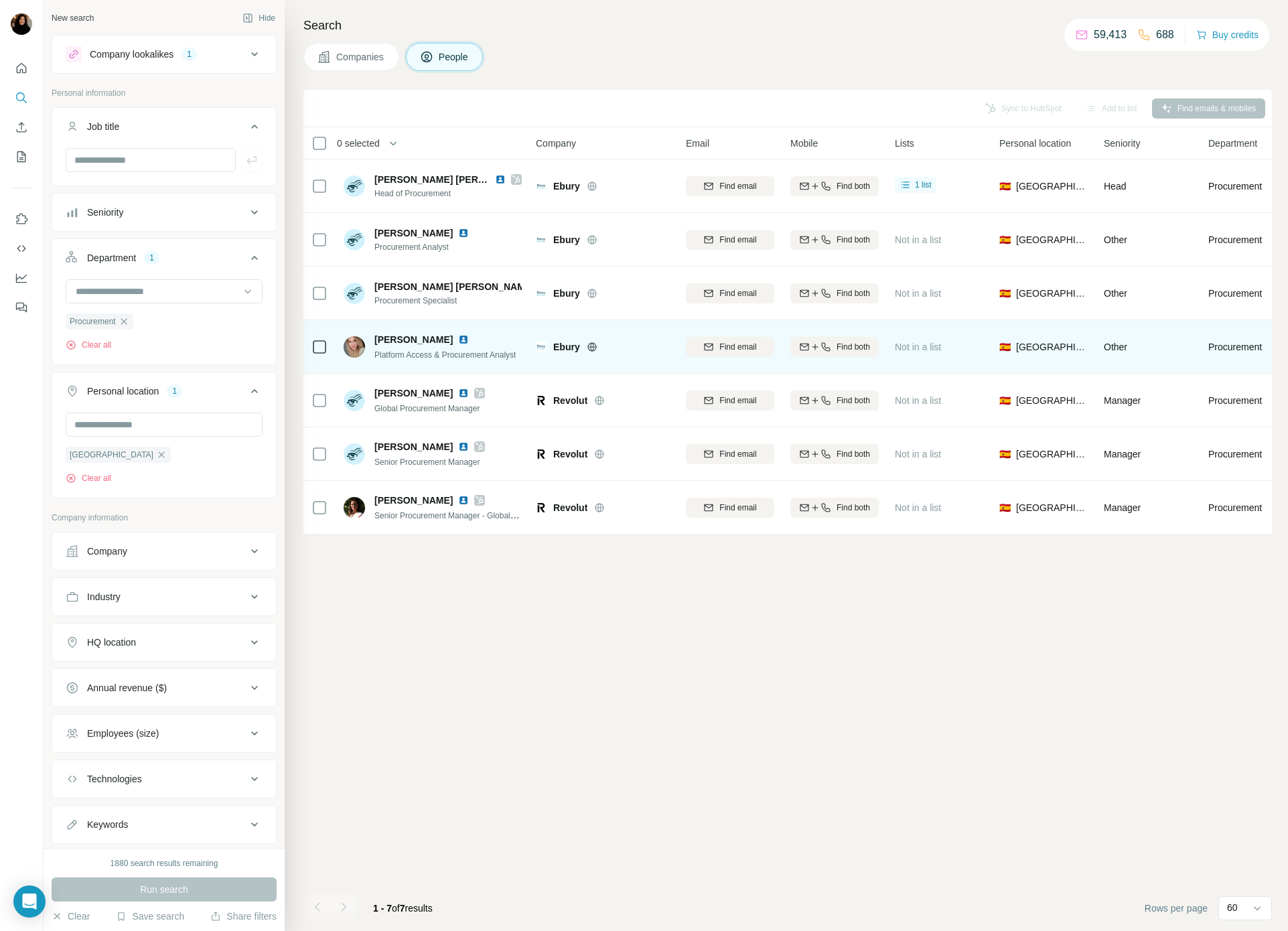
click at [459, 339] on img at bounding box center [463, 339] width 11 height 11
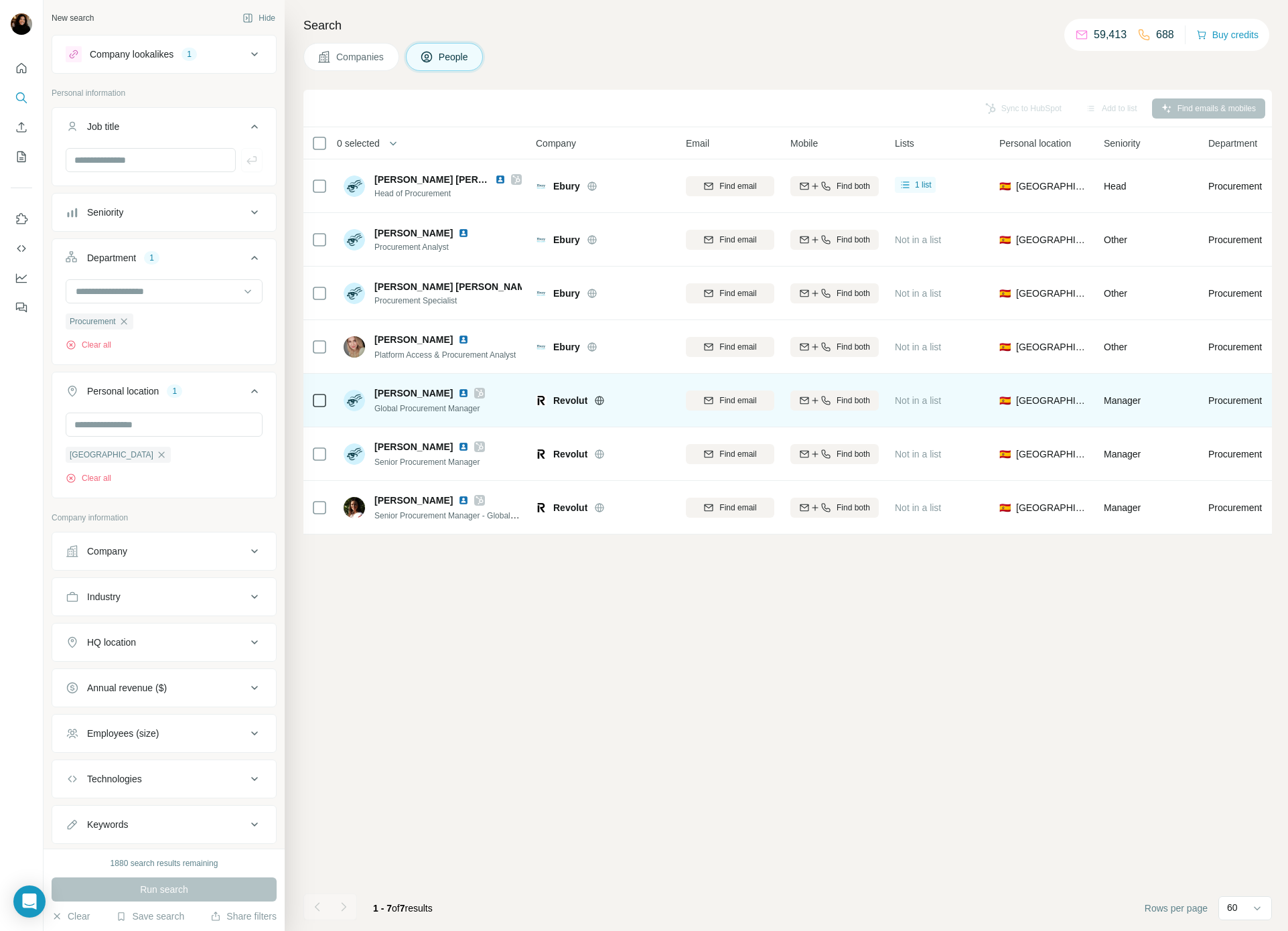
click at [458, 392] on img at bounding box center [463, 393] width 11 height 11
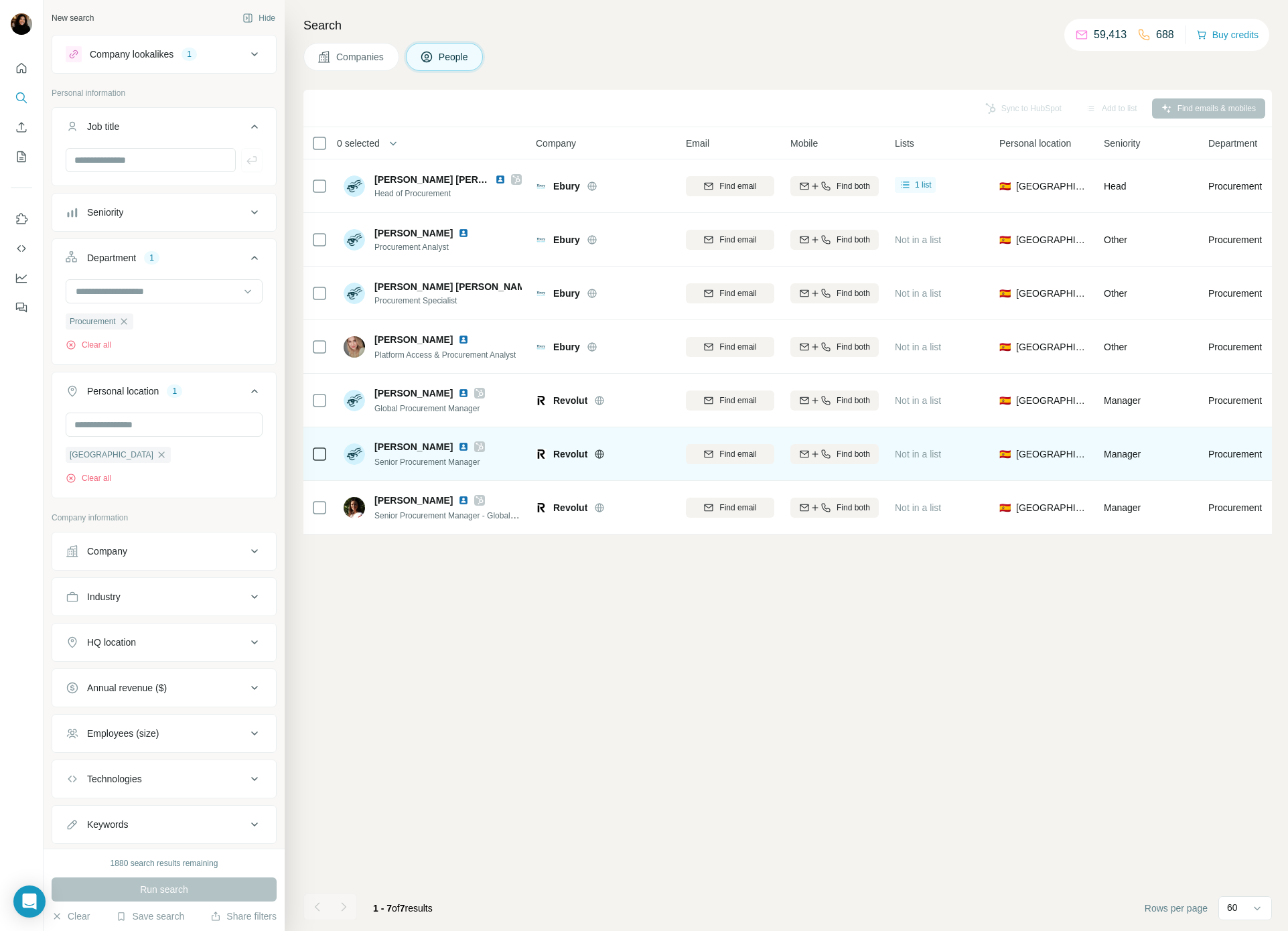
click at [469, 445] on img at bounding box center [463, 447] width 11 height 11
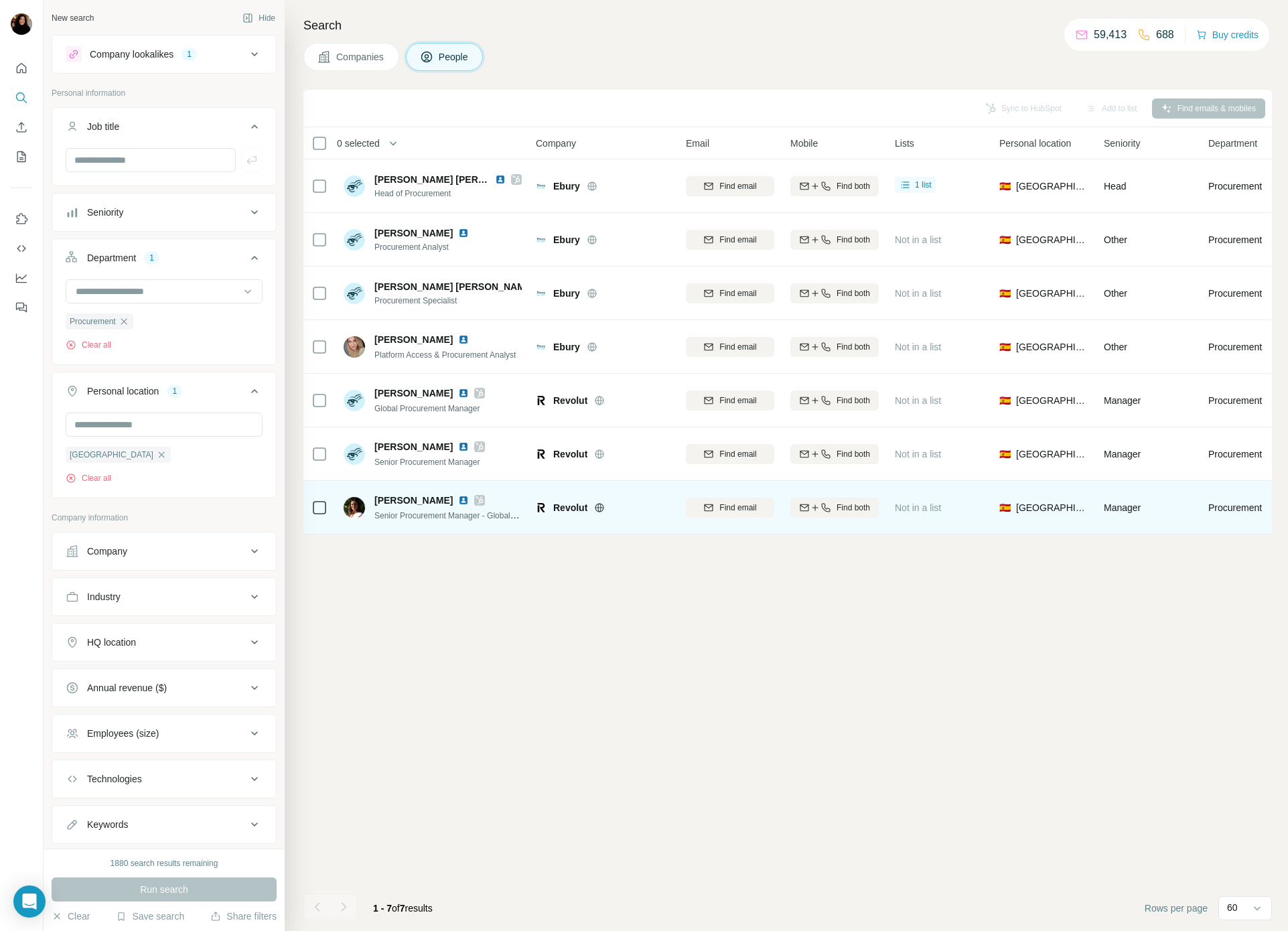
click at [458, 501] on img at bounding box center [463, 500] width 11 height 11
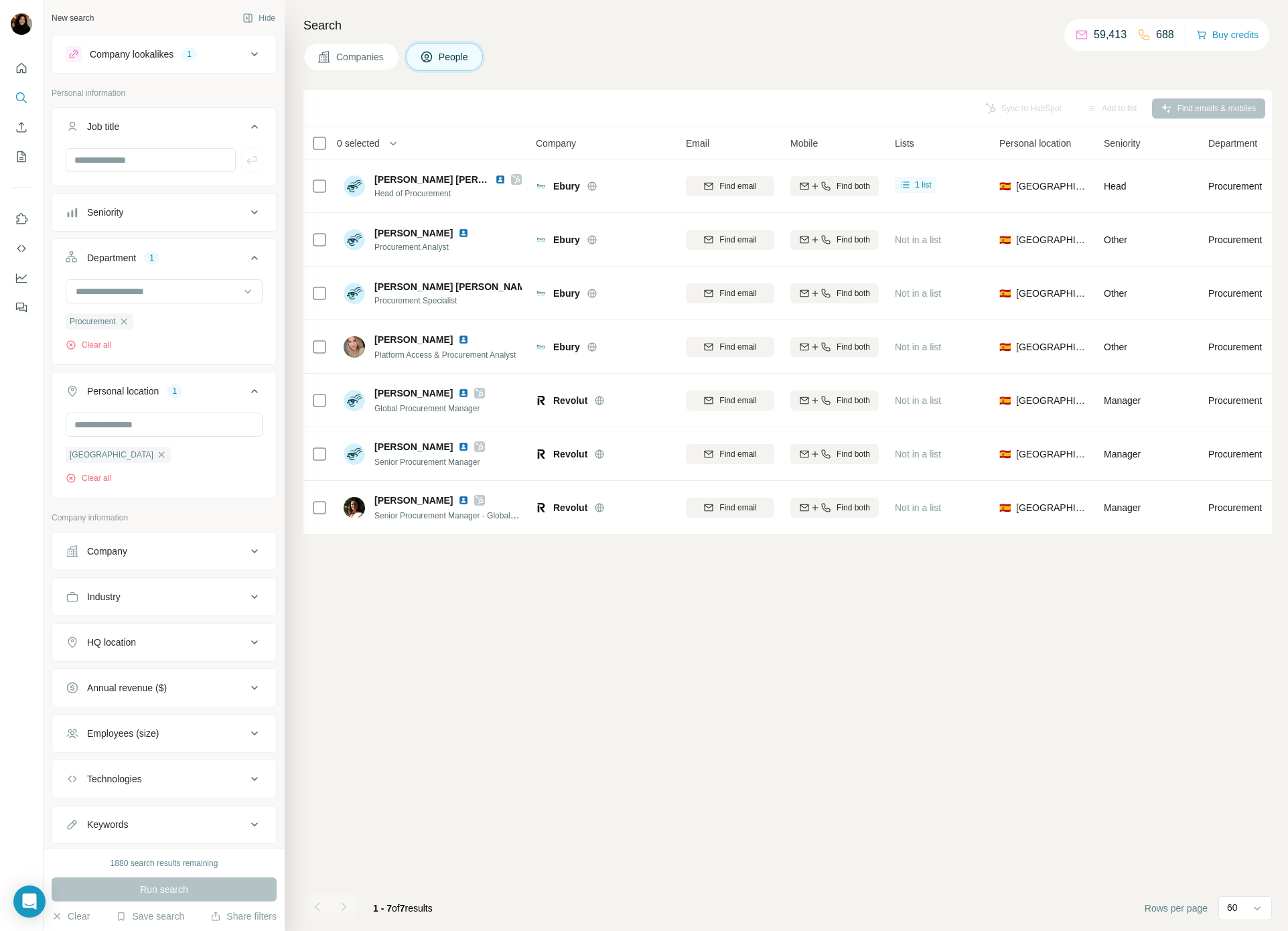
click at [226, 62] on div "Company lookalikes 1" at bounding box center [155, 54] width 181 height 16
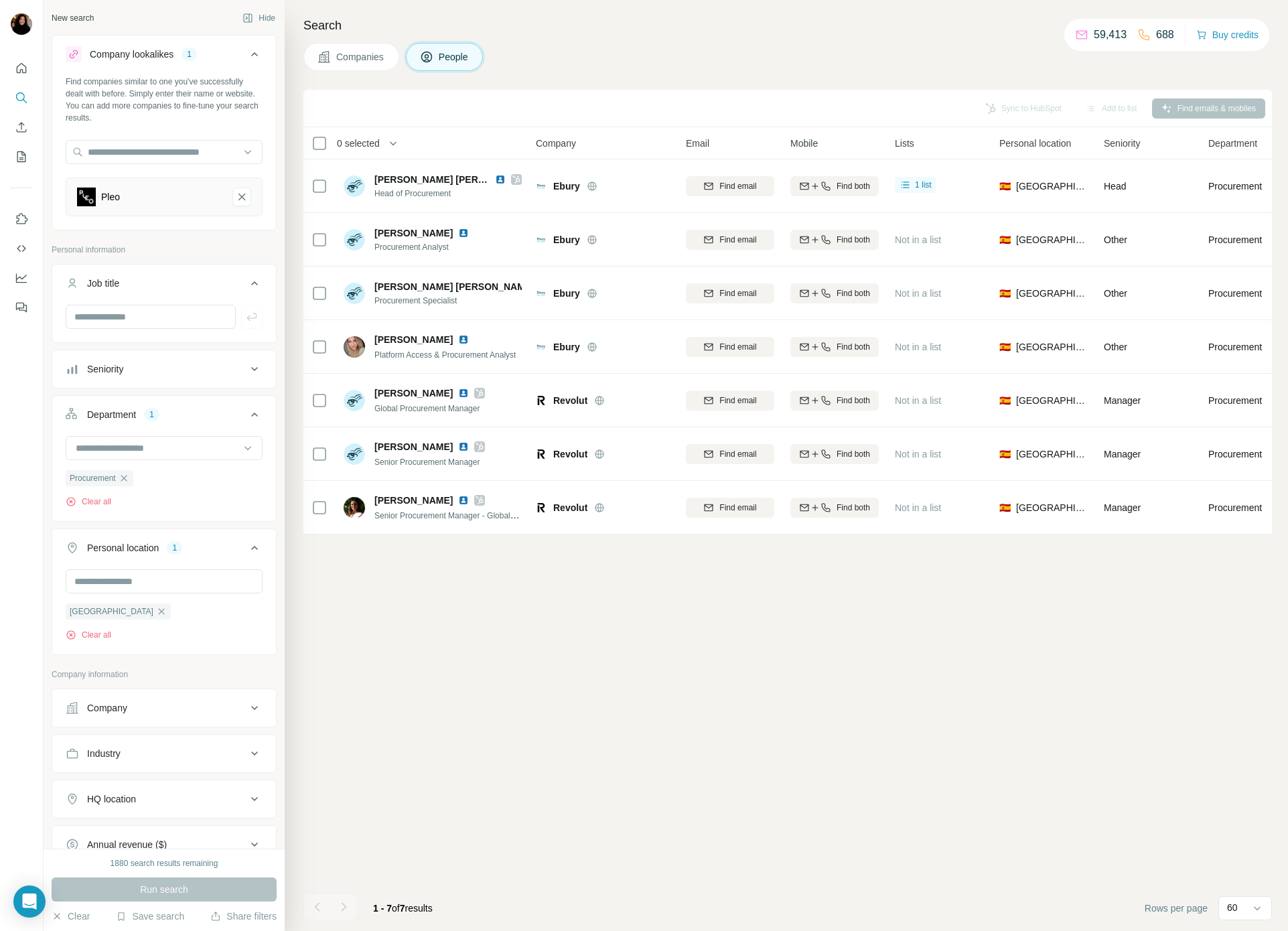
click at [248, 197] on icon "Pleo-remove-button" at bounding box center [242, 197] width 12 height 14
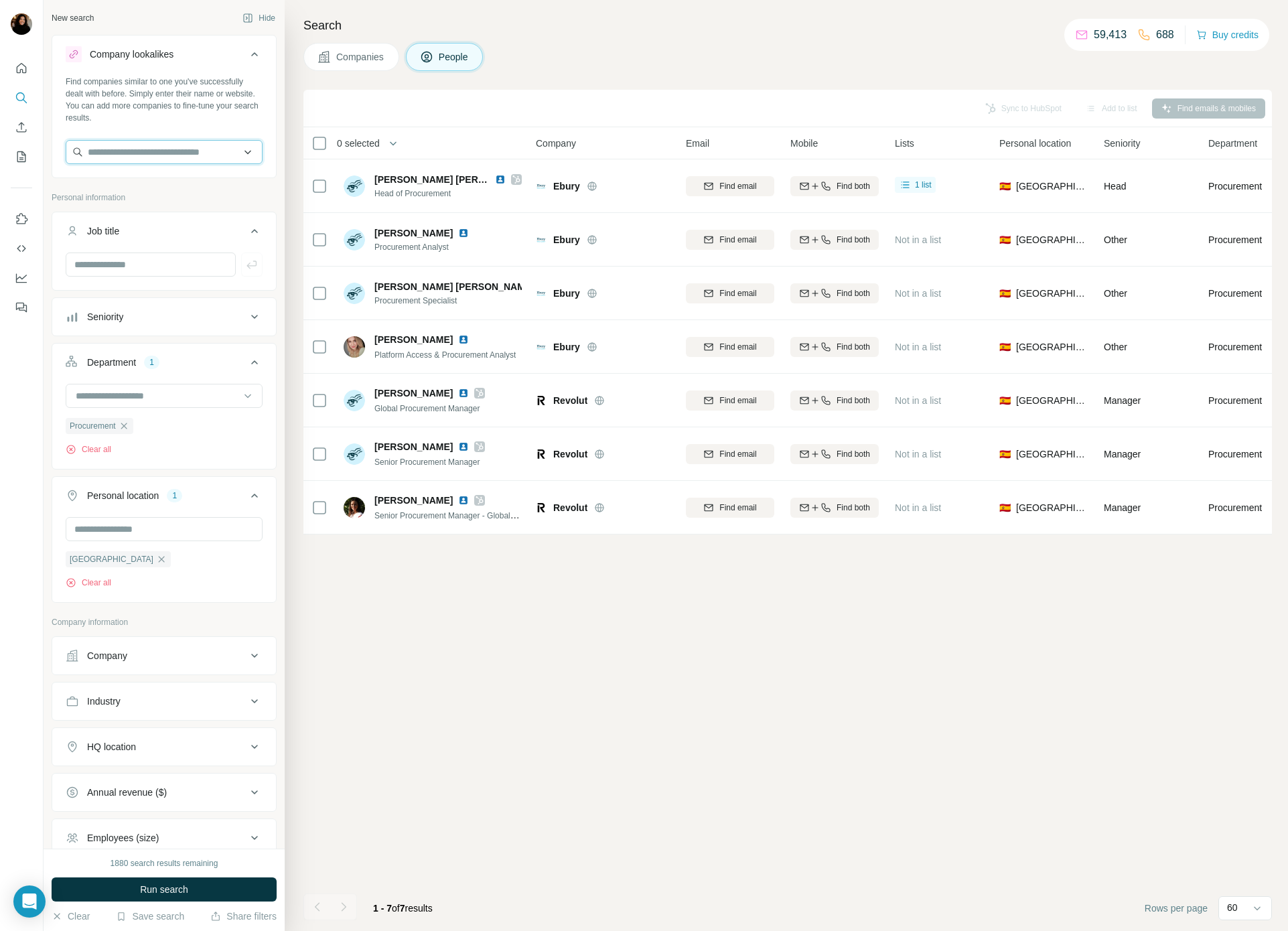
click at [212, 156] on input "text" at bounding box center [164, 152] width 197 height 24
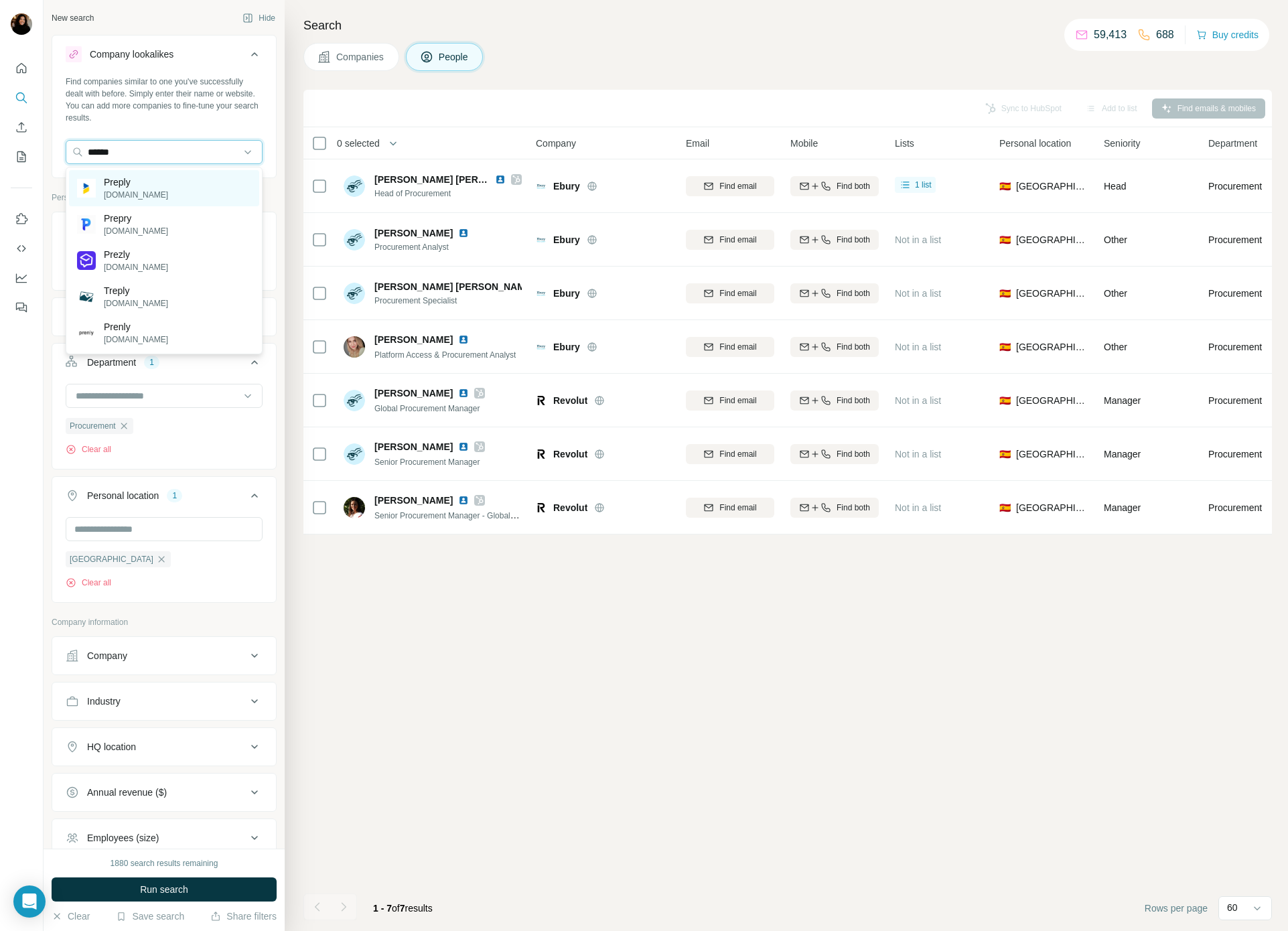
type input "******"
click at [195, 187] on div "Preply [DOMAIN_NAME]" at bounding box center [164, 188] width 190 height 36
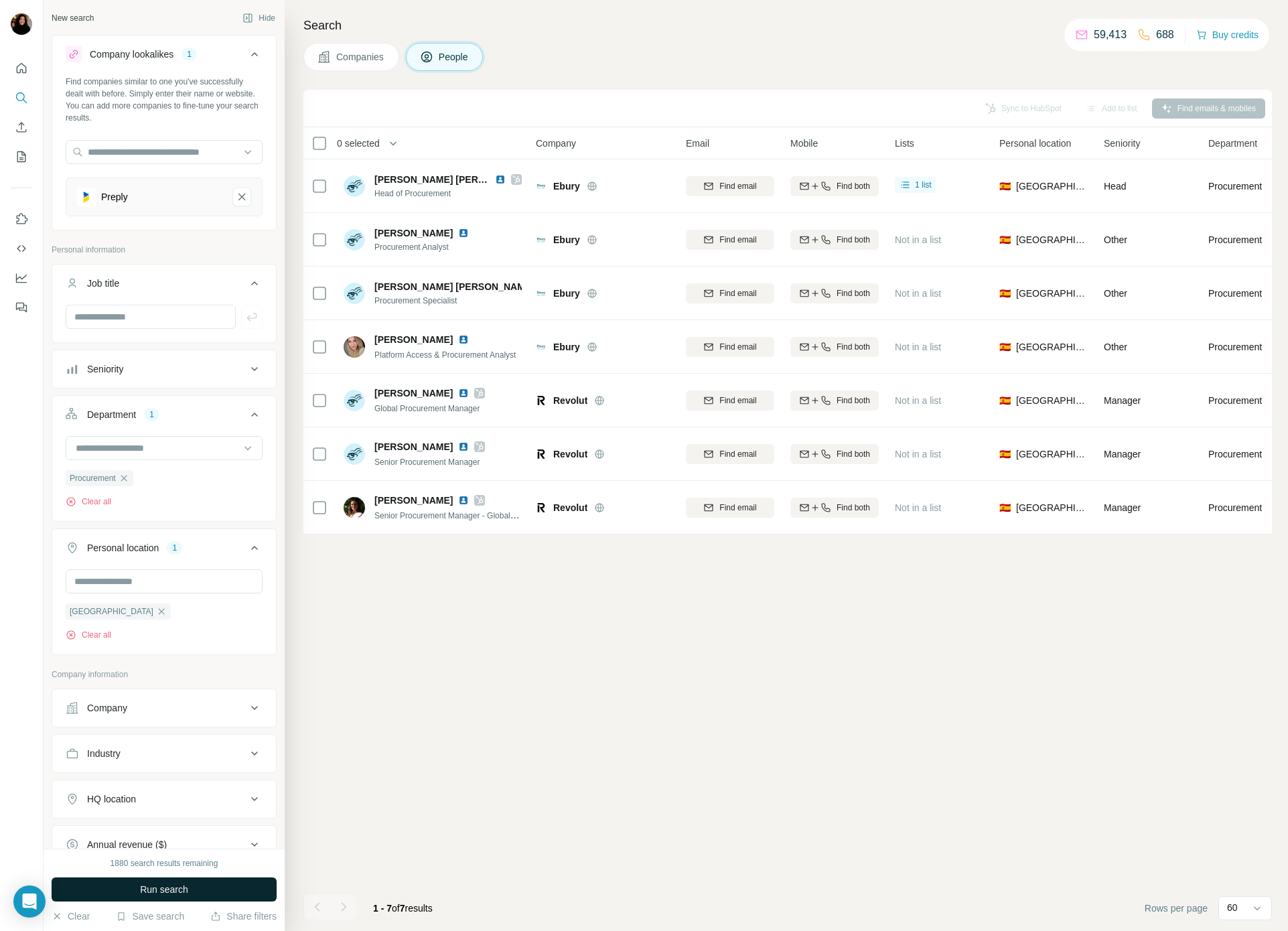
click at [180, 880] on button "Run search" at bounding box center [164, 889] width 225 height 24
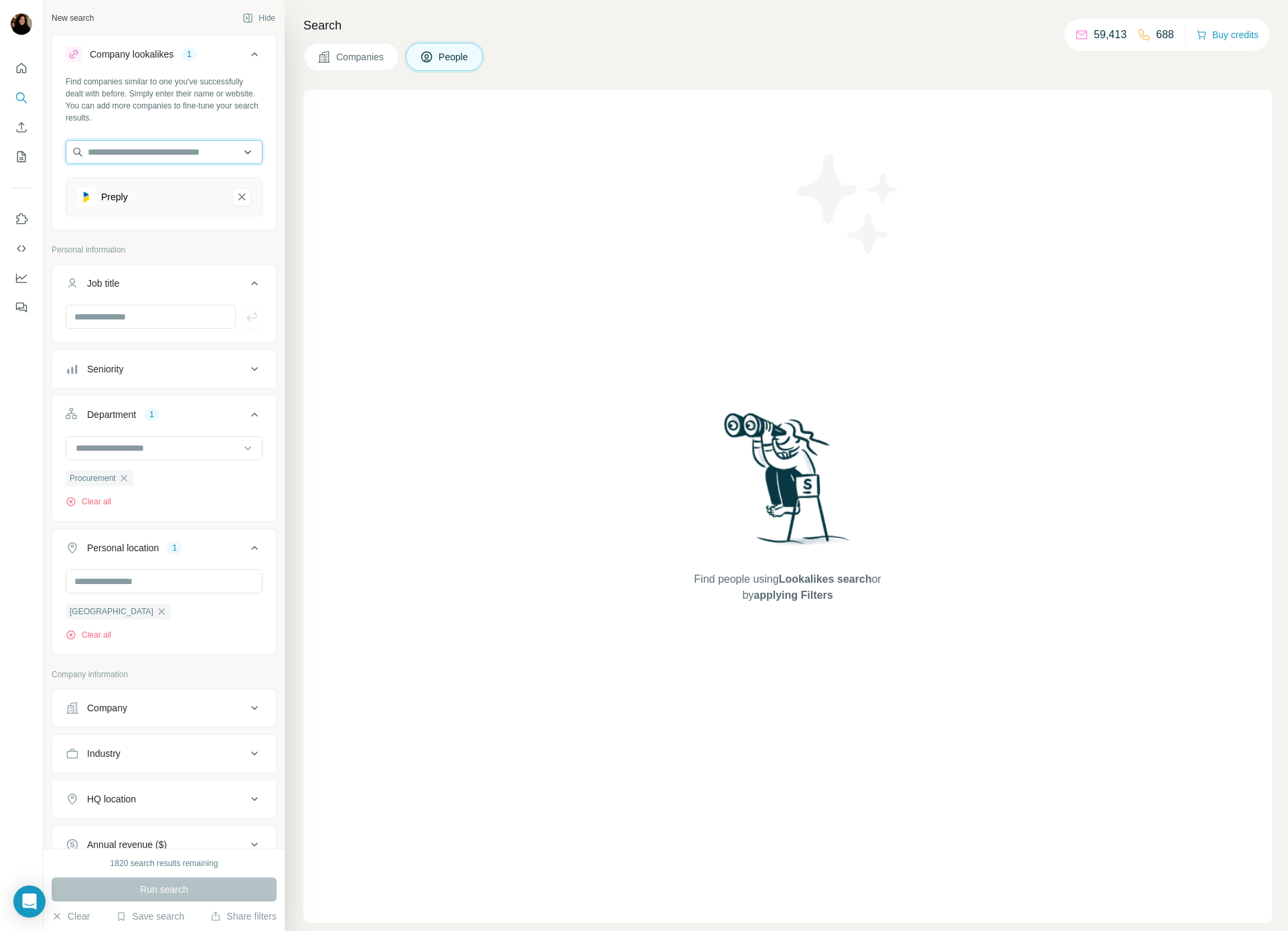
click at [164, 161] on input "text" at bounding box center [164, 152] width 197 height 24
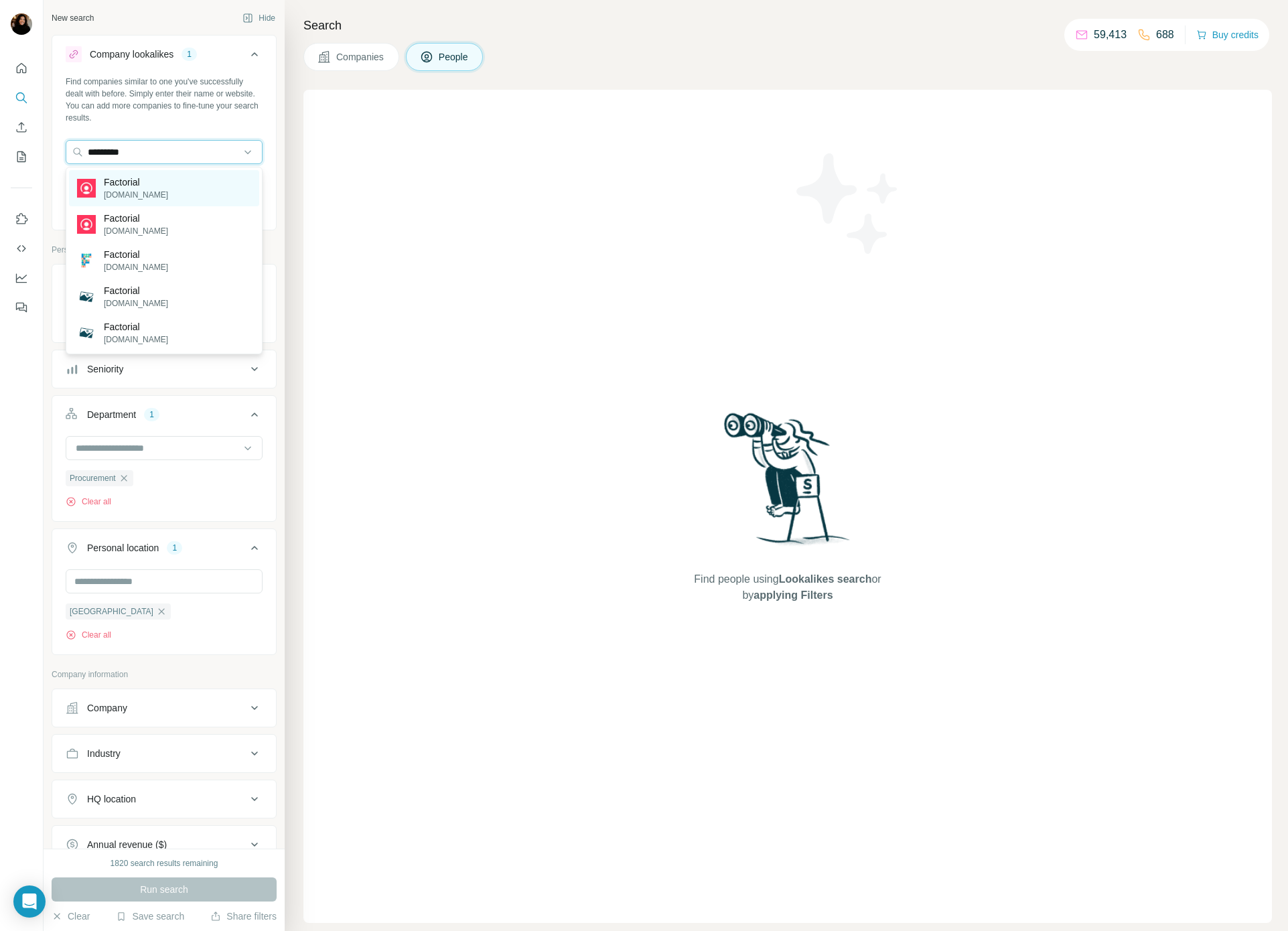
type input "*********"
click at [175, 181] on div "Factorial [DOMAIN_NAME]" at bounding box center [164, 188] width 190 height 36
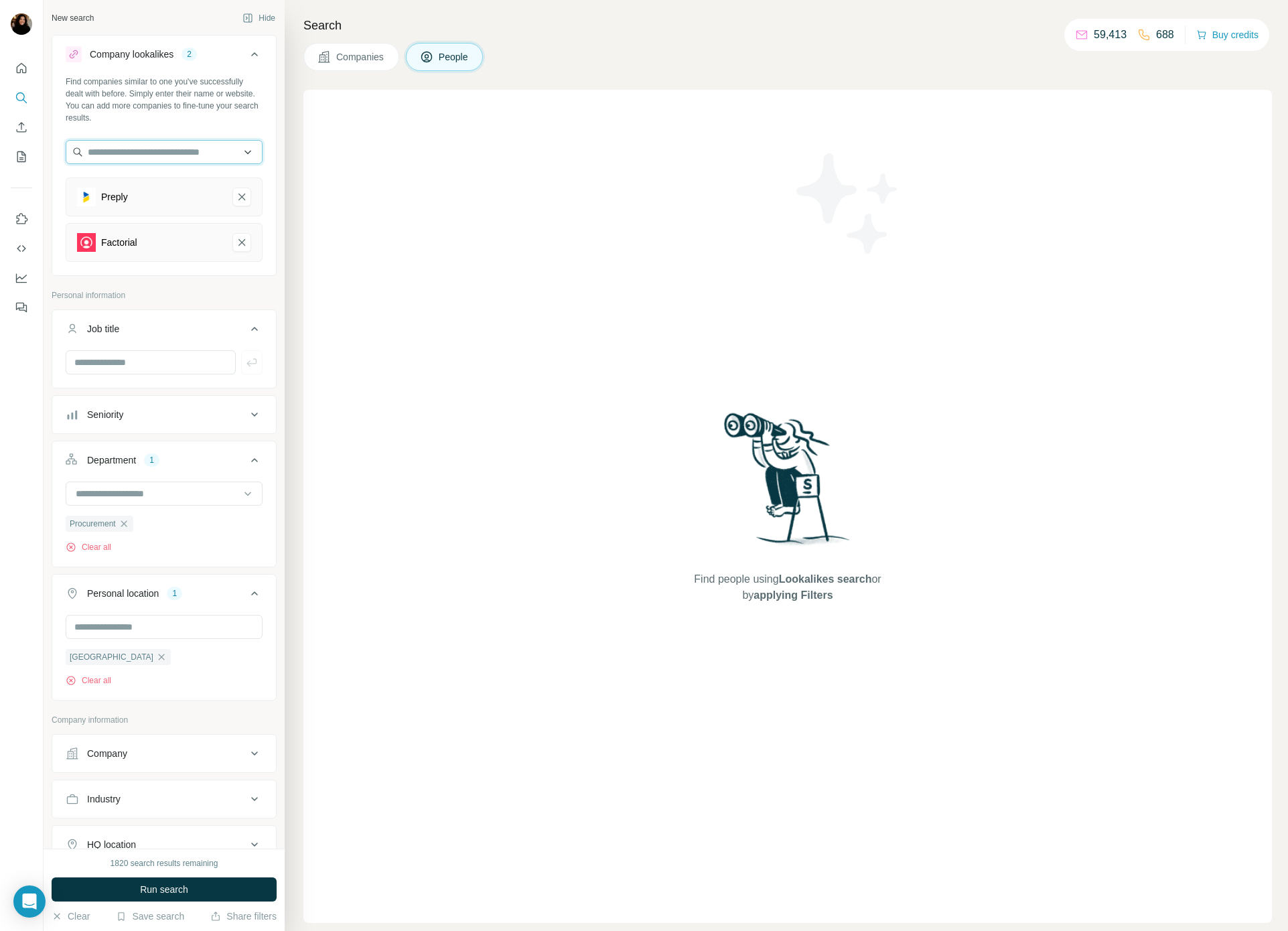
click at [187, 153] on input "text" at bounding box center [164, 152] width 197 height 24
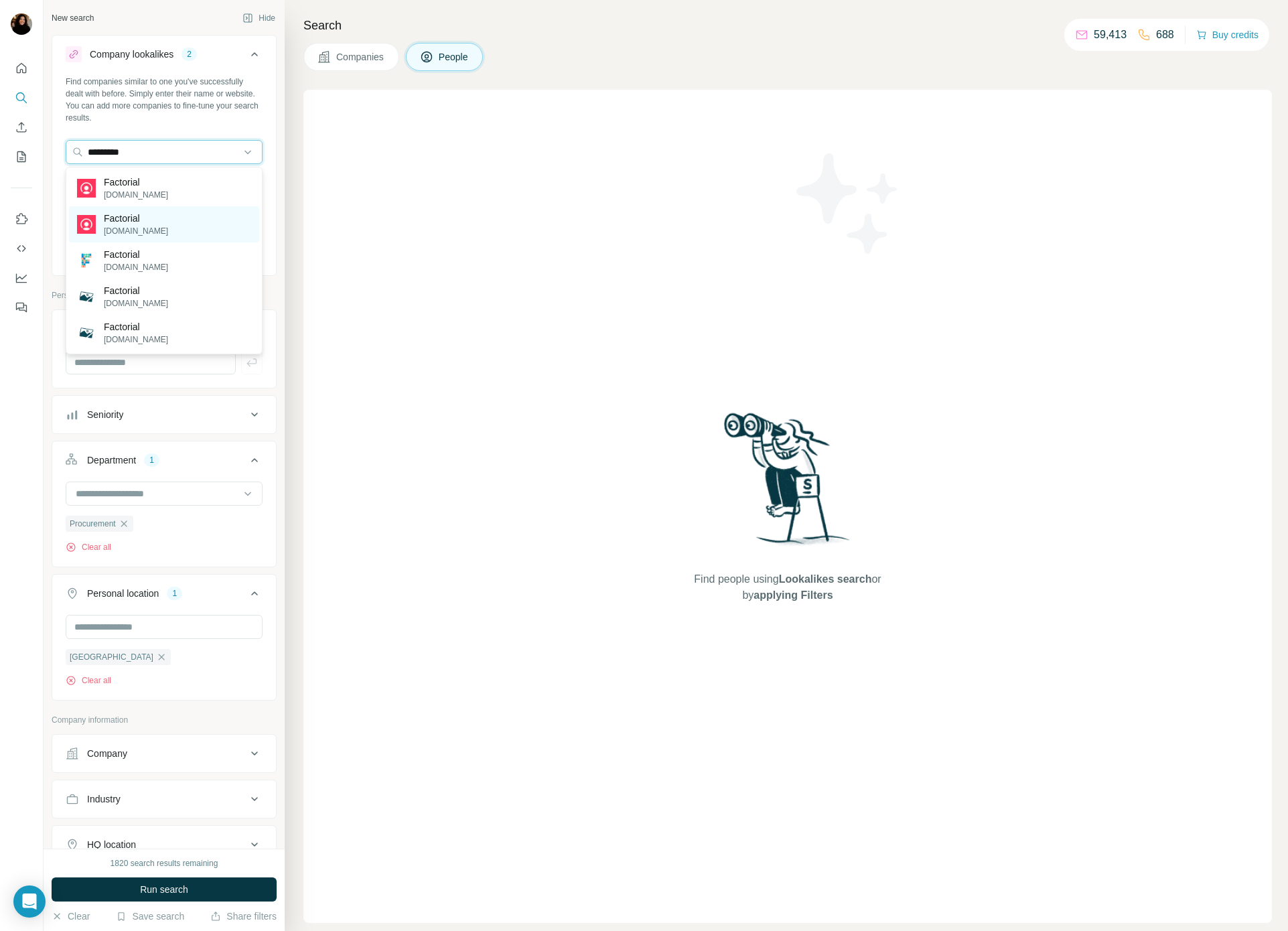
type input "*********"
click at [160, 221] on p "Factorial" at bounding box center [136, 219] width 64 height 14
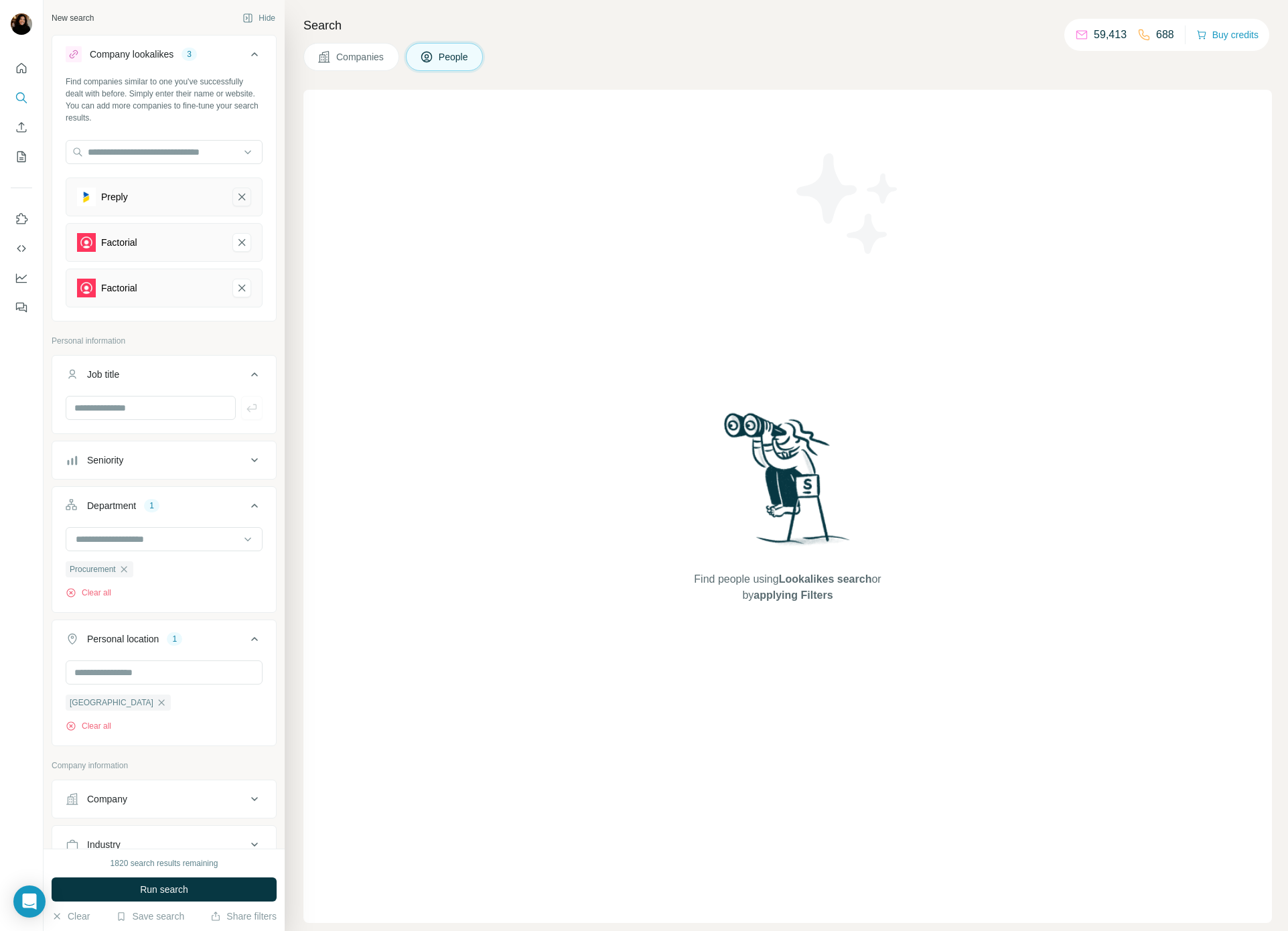
click at [237, 203] on icon "Preply-remove-button" at bounding box center [242, 197] width 12 height 14
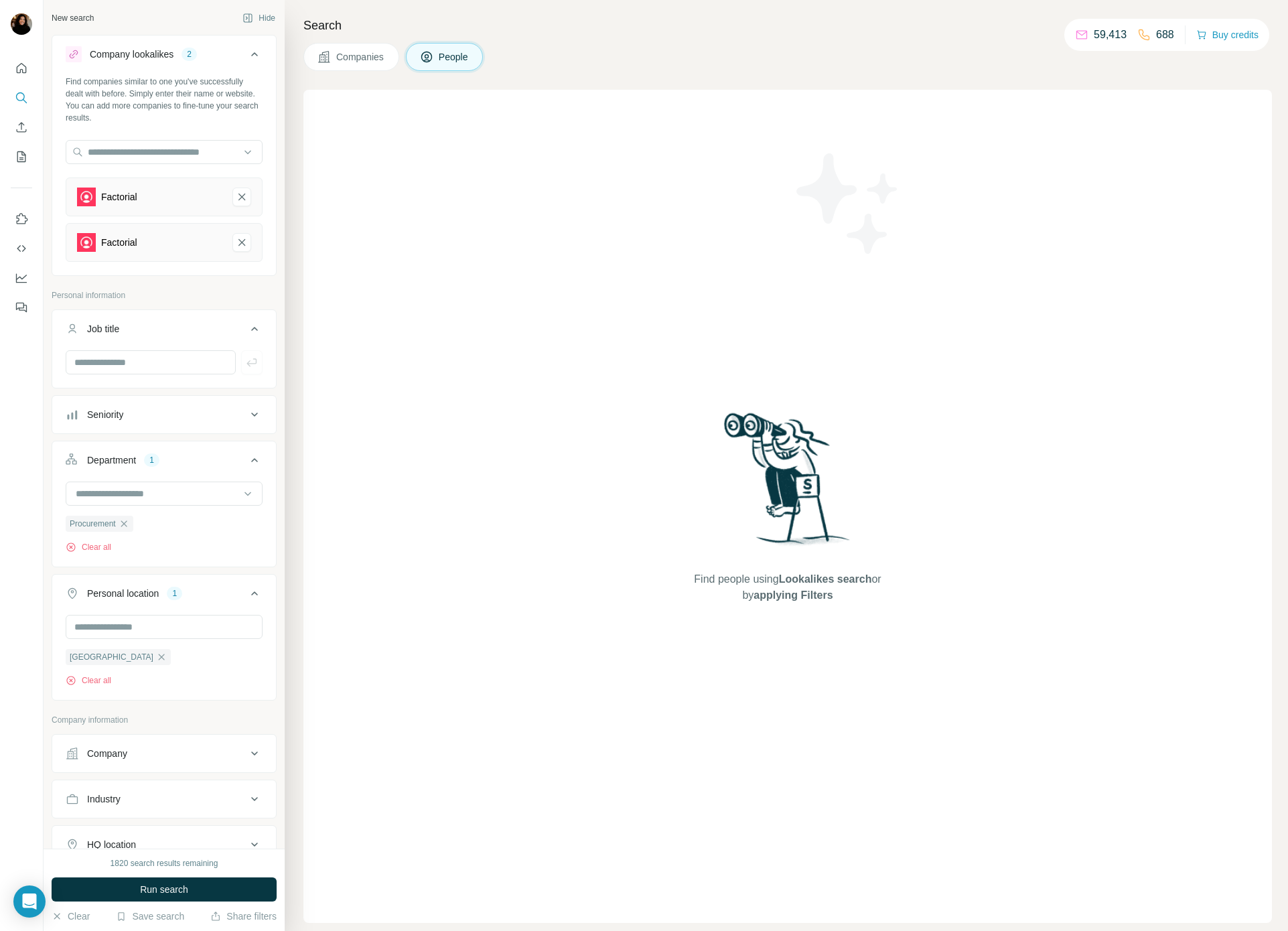
click at [149, 885] on span "Run search" at bounding box center [164, 889] width 48 height 14
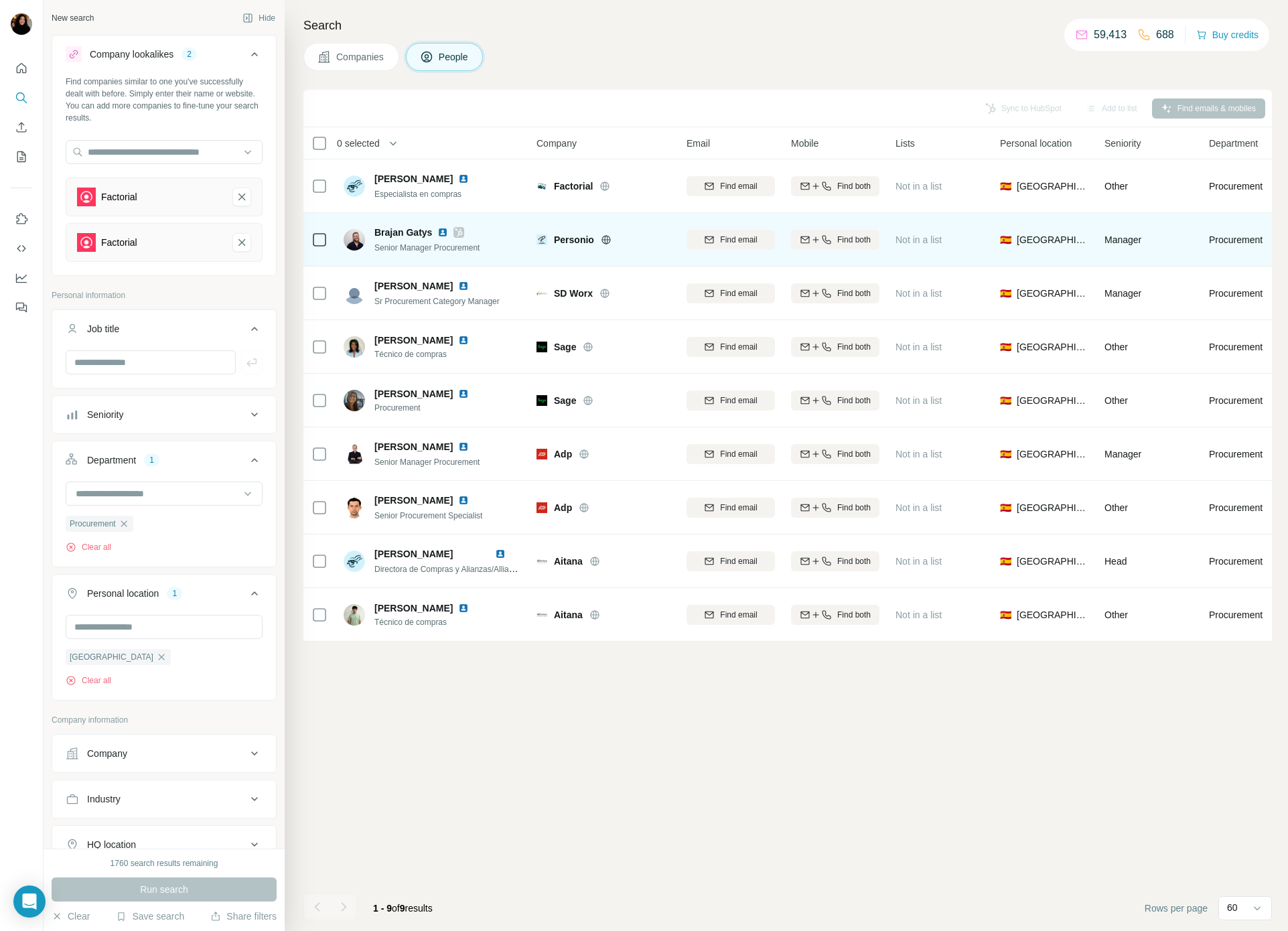
click at [444, 232] on img at bounding box center [443, 232] width 11 height 11
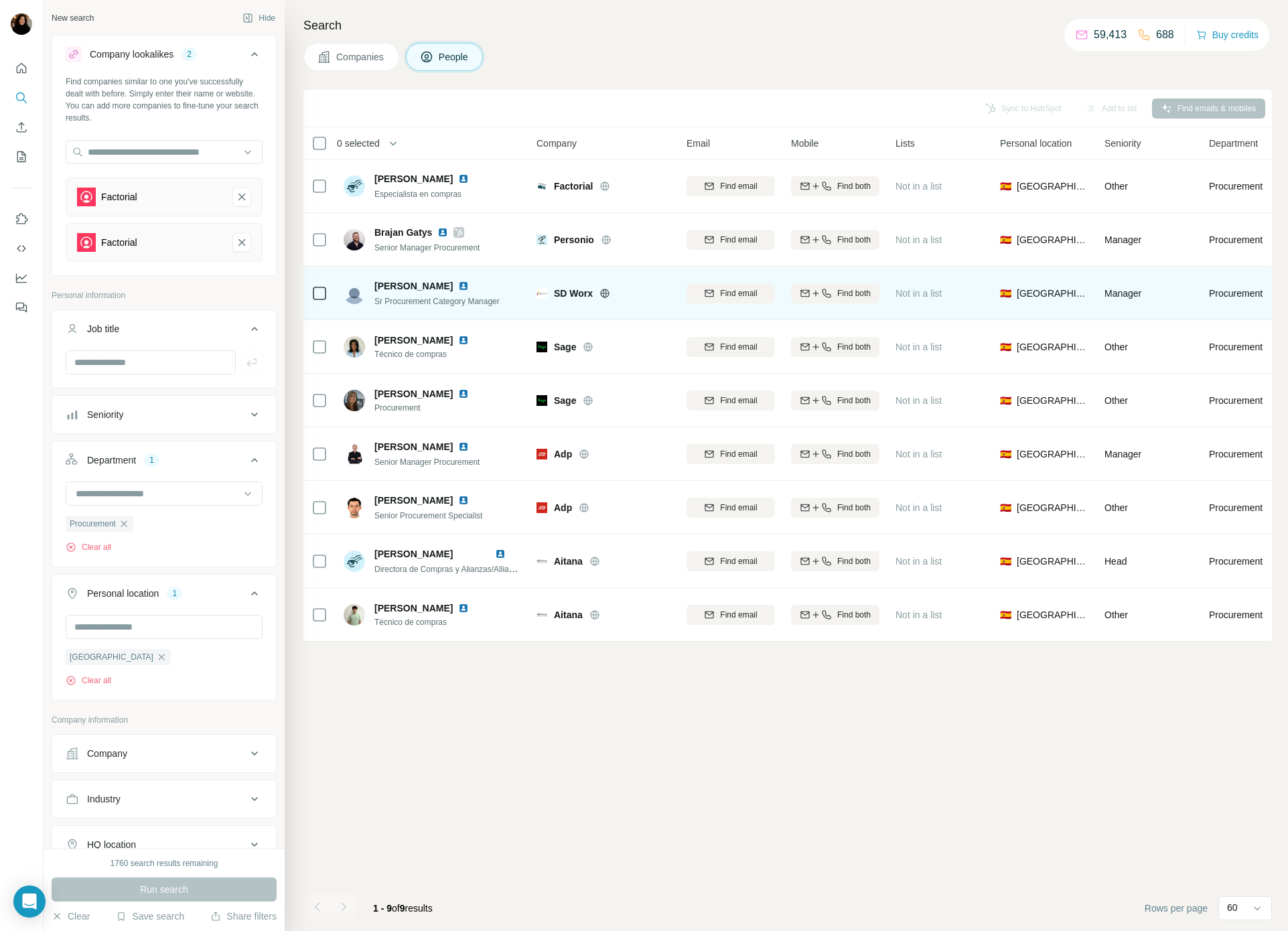
click at [579, 295] on span "SD Worx" at bounding box center [573, 293] width 39 height 14
click at [458, 283] on img at bounding box center [463, 286] width 11 height 11
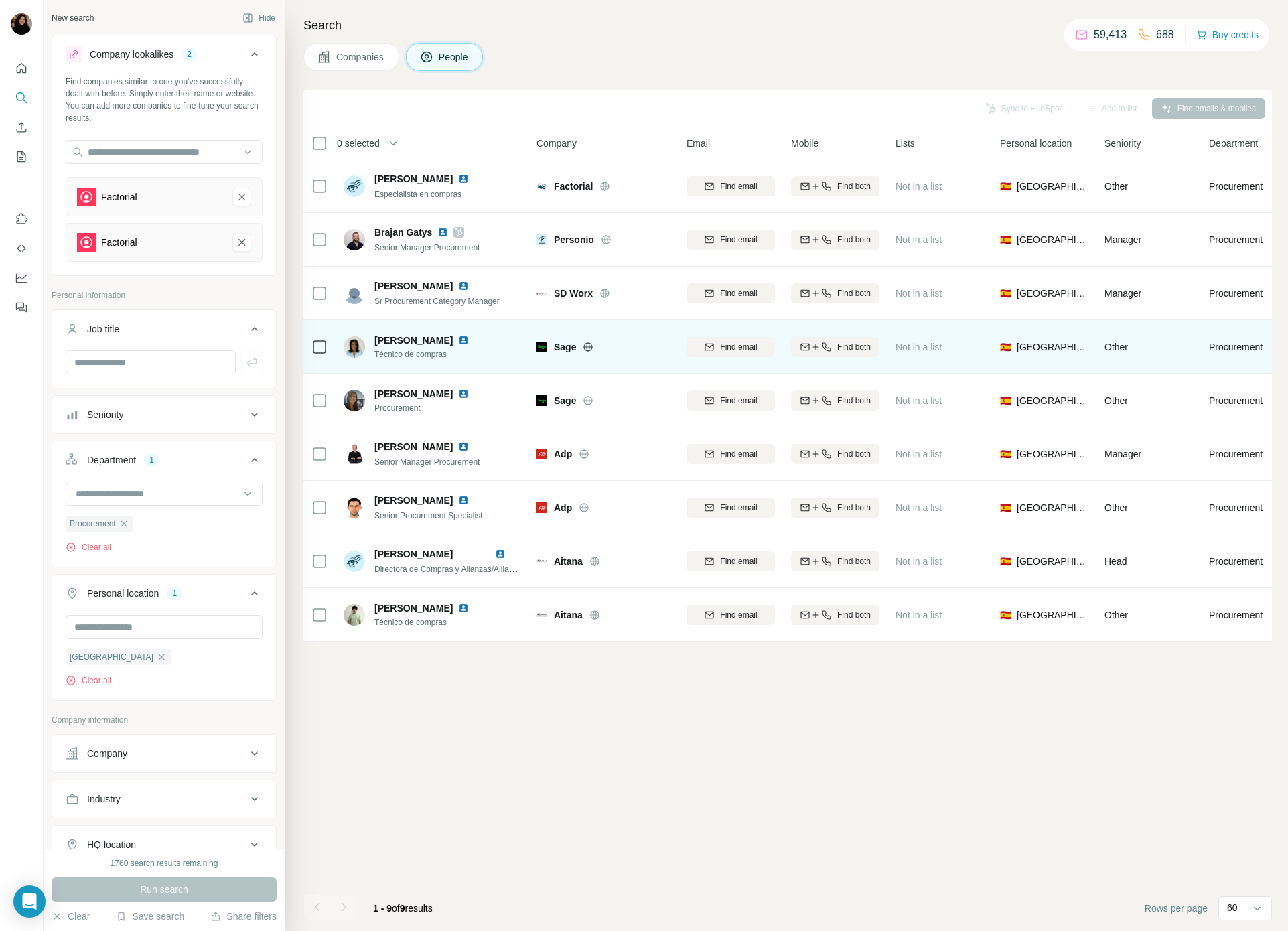
click at [566, 348] on span "Sage" at bounding box center [565, 347] width 22 height 14
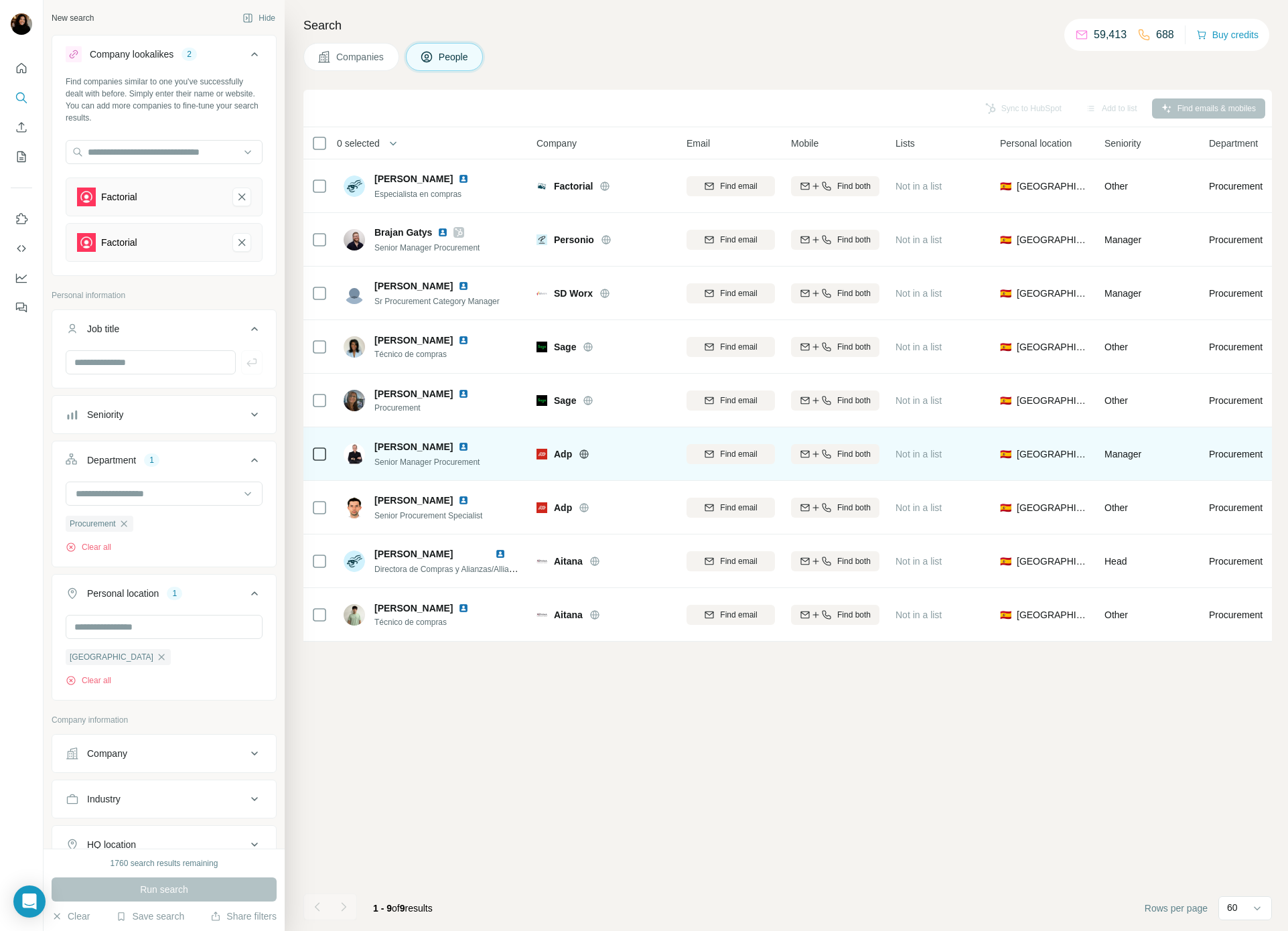
click at [561, 452] on span "Adp" at bounding box center [562, 454] width 18 height 14
click at [469, 449] on img at bounding box center [463, 447] width 11 height 11
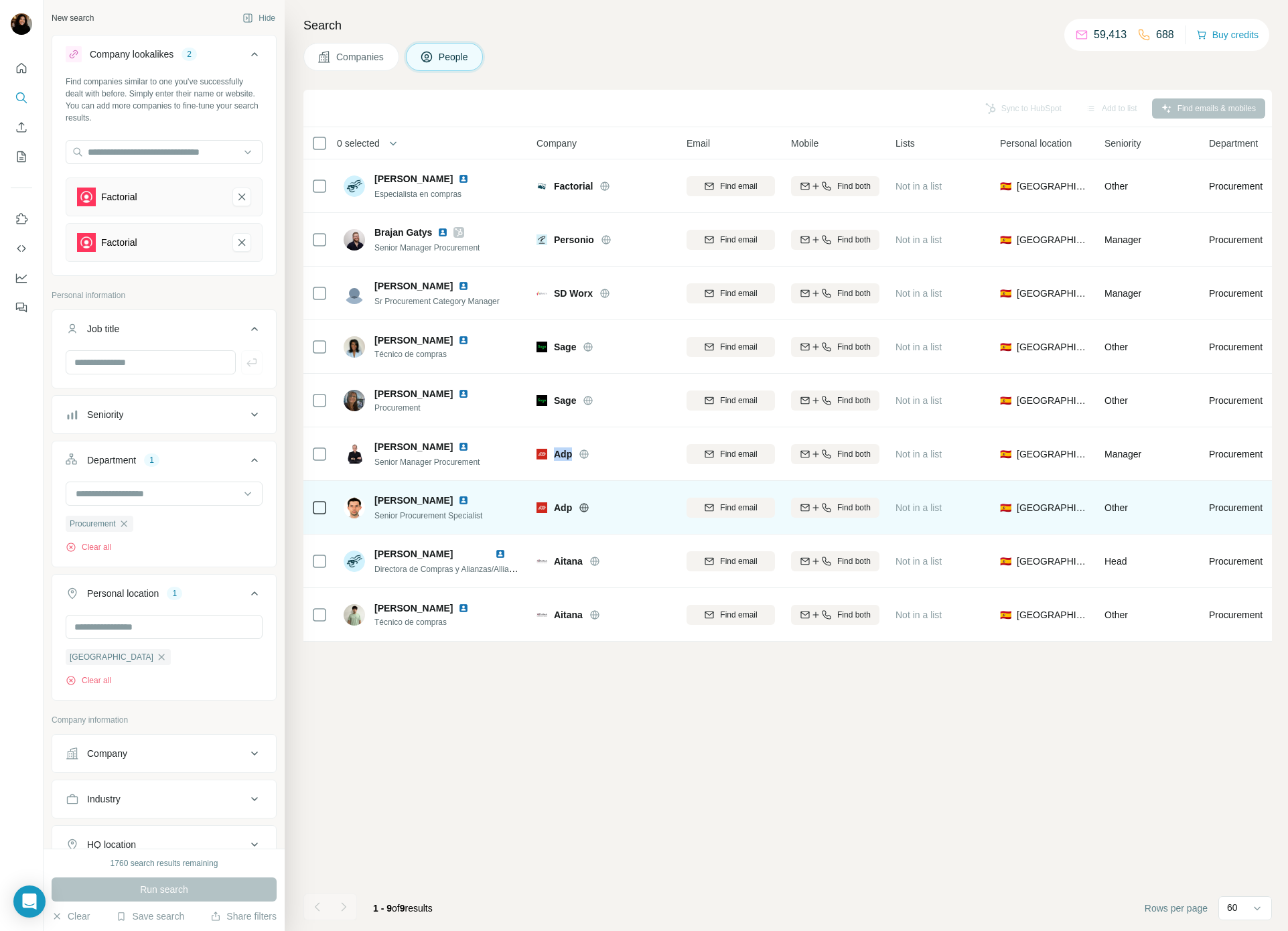
click at [467, 500] on img at bounding box center [463, 500] width 11 height 11
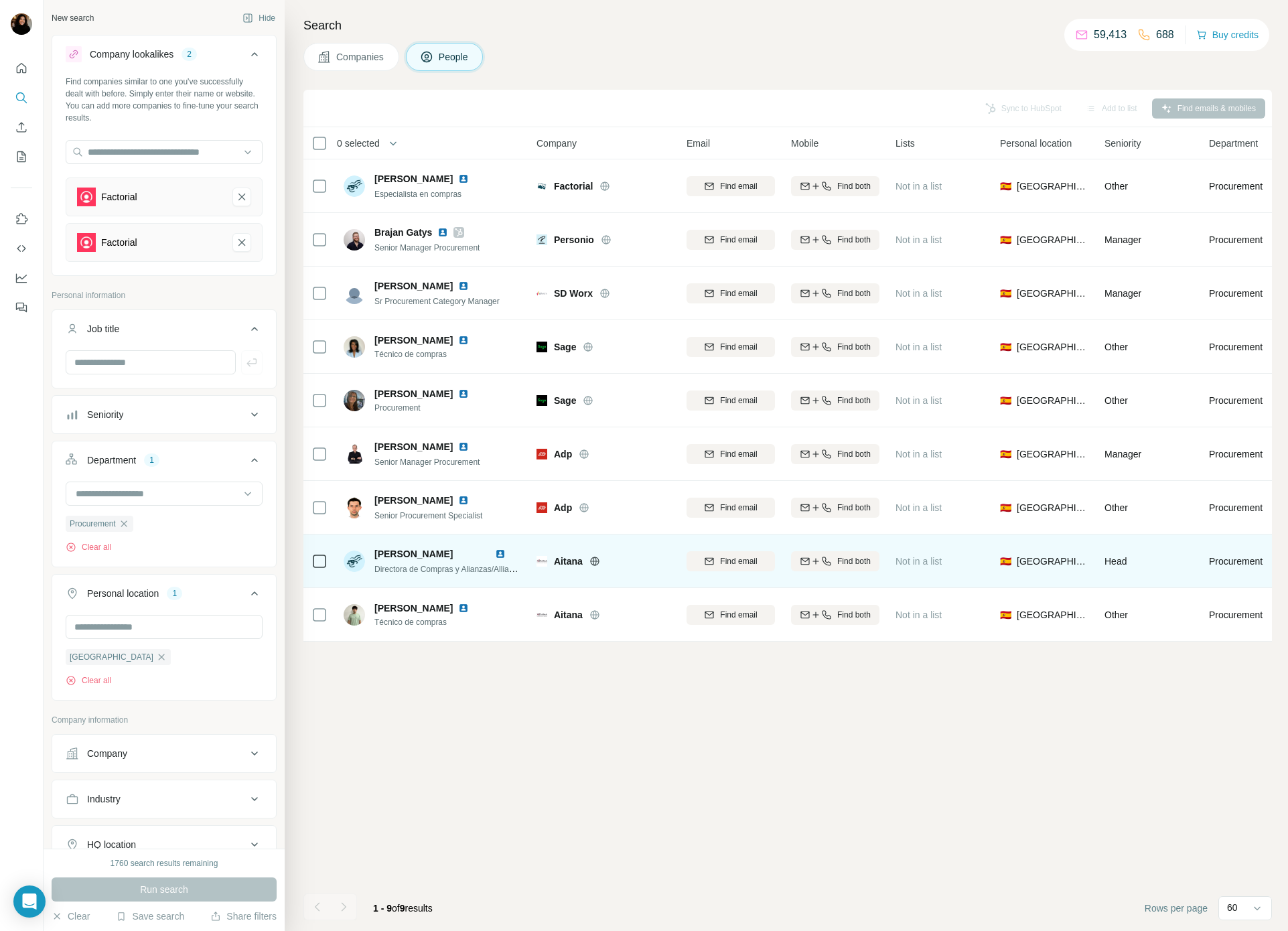
click at [572, 560] on span "Aitana" at bounding box center [568, 561] width 29 height 14
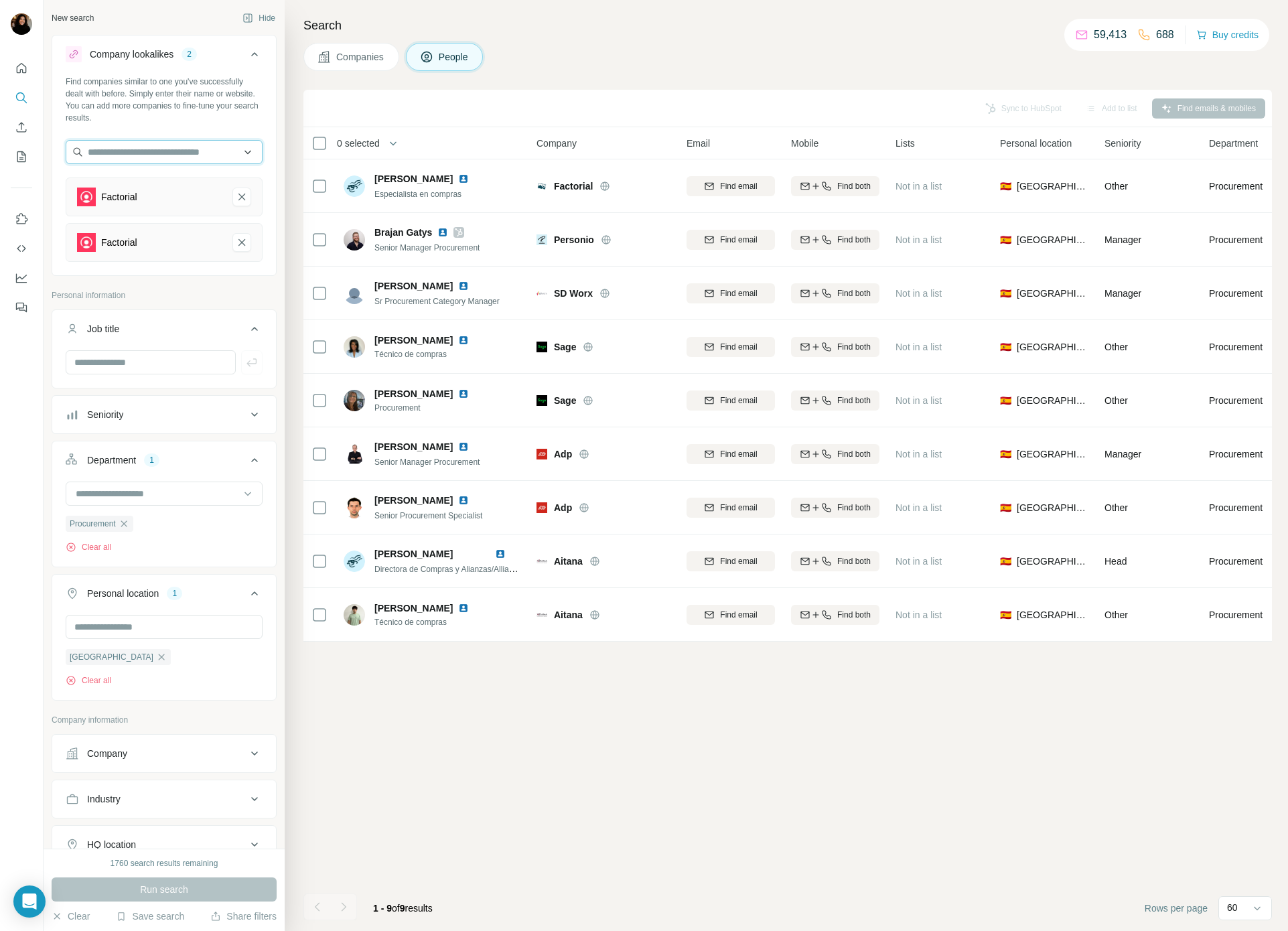
click at [198, 153] on input "text" at bounding box center [164, 152] width 197 height 24
